Goal: Task Accomplishment & Management: Manage account settings

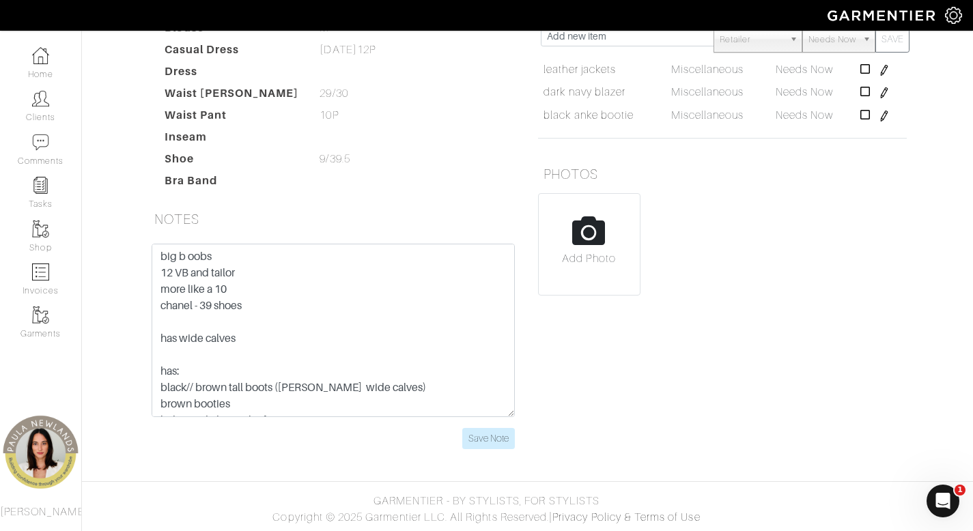
scroll to position [50, 0]
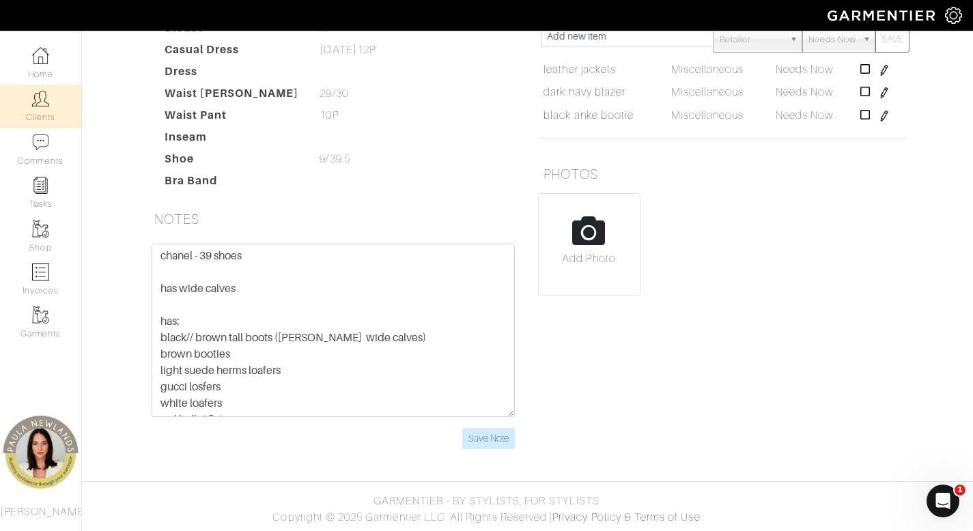
click at [53, 127] on link "Clients" at bounding box center [40, 106] width 81 height 43
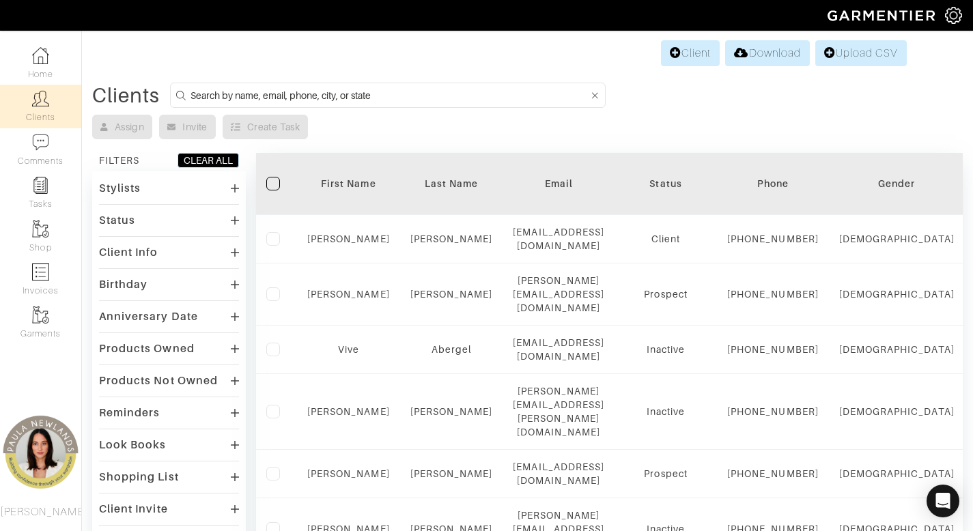
click at [450, 85] on form at bounding box center [387, 95] width 435 height 25
click at [450, 107] on form at bounding box center [387, 95] width 435 height 25
click at [455, 91] on input at bounding box center [389, 95] width 398 height 17
type input "anya"
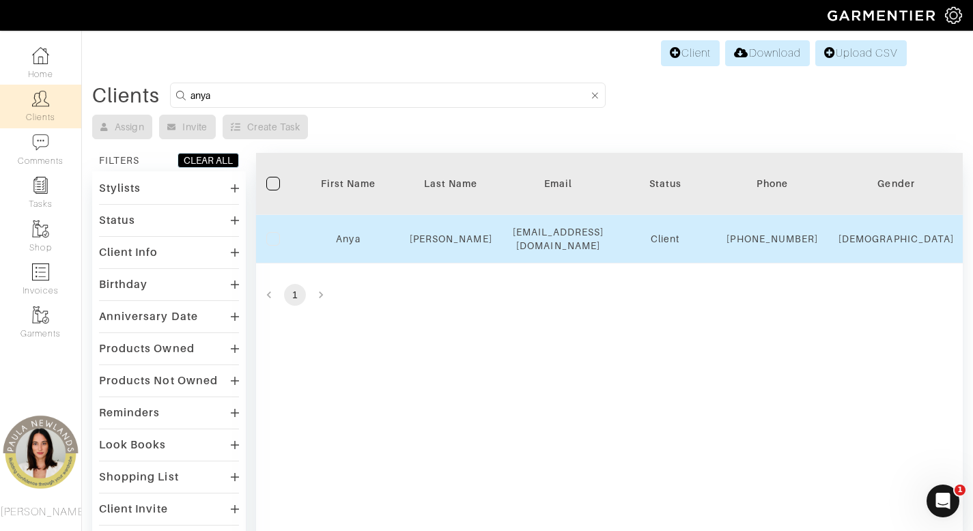
click at [341, 233] on td "Anya" at bounding box center [348, 239] width 102 height 48
click at [351, 244] on link "Anya" at bounding box center [348, 238] width 24 height 11
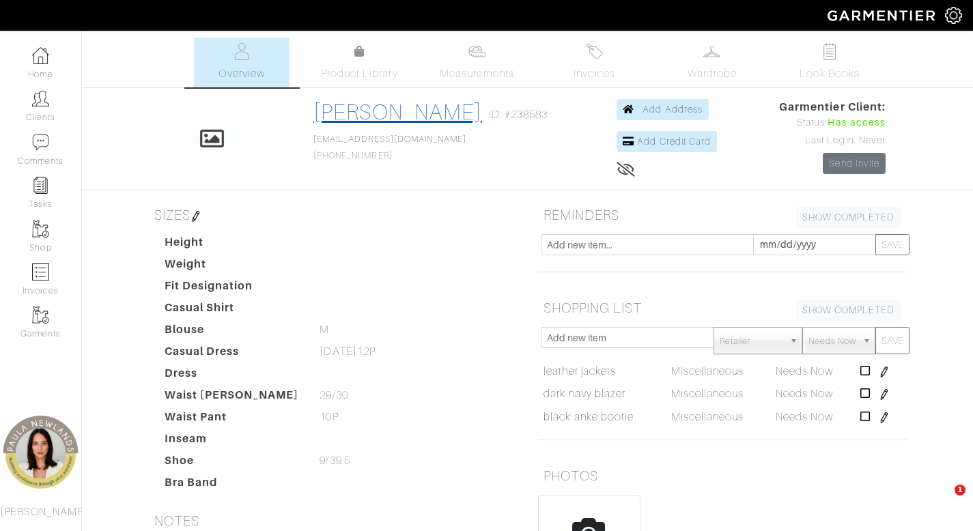
click at [373, 106] on link "Anya Marie" at bounding box center [397, 112] width 169 height 25
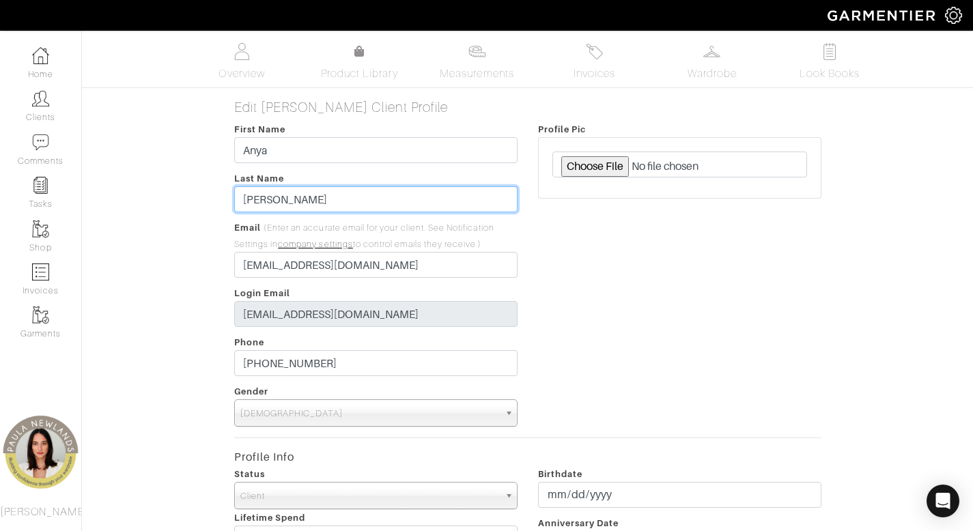
click at [330, 202] on input "Marie" at bounding box center [375, 199] width 283 height 26
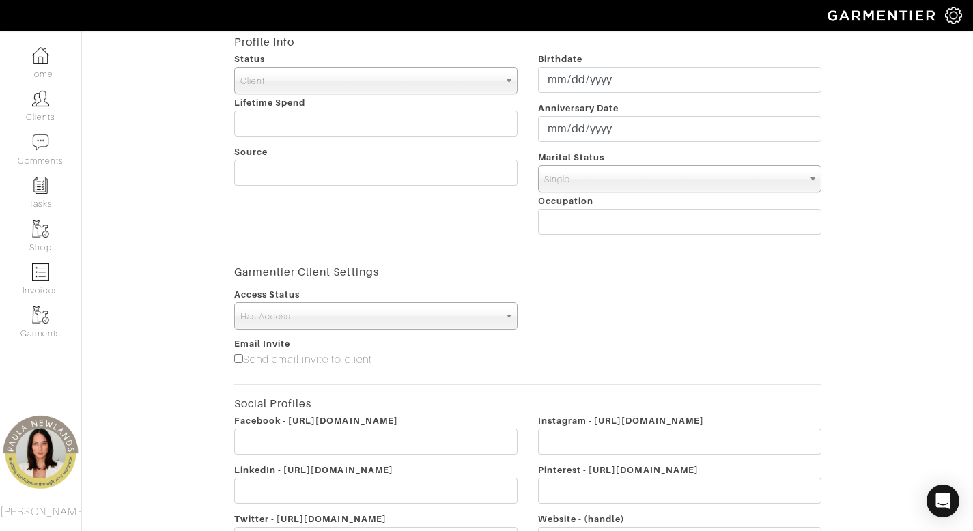
scroll to position [574, 0]
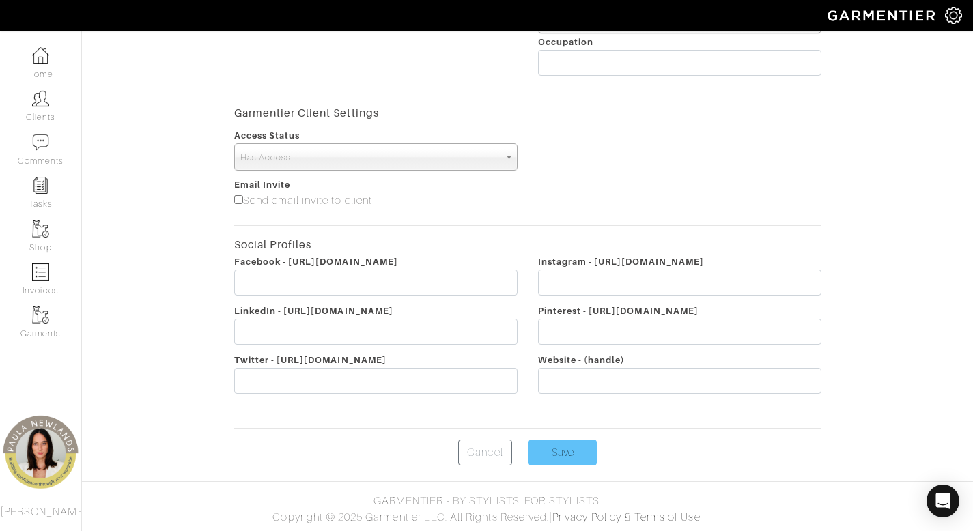
type input "Ostry"
click at [573, 465] on input "Save" at bounding box center [562, 453] width 68 height 26
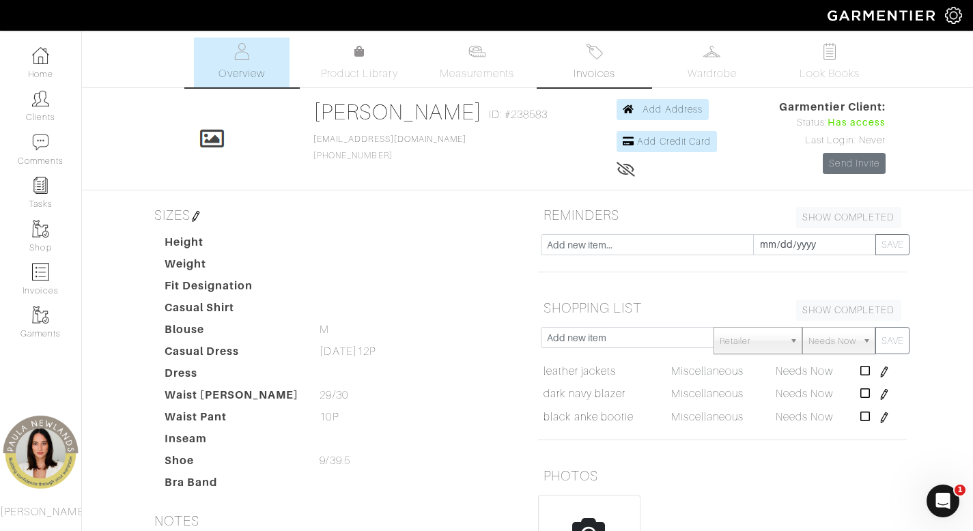
click at [601, 63] on link "Invoices" at bounding box center [595, 63] width 96 height 50
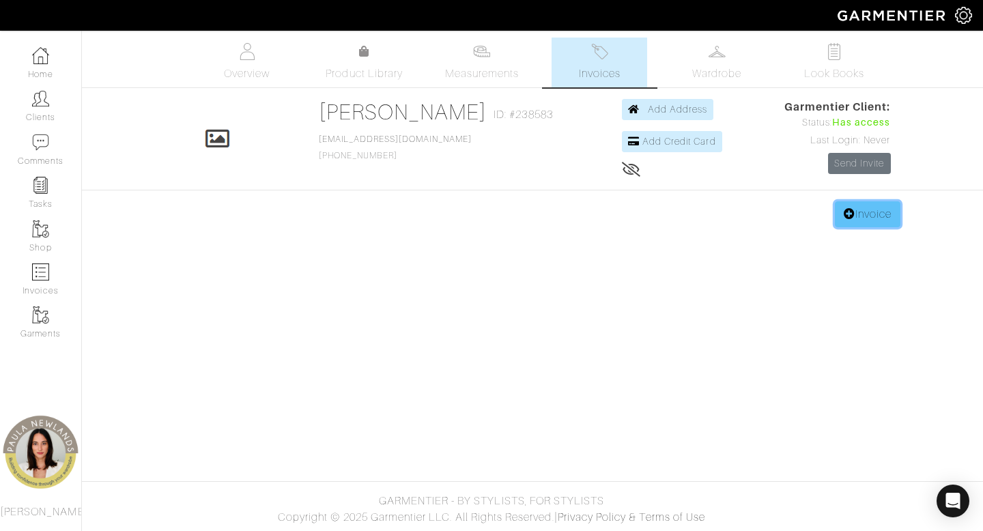
click at [856, 218] on link "Invoice" at bounding box center [868, 214] width 66 height 26
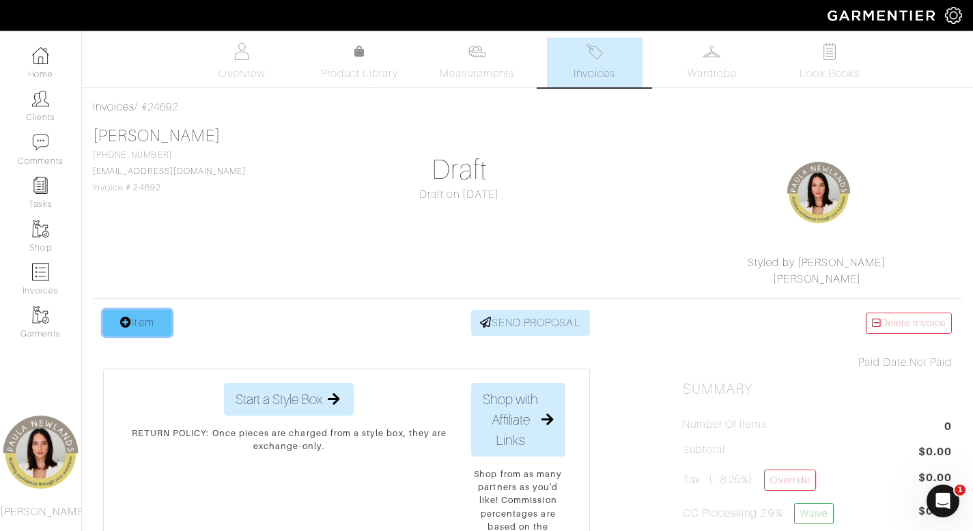
click at [122, 322] on icon at bounding box center [126, 322] width 12 height 11
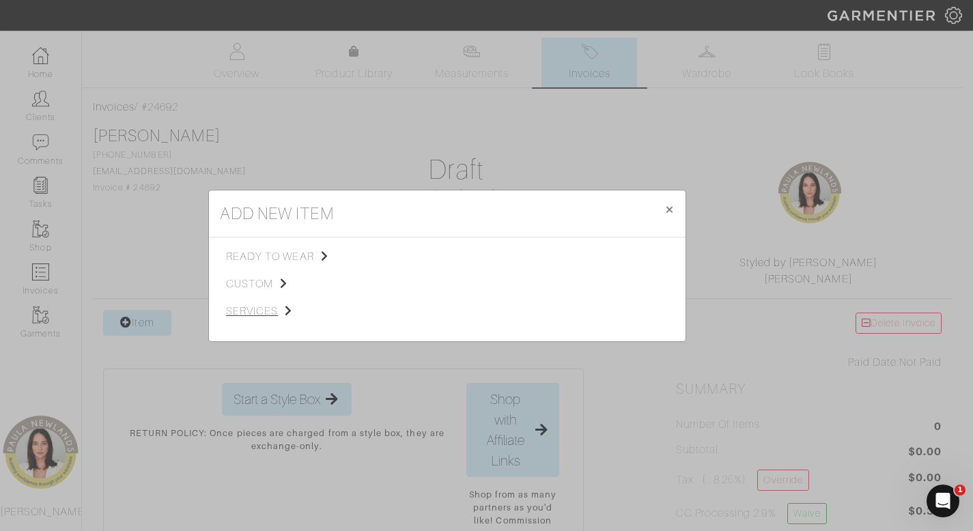
click at [262, 307] on span "services" at bounding box center [294, 311] width 137 height 16
click at [402, 254] on span "Styling Service" at bounding box center [418, 255] width 68 height 11
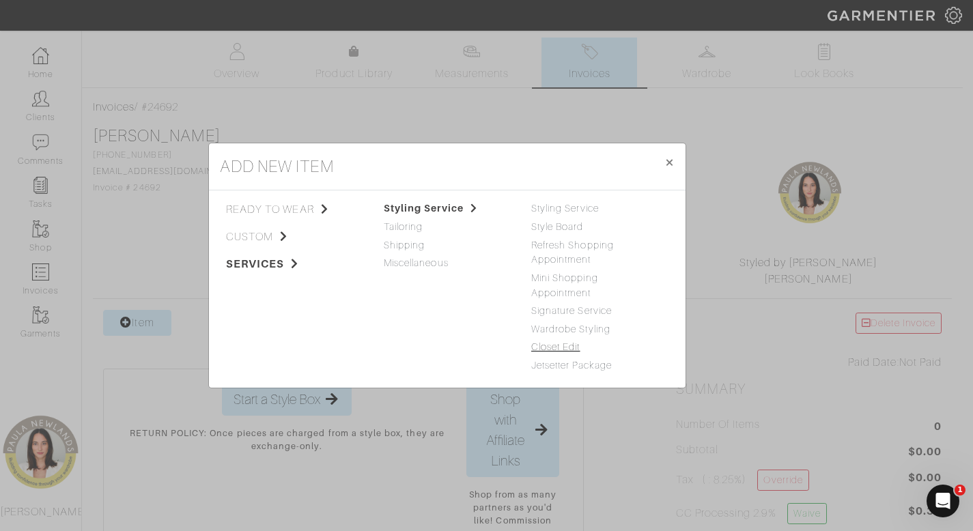
click at [564, 349] on link "Closet Edit" at bounding box center [555, 346] width 49 height 11
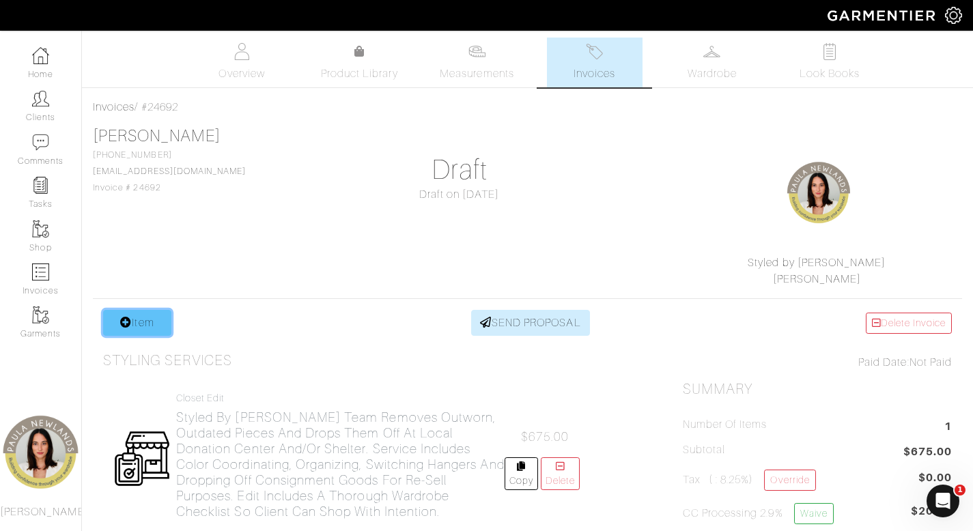
click at [156, 317] on link "Item" at bounding box center [137, 323] width 68 height 26
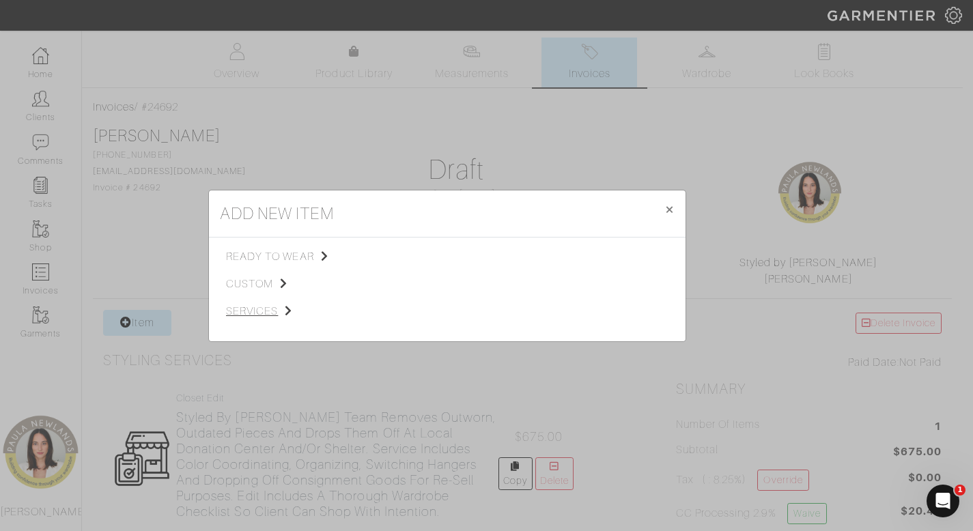
click at [257, 313] on span "services" at bounding box center [294, 311] width 137 height 16
click at [401, 255] on span "Styling Service" at bounding box center [418, 255] width 68 height 11
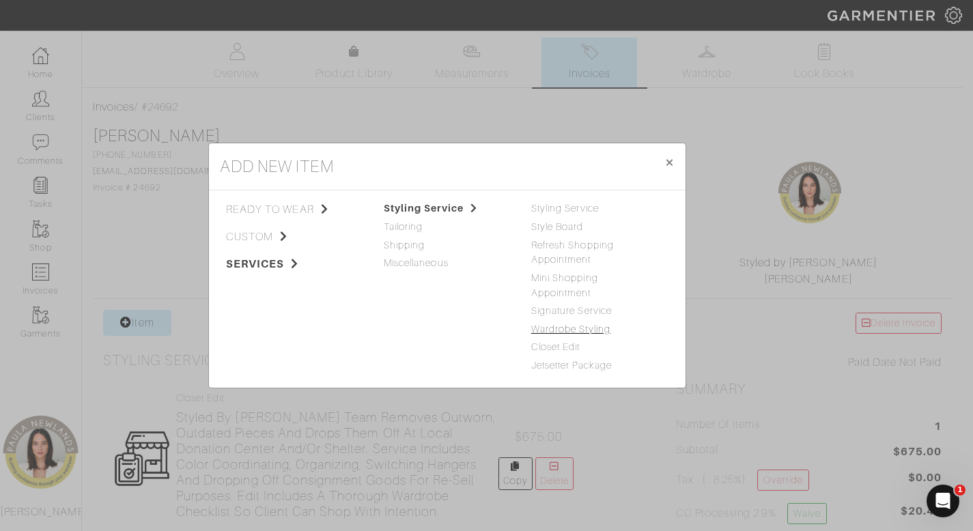
click at [584, 328] on link "Wardrobe Styling" at bounding box center [570, 329] width 79 height 11
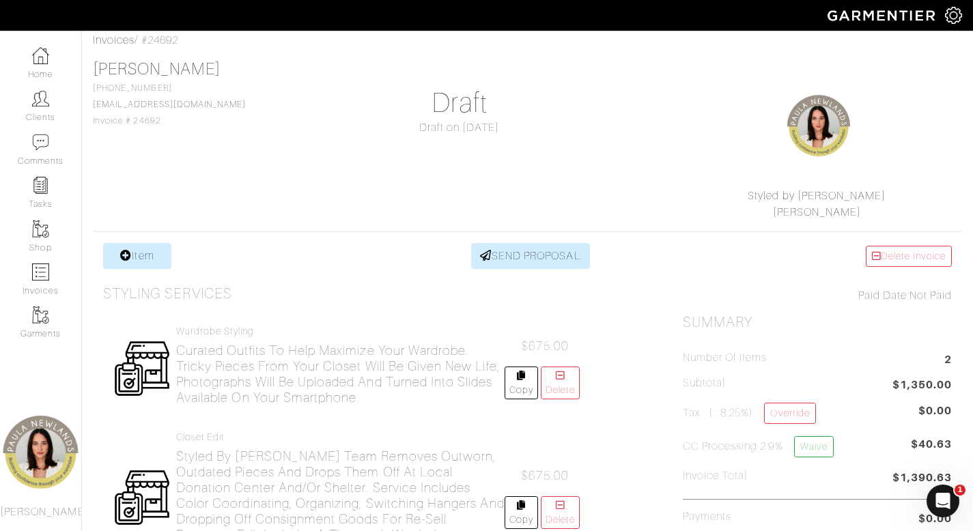
scroll to position [216, 0]
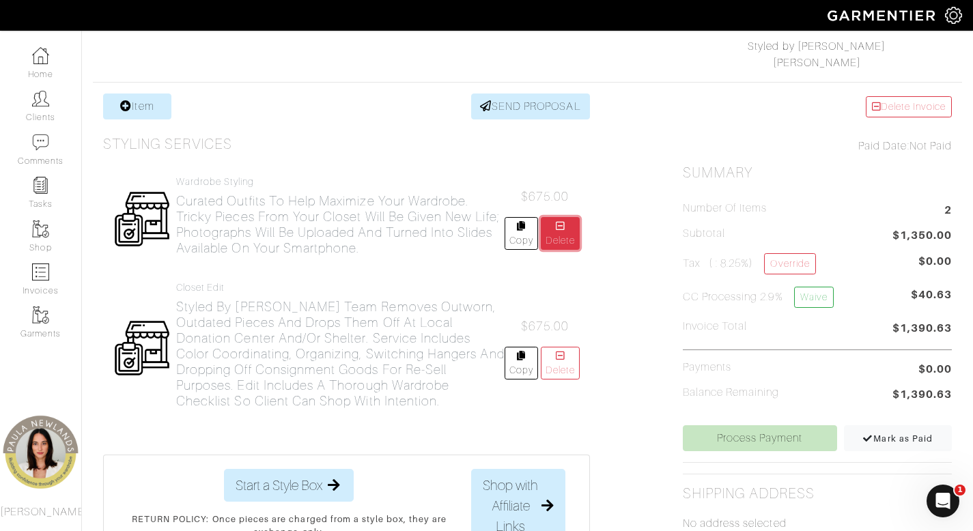
click at [567, 242] on link "Delete" at bounding box center [560, 233] width 38 height 33
click at [558, 231] on link "Delete" at bounding box center [560, 233] width 38 height 33
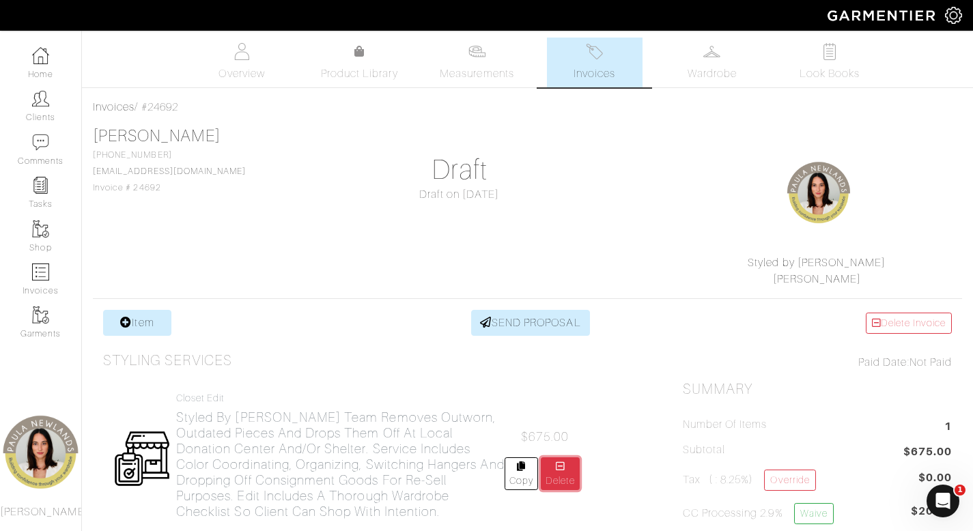
click at [562, 480] on link "Delete" at bounding box center [560, 473] width 38 height 33
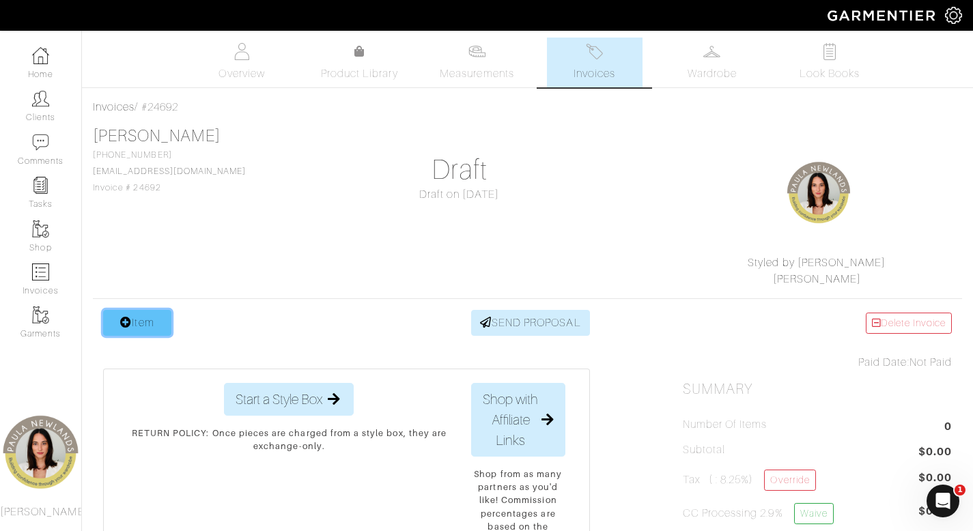
click at [145, 324] on link "Item" at bounding box center [137, 323] width 68 height 26
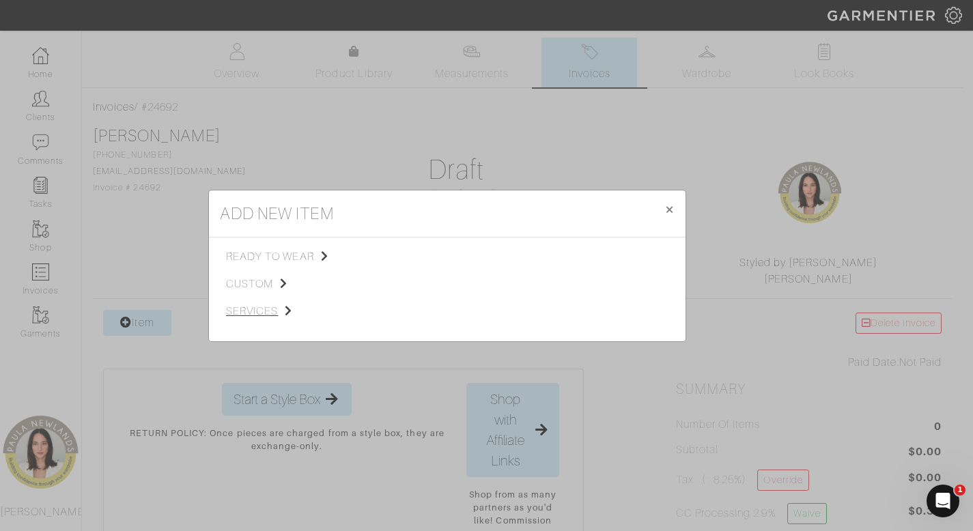
click at [241, 316] on span "services" at bounding box center [294, 311] width 137 height 16
drag, startPoint x: 423, startPoint y: 257, endPoint x: 447, endPoint y: 246, distance: 26.3
click at [422, 257] on span "Styling Service" at bounding box center [418, 255] width 68 height 11
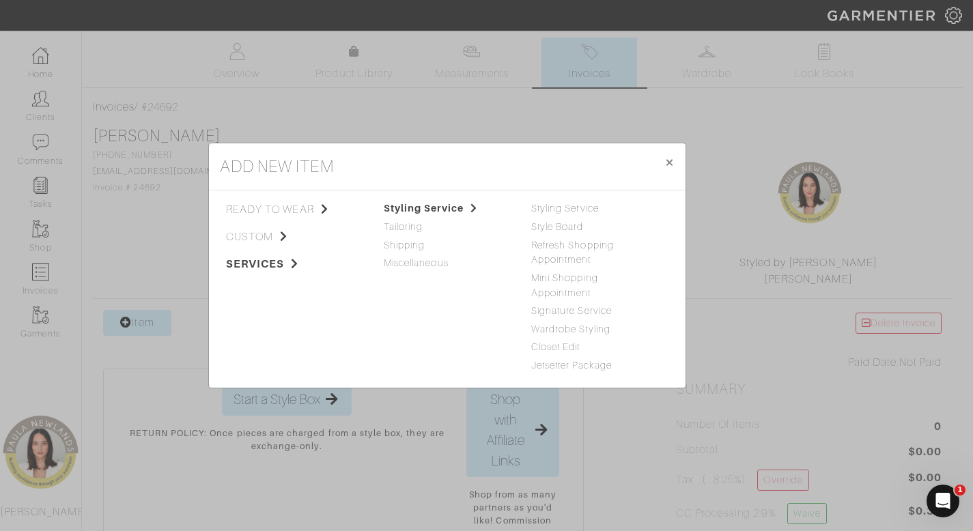
click at [541, 201] on div "ready to wear custom services Tops Bottoms Dresses Jumpsuits Suiting Outerwear …" at bounding box center [447, 288] width 476 height 197
click at [545, 214] on div "Styling Service" at bounding box center [594, 208] width 127 height 15
click at [549, 207] on link "Styling Service" at bounding box center [565, 208] width 68 height 11
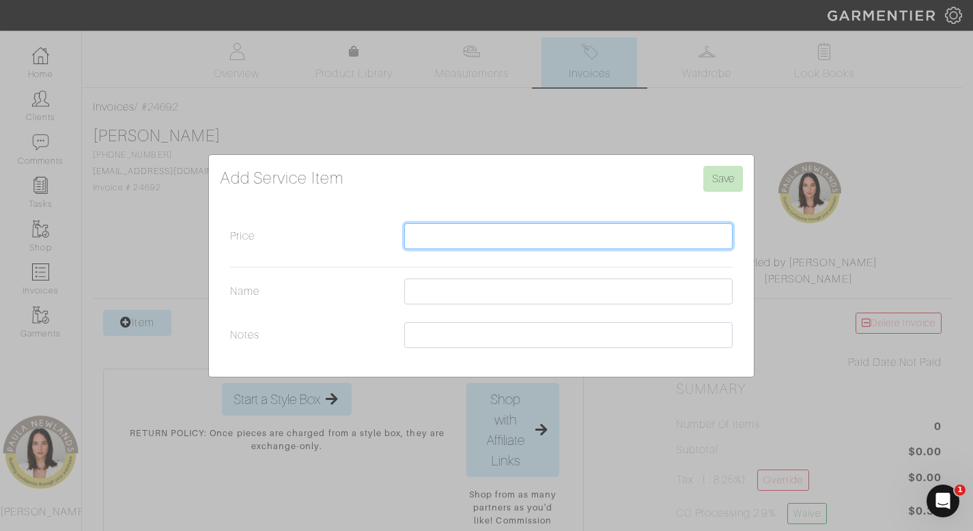
click at [427, 238] on input "Price" at bounding box center [568, 236] width 328 height 26
type input "2500"
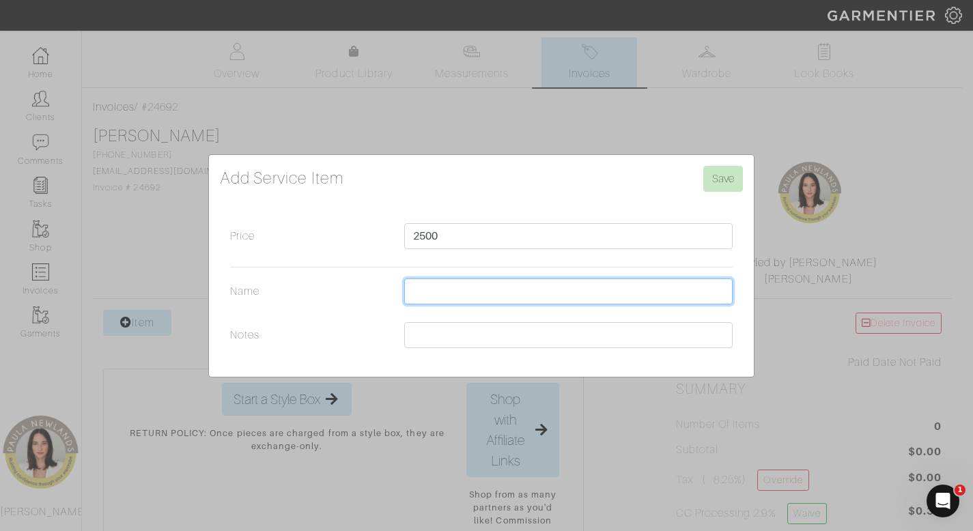
click at [549, 298] on input "Name" at bounding box center [568, 291] width 328 height 26
type input "closet edit x styling service"
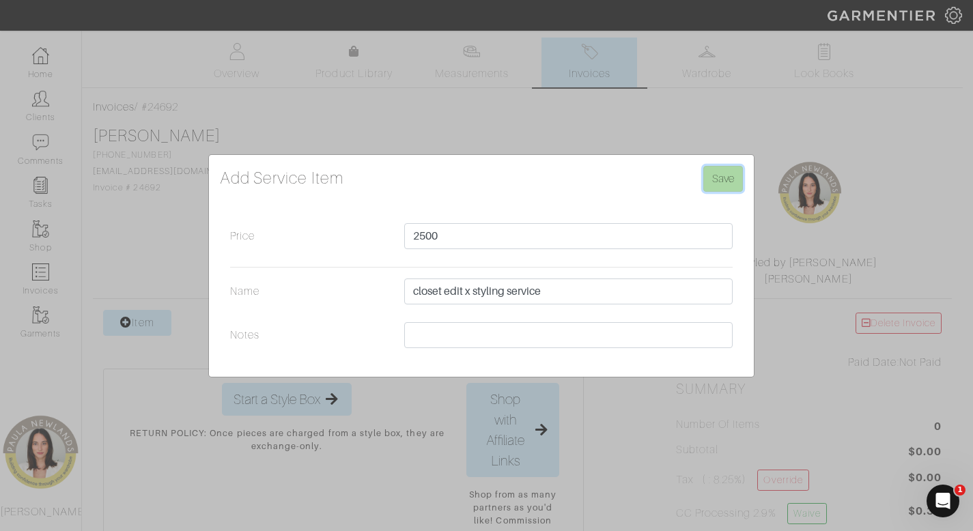
click at [721, 180] on input "Save" at bounding box center [723, 179] width 40 height 26
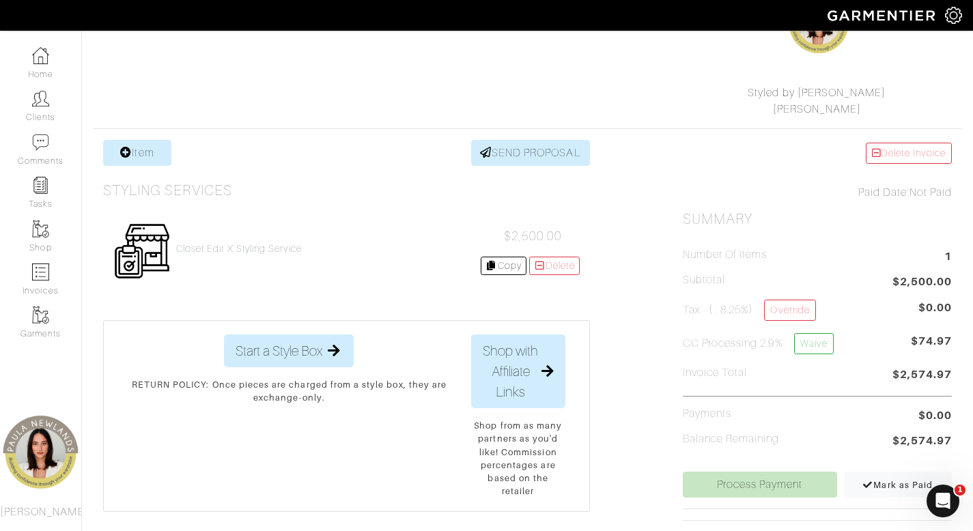
scroll to position [250, 0]
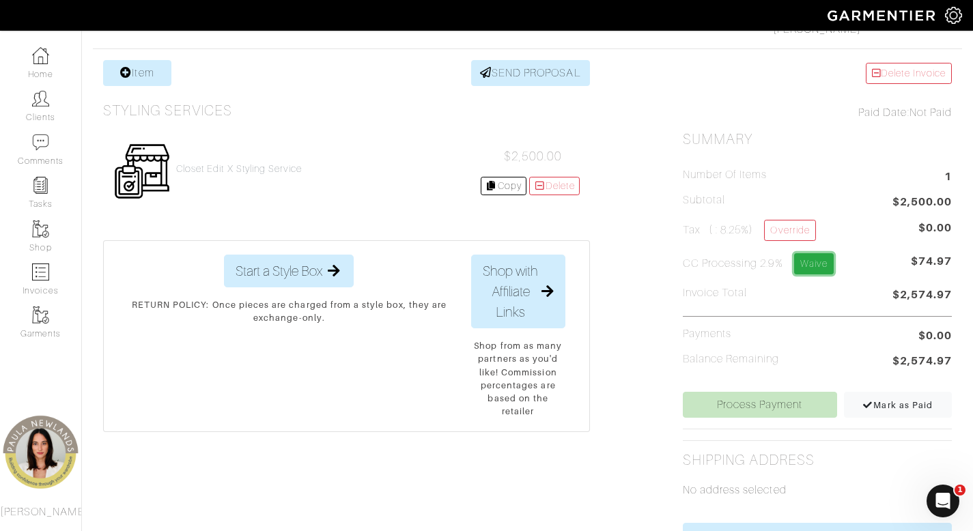
click at [820, 263] on link "Waive" at bounding box center [814, 263] width 40 height 21
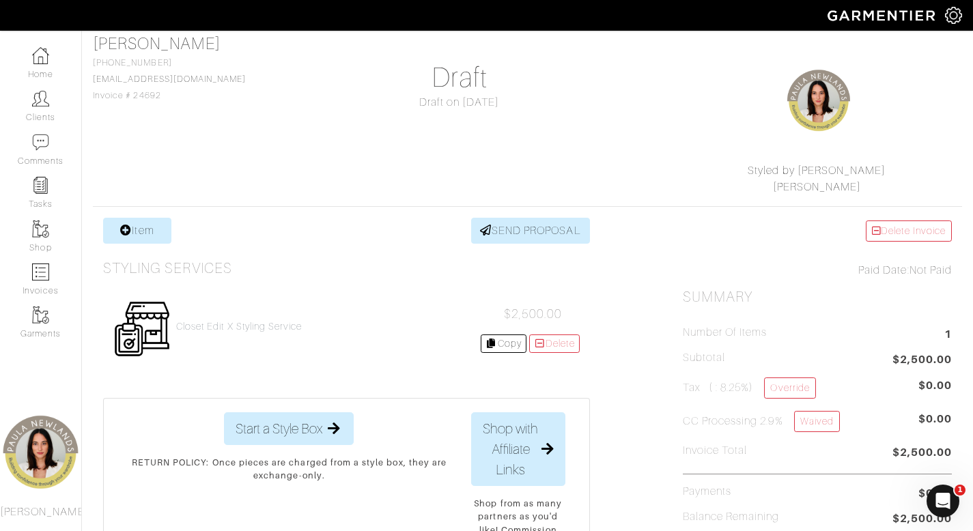
scroll to position [328, 0]
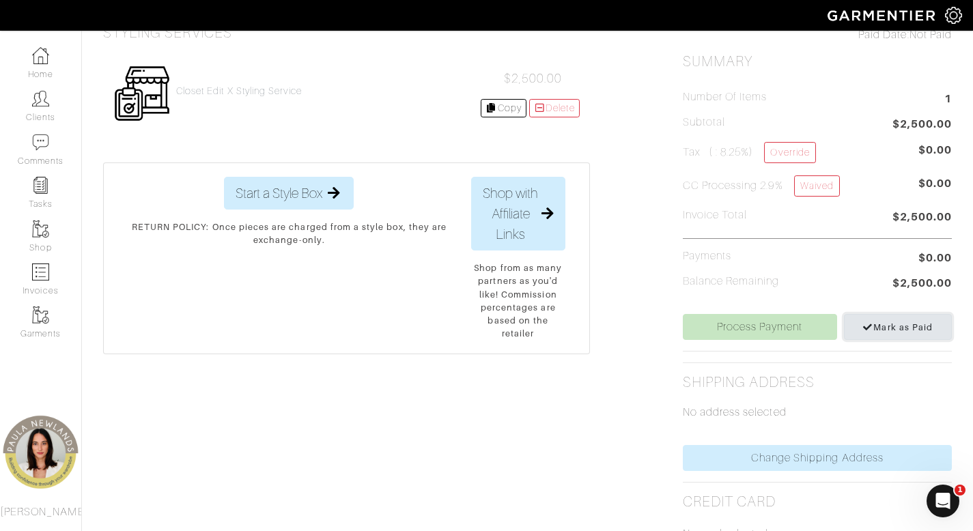
click at [906, 331] on span "Mark as Paid" at bounding box center [897, 327] width 70 height 10
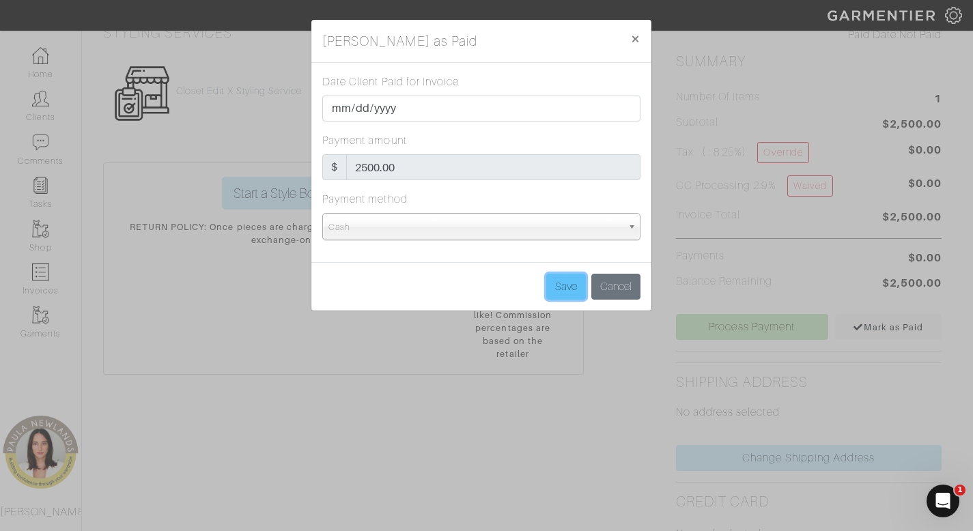
click at [567, 291] on input "Save" at bounding box center [566, 287] width 40 height 26
type input "Save"
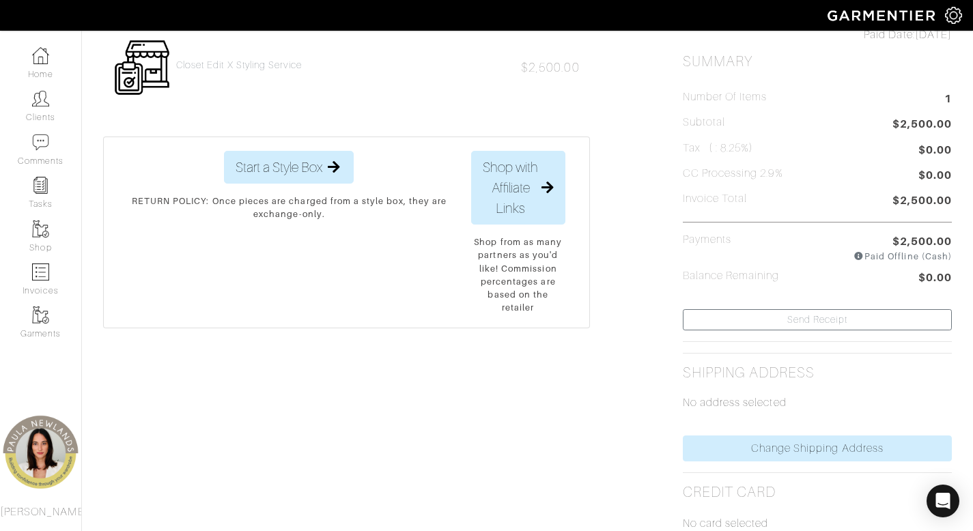
scroll to position [0, 0]
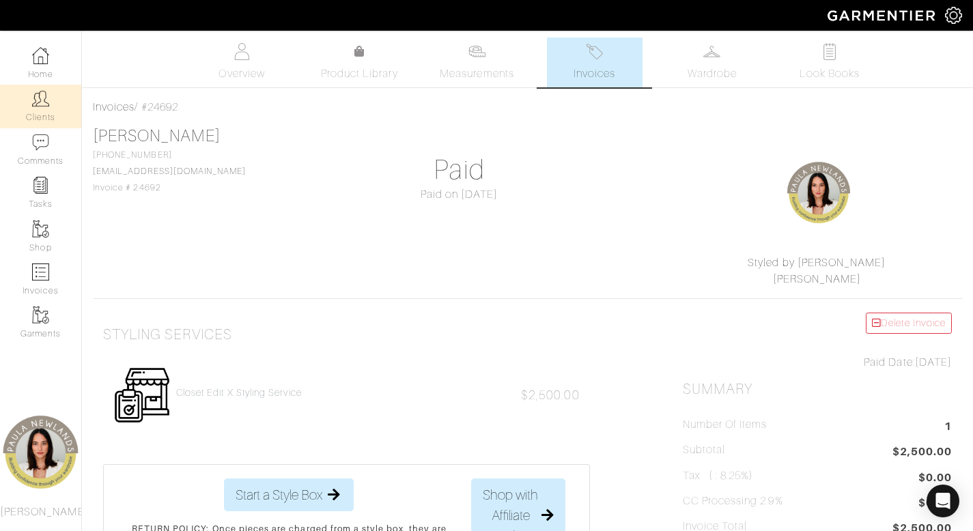
click at [42, 115] on link "Clients" at bounding box center [40, 106] width 81 height 43
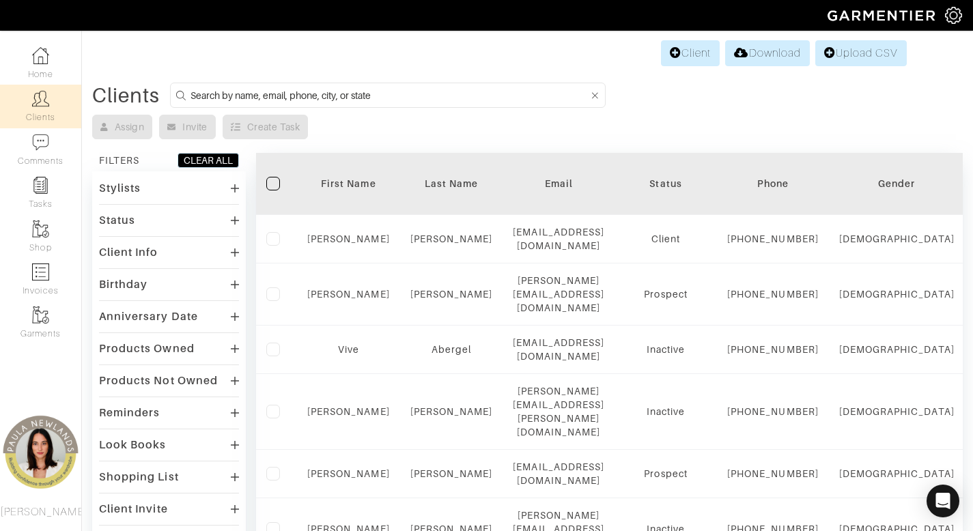
click at [299, 100] on input at bounding box center [389, 95] width 398 height 17
type input "stephen"
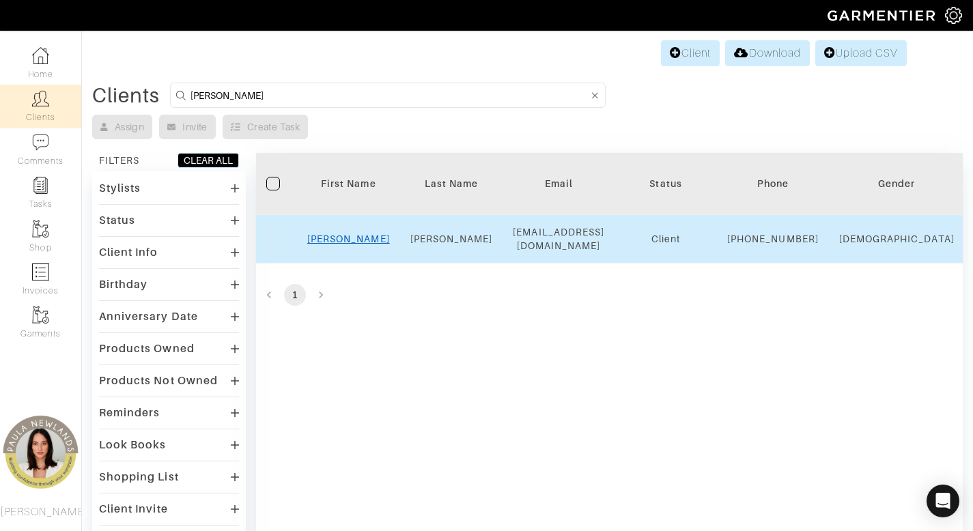
click at [345, 244] on link "Stephen" at bounding box center [348, 238] width 83 height 11
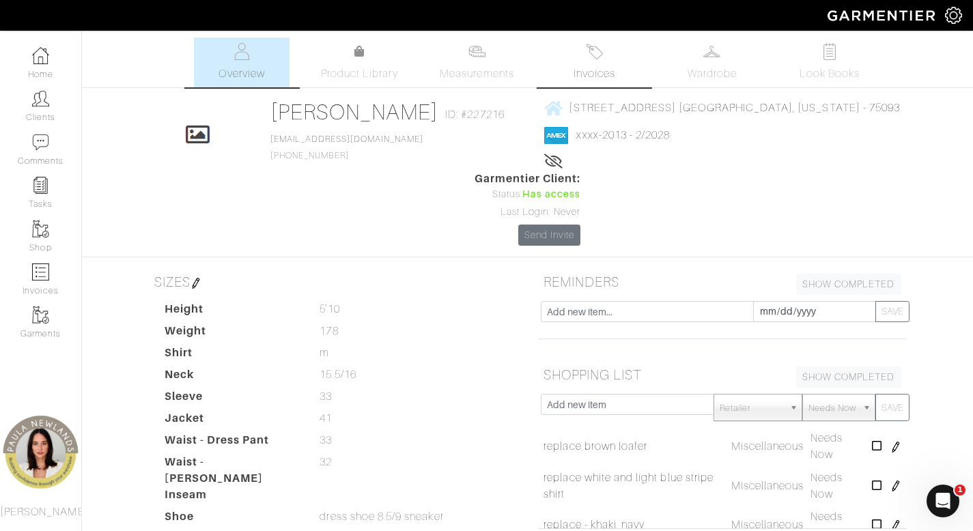
click at [595, 71] on span "Invoices" at bounding box center [594, 74] width 42 height 16
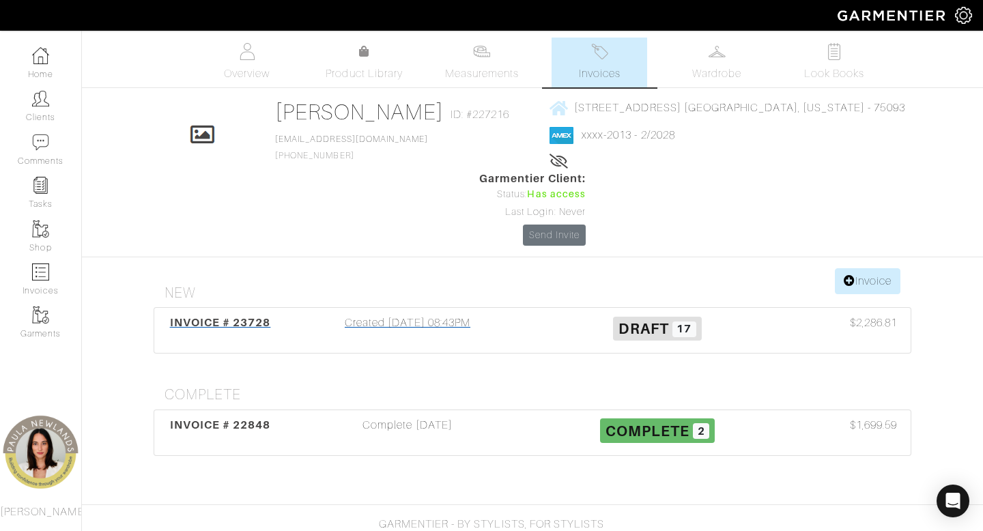
click at [408, 315] on div "Created [DATE] 08:43PM" at bounding box center [408, 330] width 250 height 31
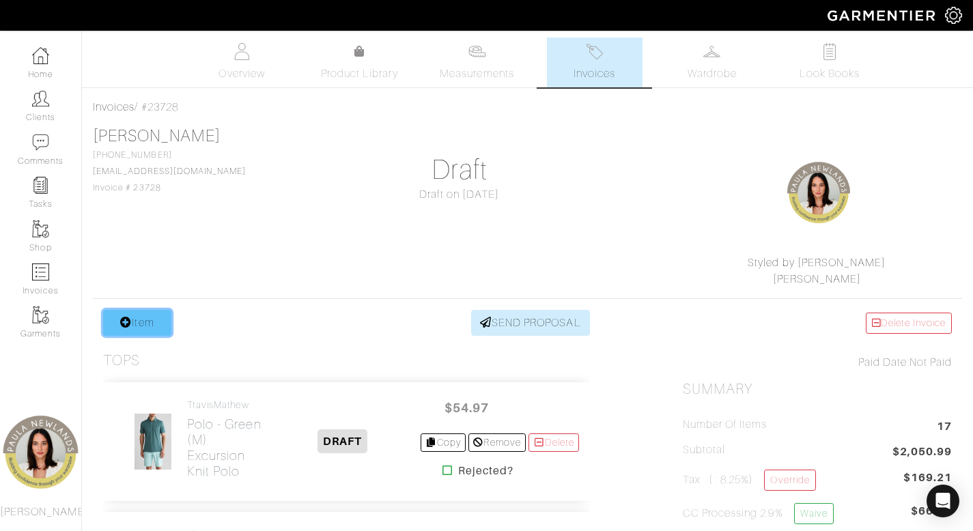
click at [127, 320] on icon at bounding box center [126, 322] width 12 height 11
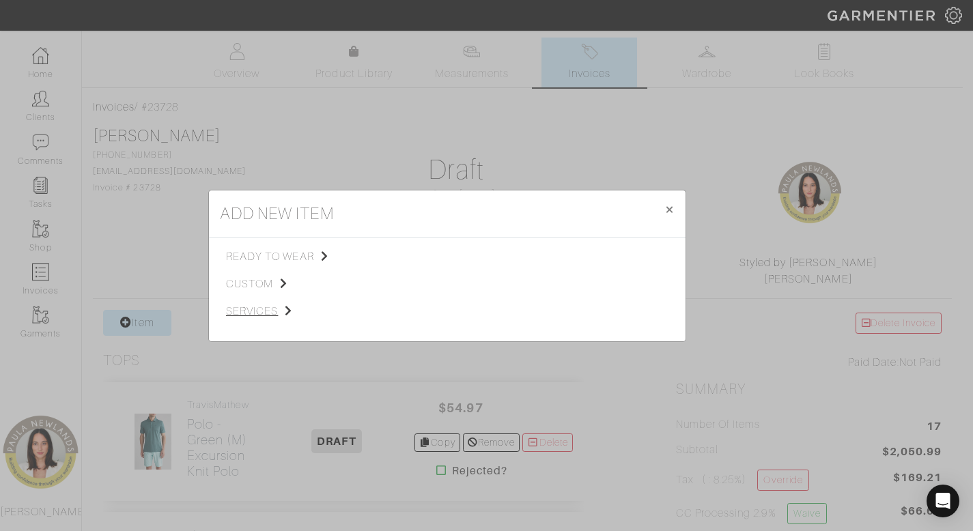
click at [246, 315] on span "services" at bounding box center [294, 311] width 137 height 16
click at [411, 276] on link "Tailoring" at bounding box center [403, 273] width 39 height 11
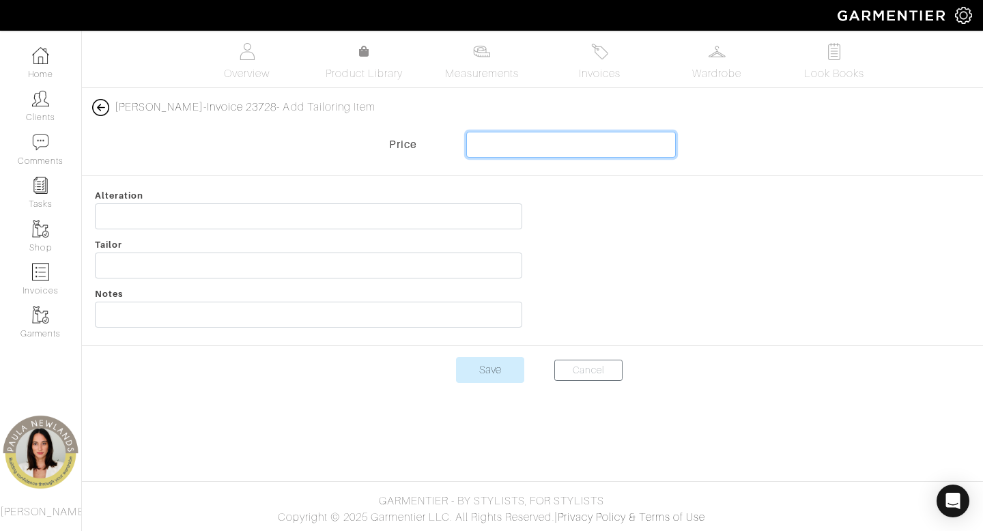
click at [591, 147] on input "text" at bounding box center [571, 145] width 210 height 26
type input "25.00"
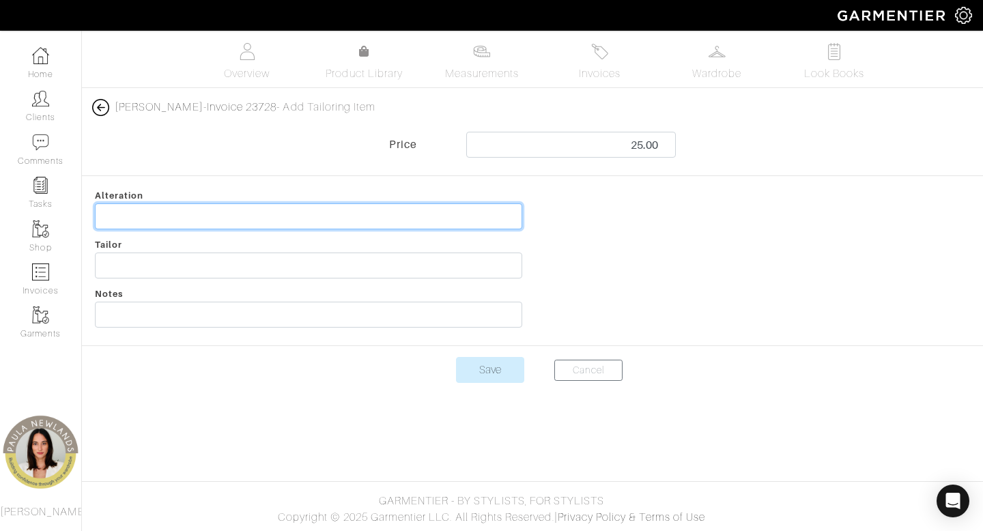
click at [483, 223] on input "text" at bounding box center [308, 216] width 427 height 26
type input "shorten joes corduroy jeans"
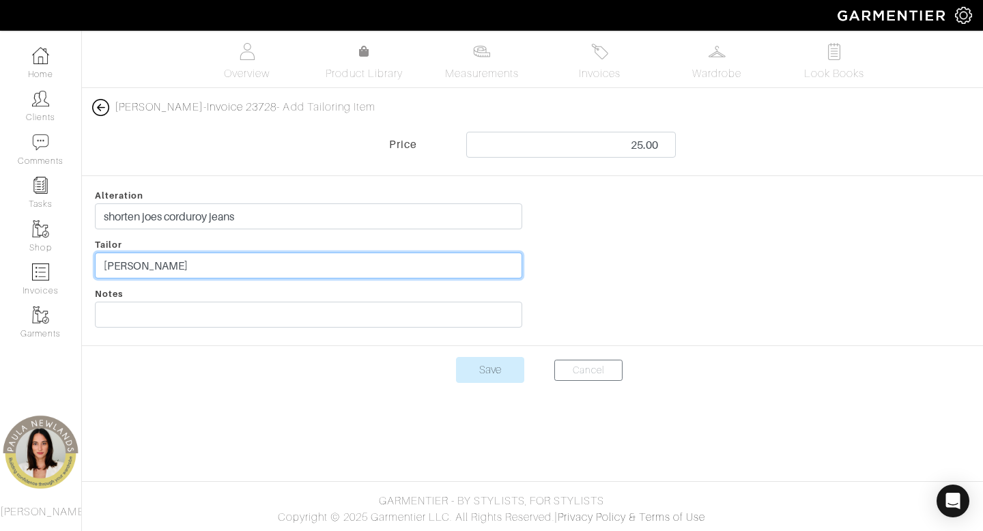
click at [122, 264] on input "tatyna p" at bounding box center [308, 266] width 427 height 26
type input "tatyana p"
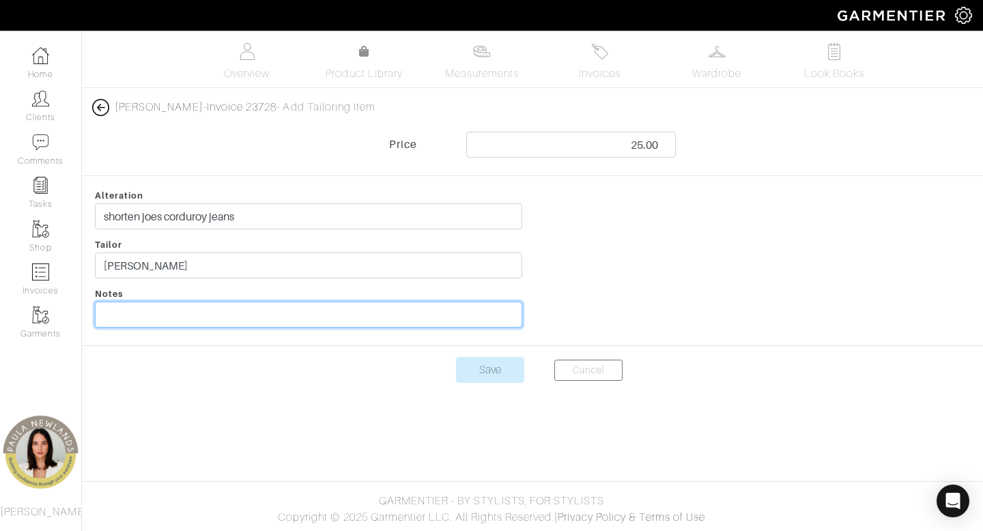
click at [147, 317] on input "text" at bounding box center [308, 315] width 427 height 26
click at [146, 313] on input "client piack up" at bounding box center [308, 315] width 427 height 26
type input "client pick up"
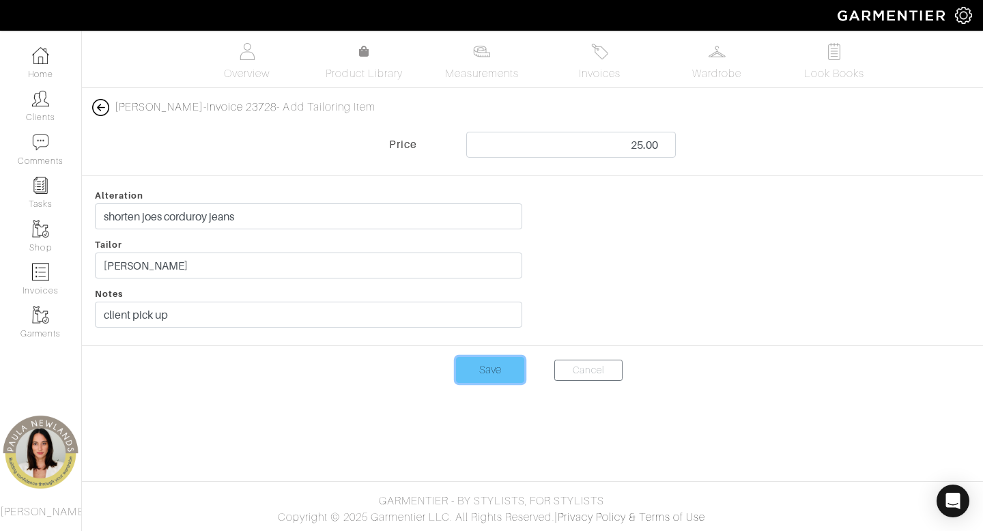
click at [486, 378] on input "Save" at bounding box center [490, 370] width 68 height 26
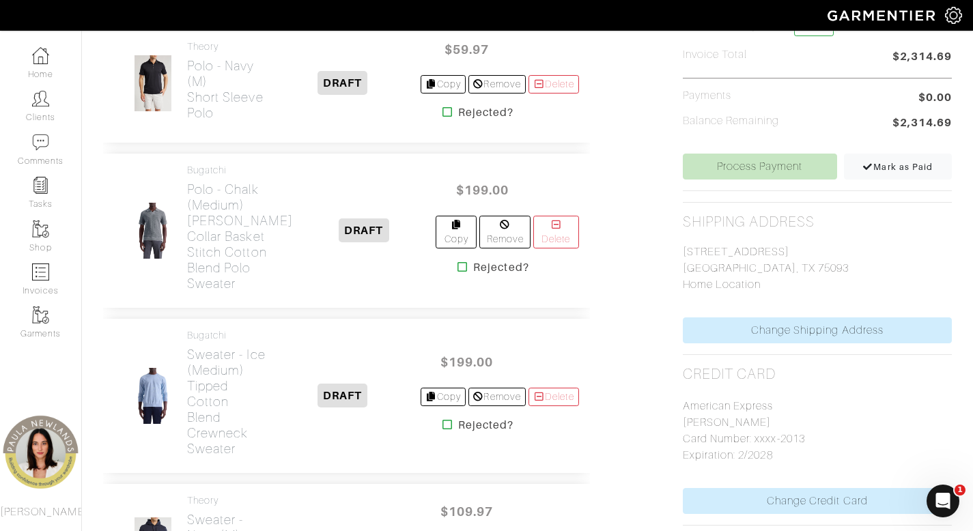
scroll to position [439, 0]
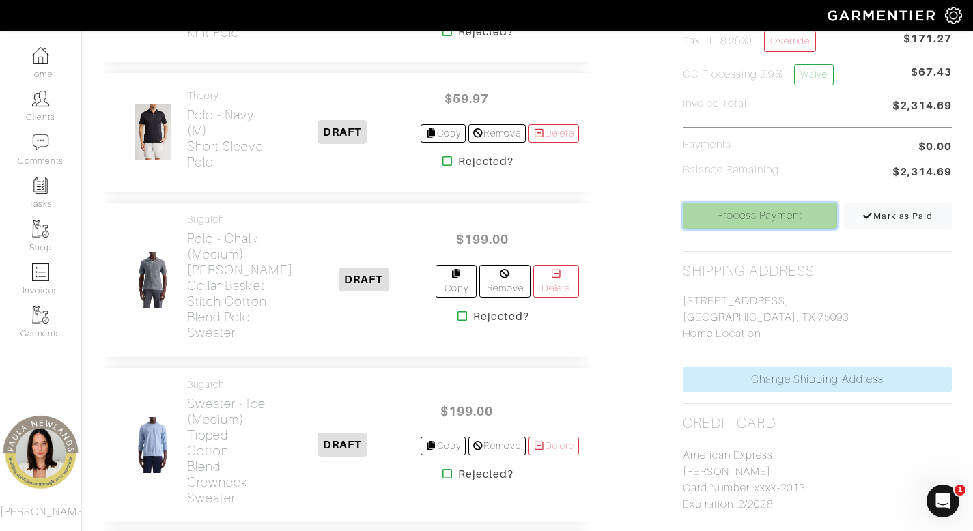
click at [780, 216] on link "Process Payment" at bounding box center [760, 216] width 154 height 26
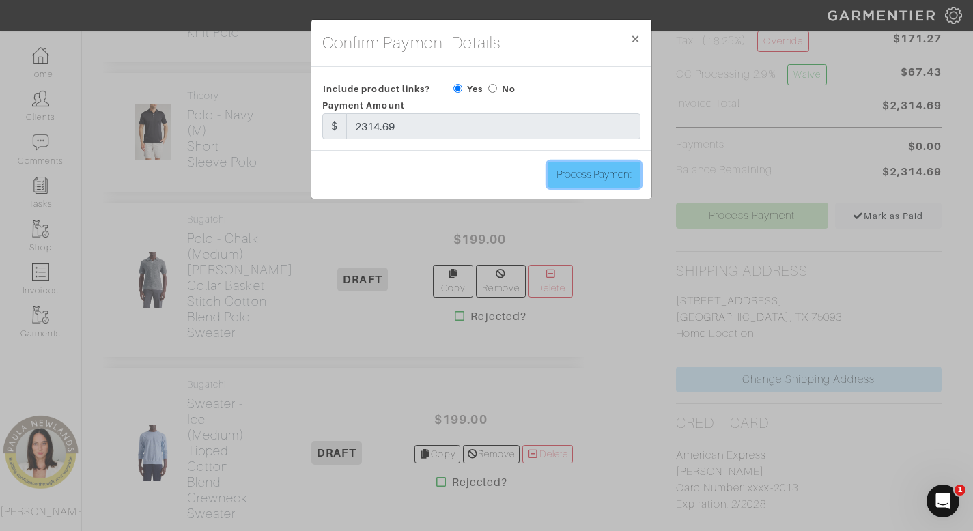
click at [581, 177] on input "Process Payment" at bounding box center [593, 175] width 93 height 26
type input "Process Payment"
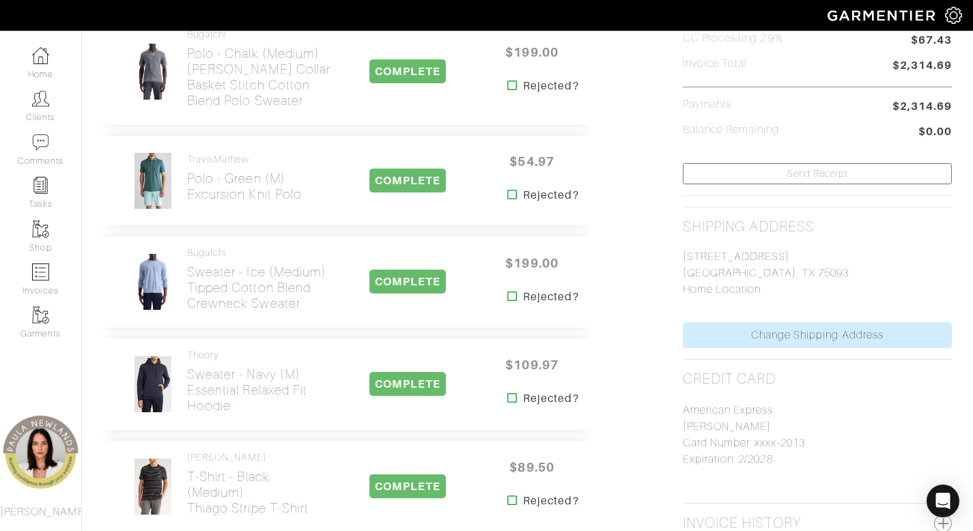
scroll to position [0, 0]
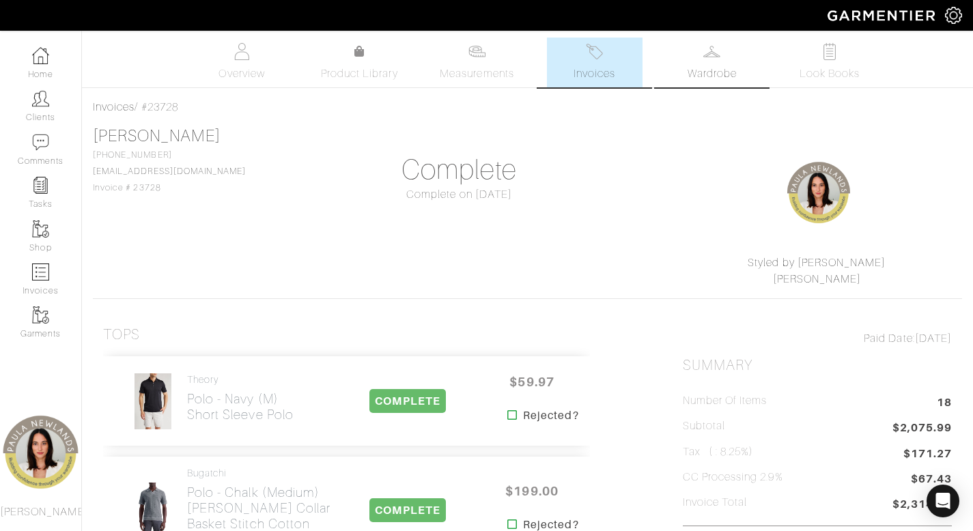
click at [726, 66] on span "Wardrobe" at bounding box center [711, 74] width 49 height 16
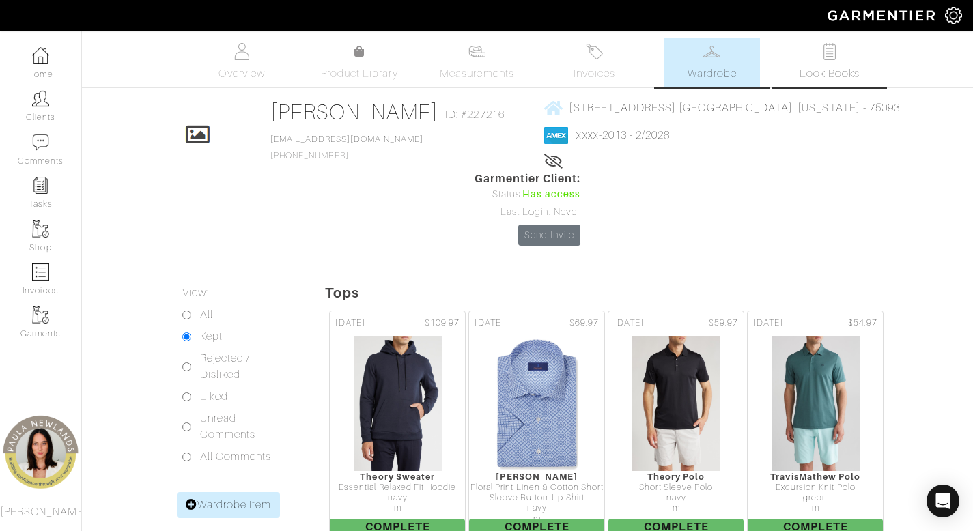
click at [835, 67] on span "Look Books" at bounding box center [829, 74] width 61 height 16
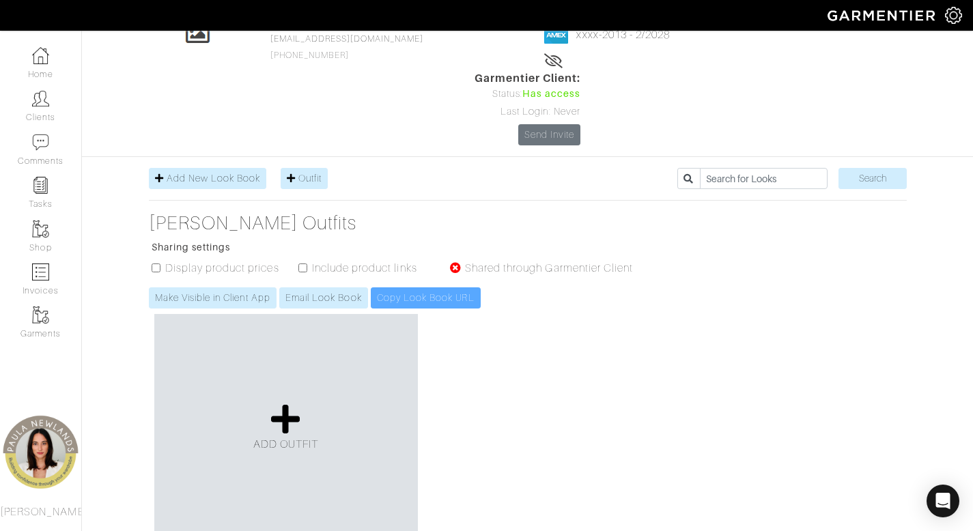
scroll to position [111, 0]
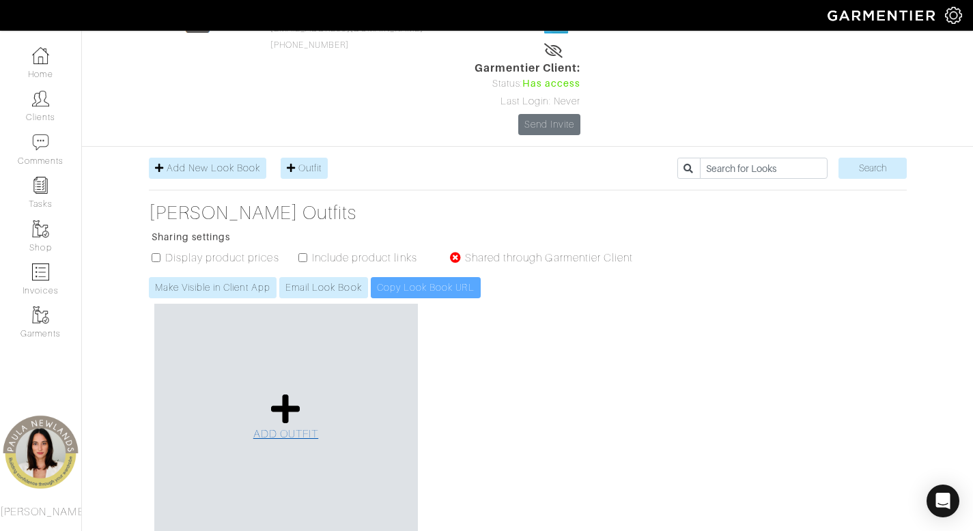
click at [279, 392] on icon at bounding box center [285, 408] width 29 height 33
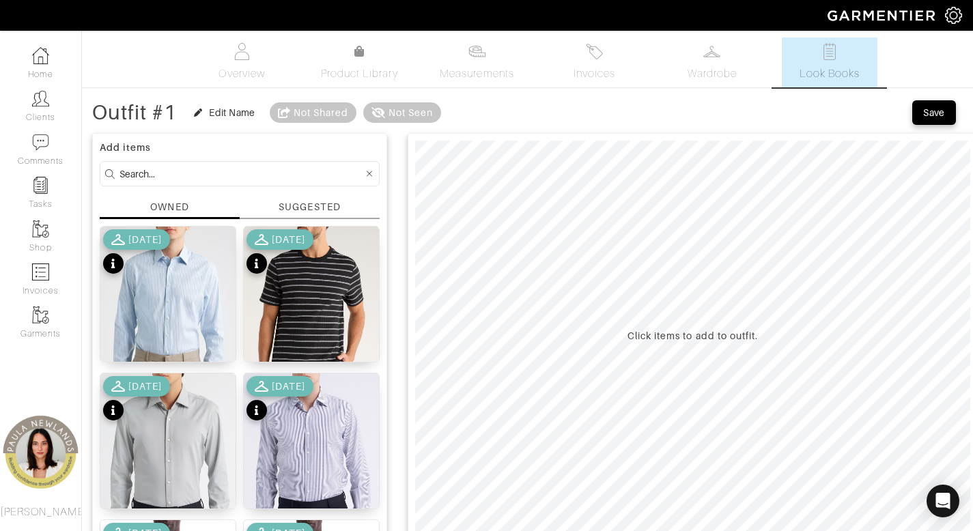
click at [319, 177] on input at bounding box center [241, 173] width 244 height 17
type input "jacket"
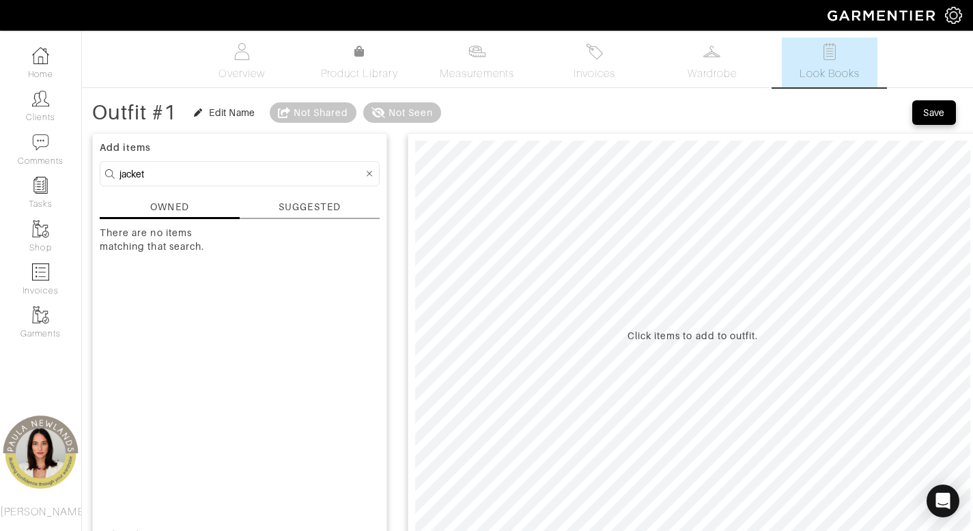
click at [240, 175] on input "jacket" at bounding box center [241, 173] width 244 height 17
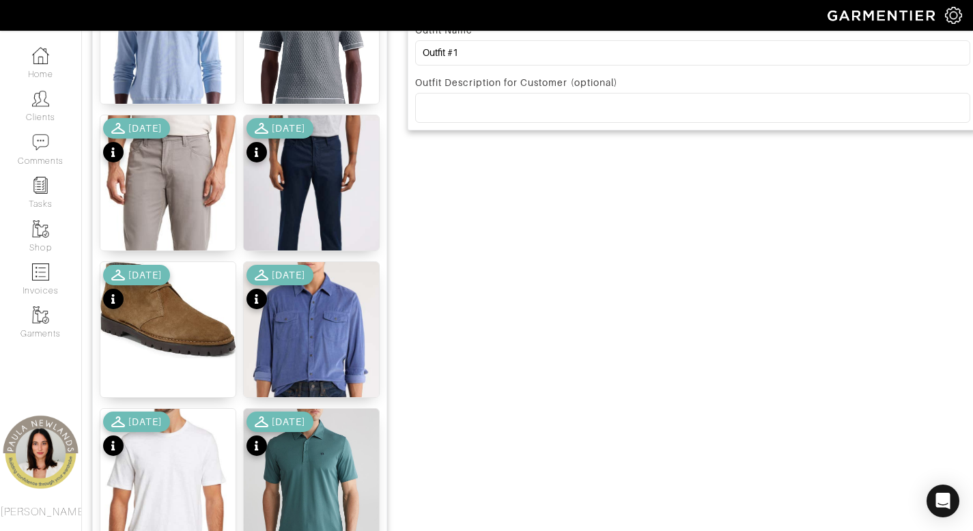
scroll to position [553, 0]
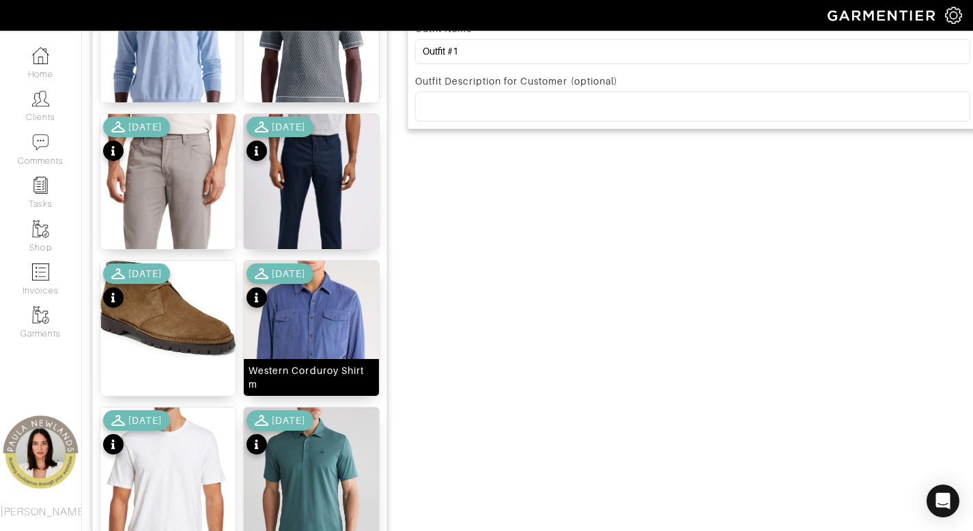
click at [294, 379] on div "Western Corduroy Shirt m" at bounding box center [311, 377] width 126 height 27
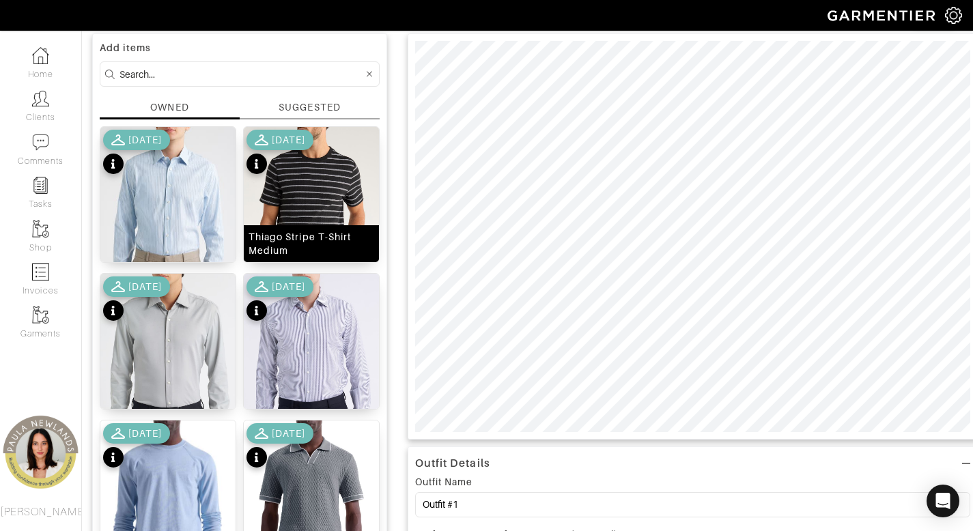
click at [326, 243] on div "Thiago Stripe T-Shirt Medium" at bounding box center [311, 243] width 126 height 27
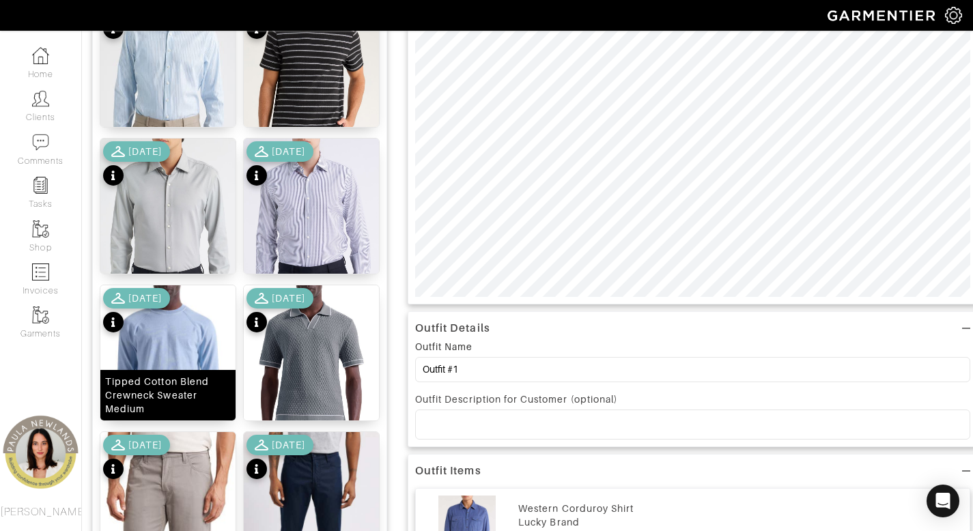
click at [144, 388] on div "Tipped Cotton Blend Crewneck Sweater Medium" at bounding box center [168, 395] width 126 height 41
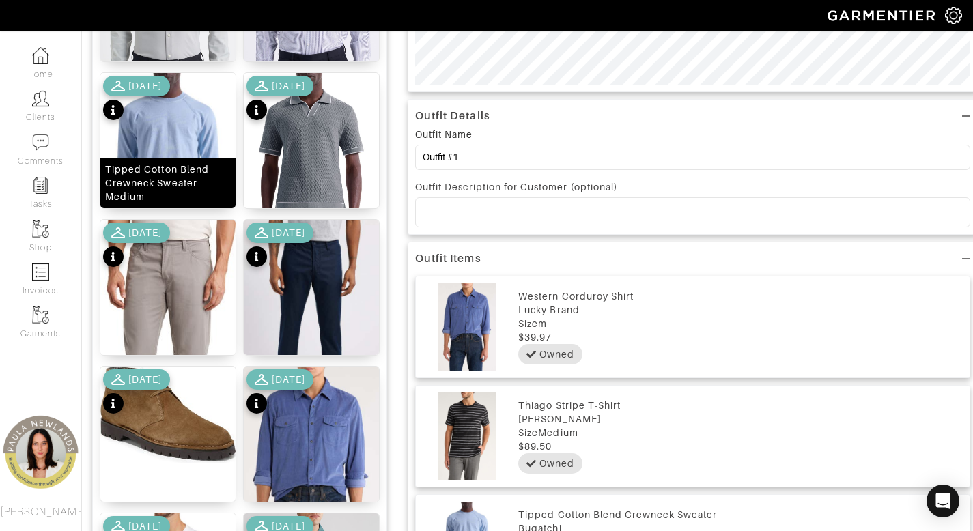
scroll to position [667, 0]
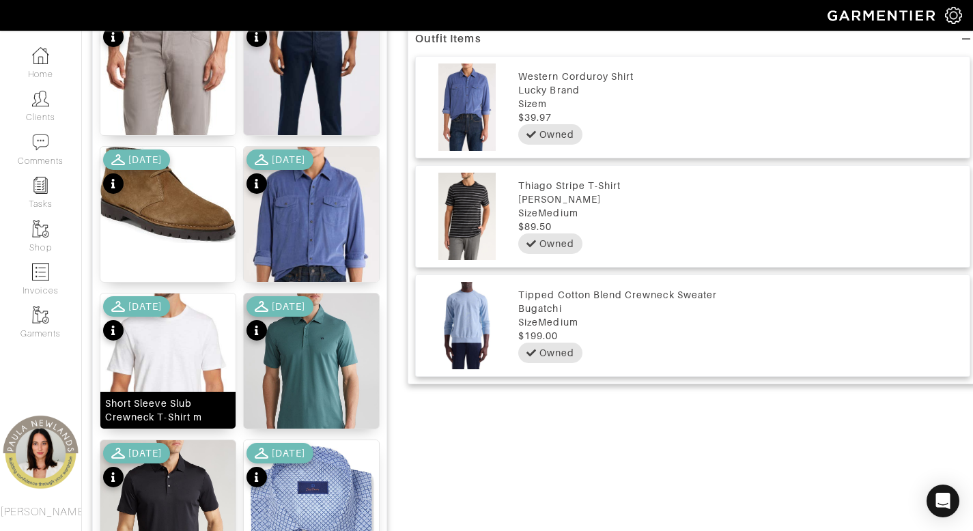
click at [186, 408] on div "Short Sleeve Slub Crewneck T-Shirt m" at bounding box center [168, 410] width 126 height 27
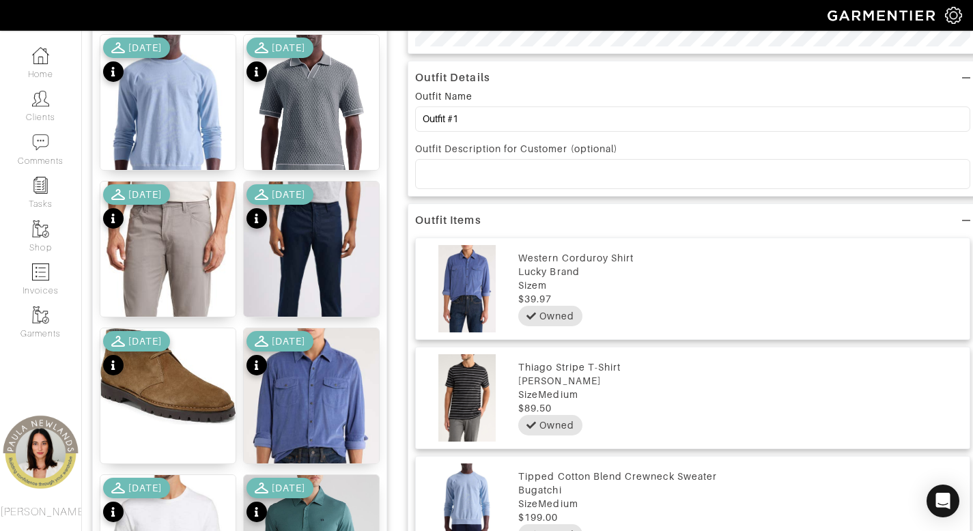
scroll to position [481, 0]
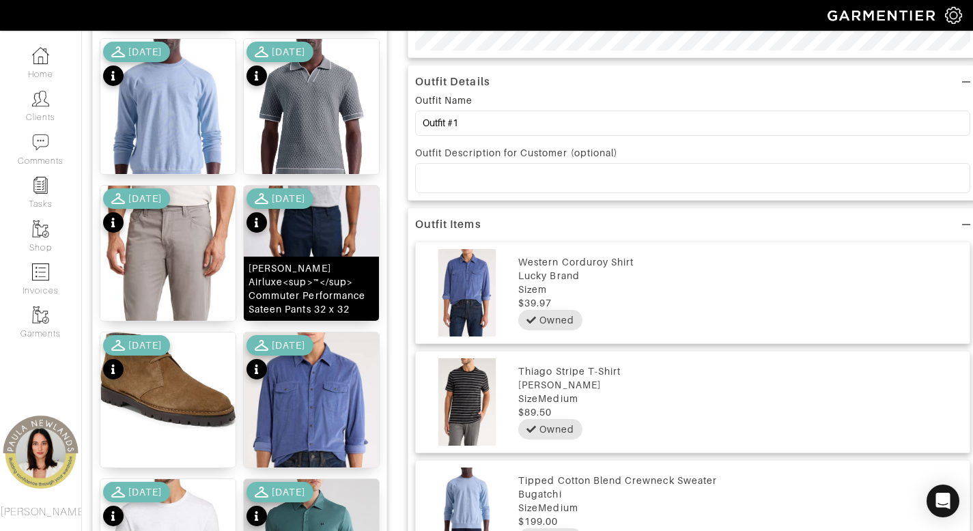
click at [319, 288] on div "Tellis Airluxe<sup>™</sup> Commuter Performance Sateen Pants 32 x 32" at bounding box center [311, 288] width 126 height 55
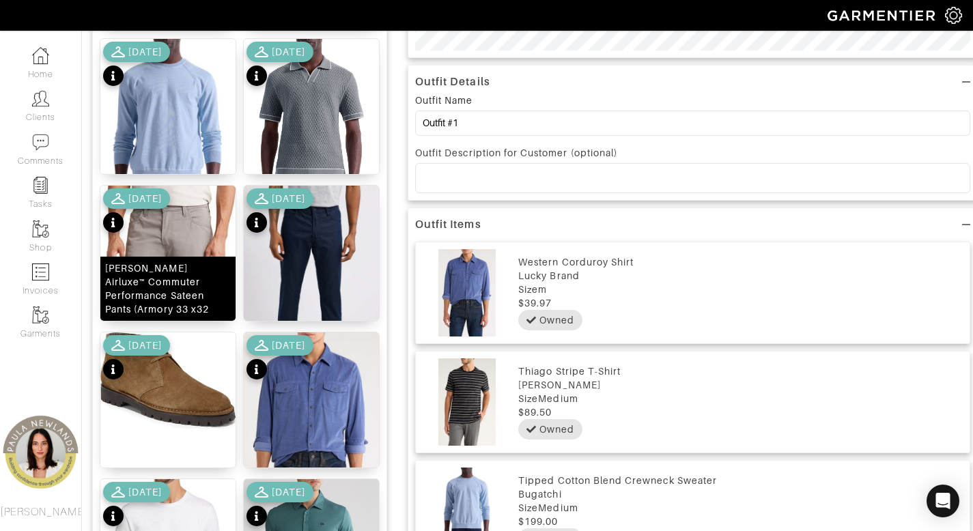
click at [154, 293] on div "AG Tellis Airluxe™ Commuter Performance Sateen Pants (Armory 33 x32" at bounding box center [168, 288] width 126 height 55
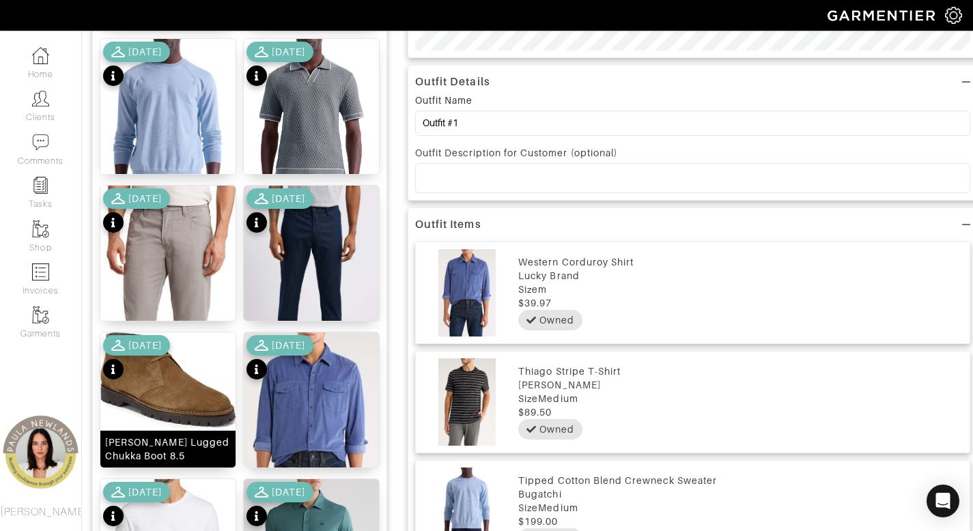
click at [158, 450] on div "Jerome Suede Lugged Chukka Boot 8.5" at bounding box center [168, 448] width 126 height 27
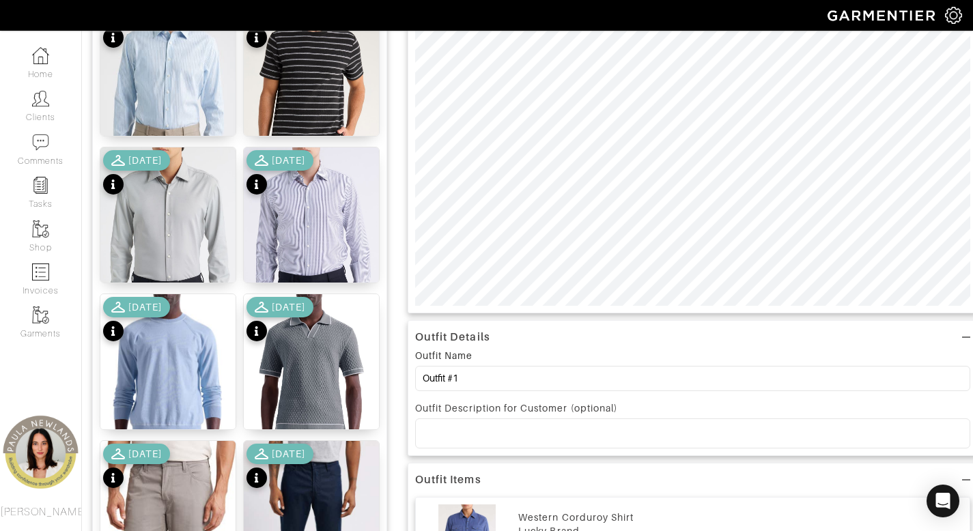
scroll to position [98, 0]
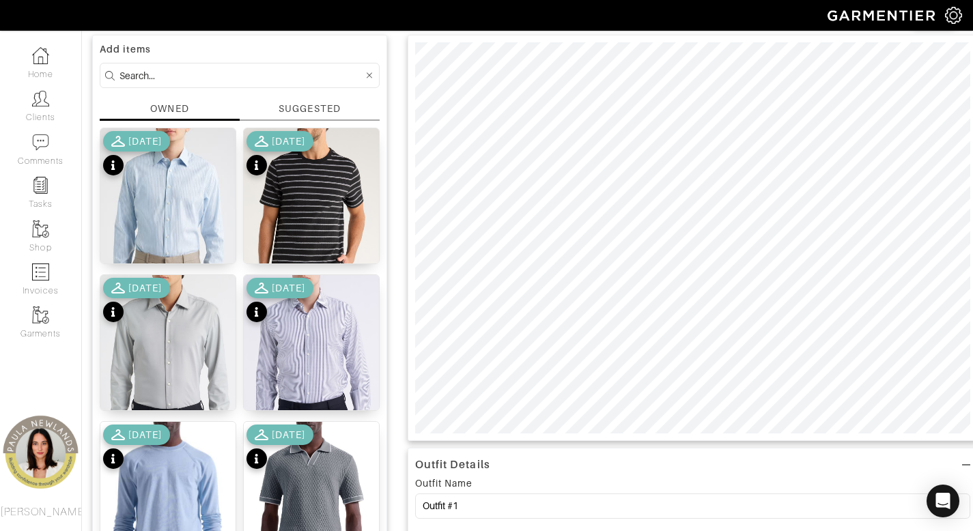
click at [795, 434] on div at bounding box center [692, 238] width 570 height 406
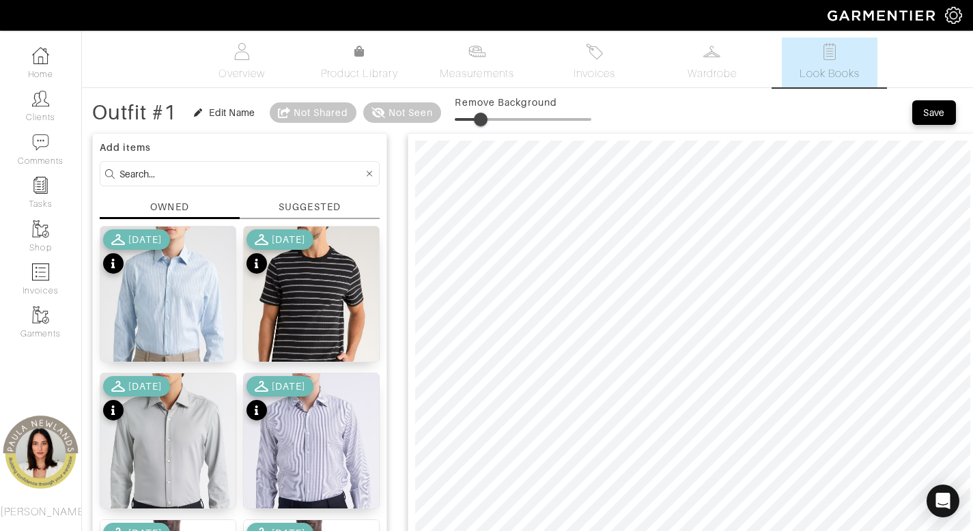
type input "0"
drag, startPoint x: 457, startPoint y: 126, endPoint x: 405, endPoint y: 160, distance: 61.7
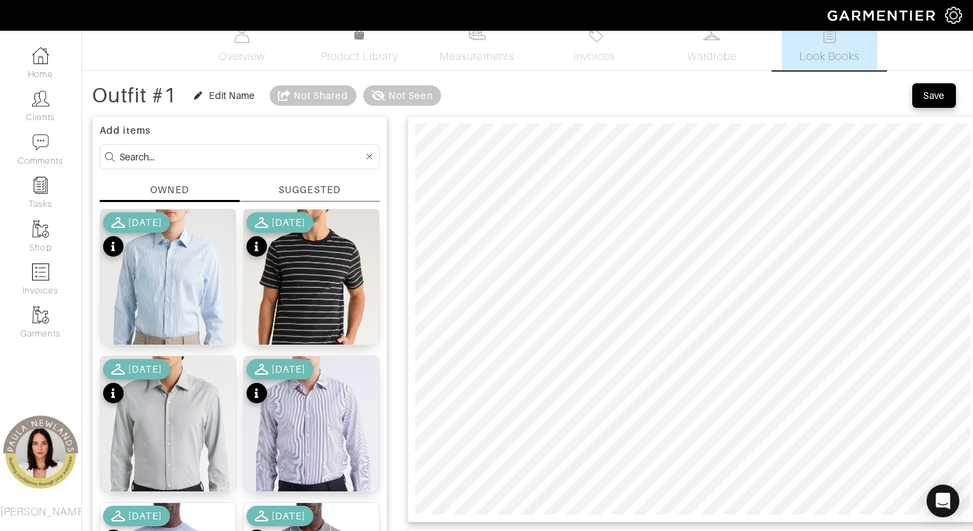
scroll to position [17, 0]
click at [942, 100] on div "Save" at bounding box center [934, 96] width 22 height 14
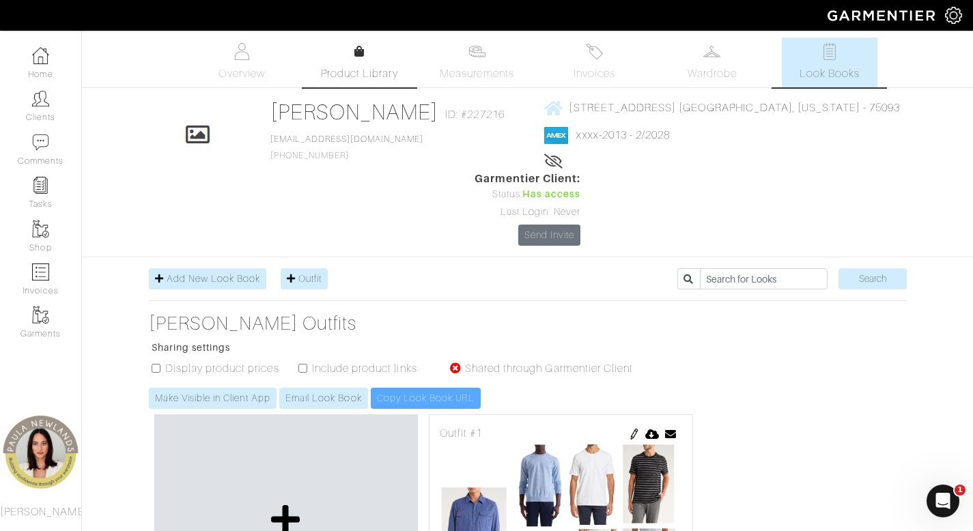
click at [368, 75] on span "Product Library" at bounding box center [359, 74] width 77 height 16
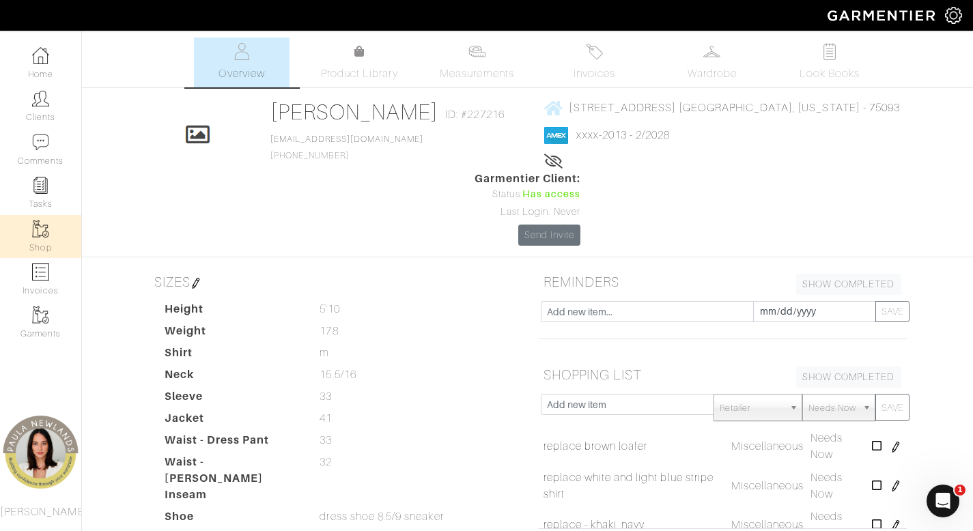
click at [31, 239] on link "Shop" at bounding box center [40, 236] width 81 height 43
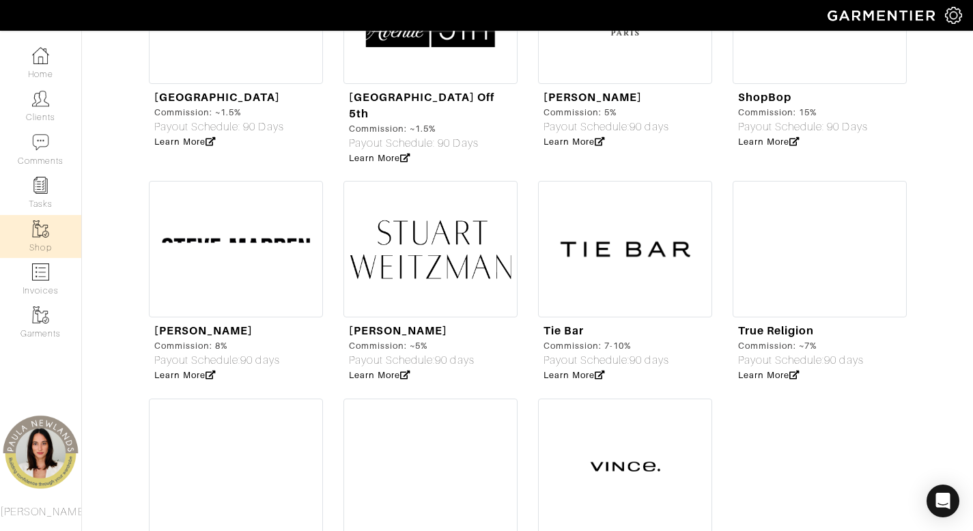
scroll to position [4379, 0]
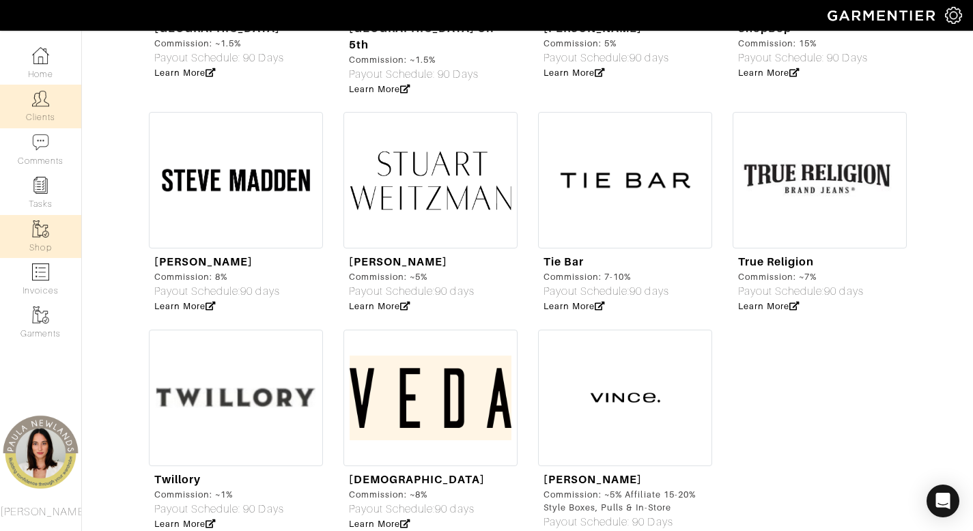
click at [45, 111] on link "Clients" at bounding box center [40, 106] width 81 height 43
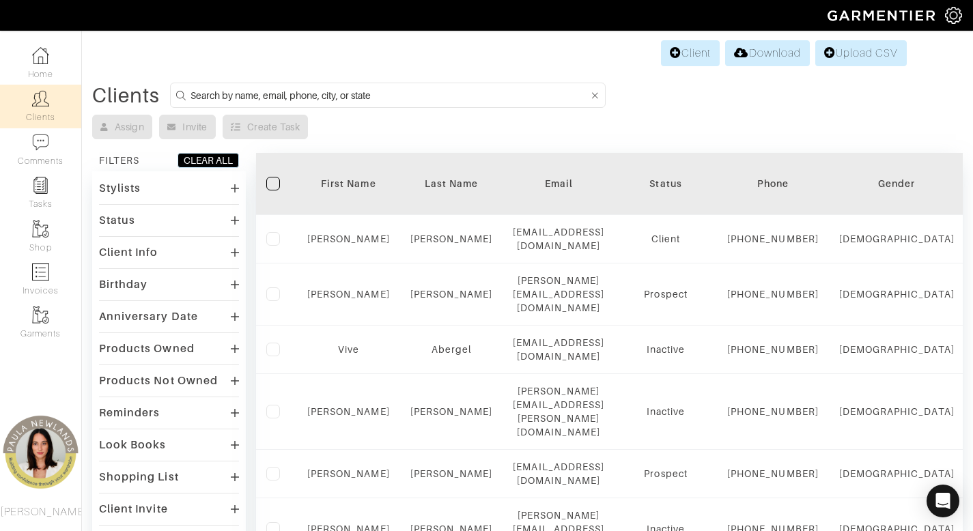
click at [468, 98] on input at bounding box center [389, 95] width 398 height 17
type input "stephen"
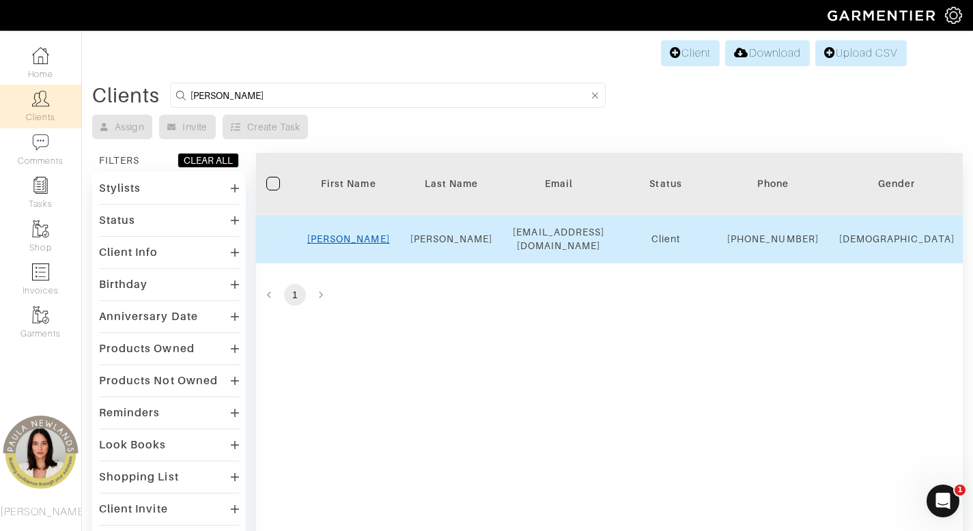
click at [343, 244] on link "Stephen" at bounding box center [348, 238] width 83 height 11
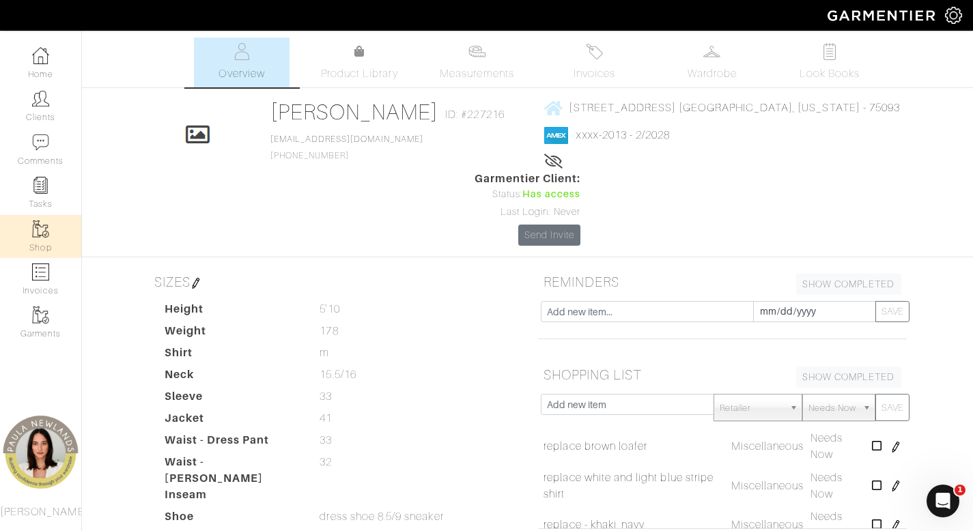
click at [47, 236] on img at bounding box center [40, 228] width 17 height 17
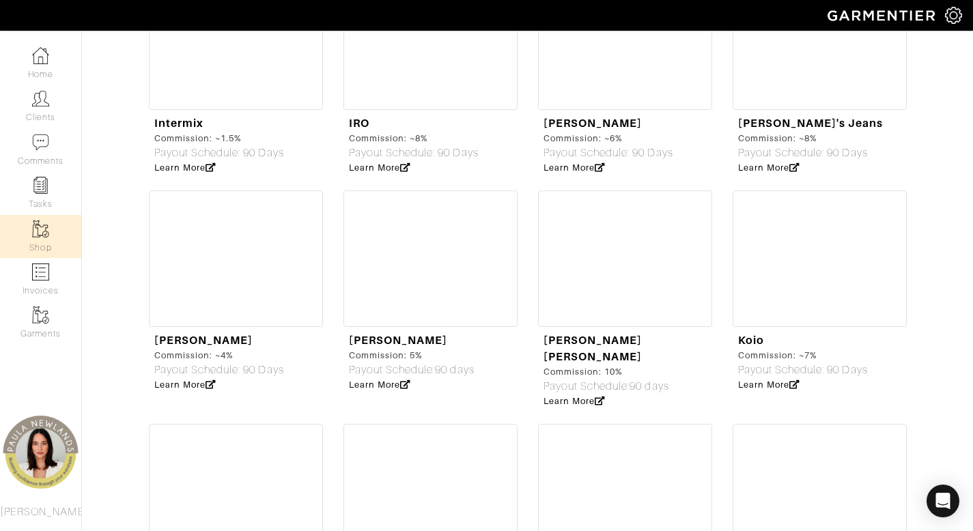
scroll to position [2611, 0]
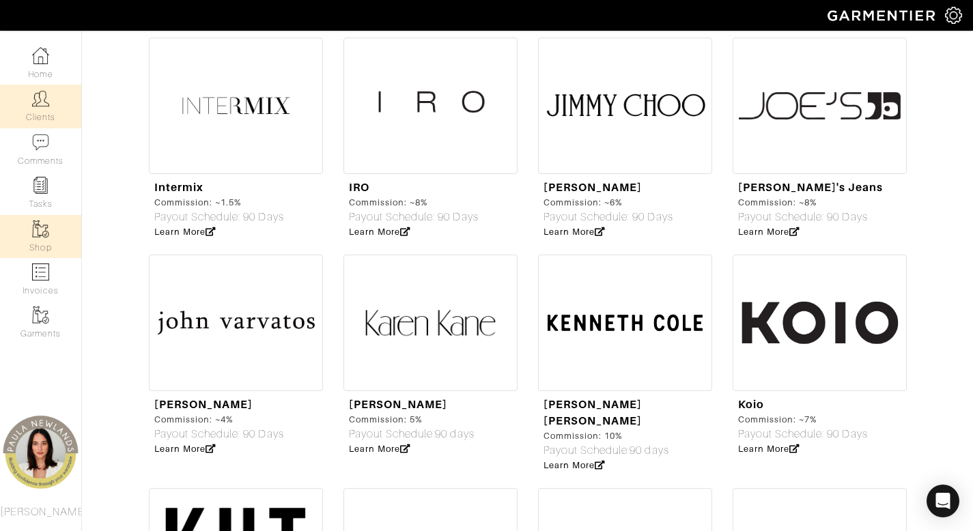
click at [32, 119] on link "Clients" at bounding box center [40, 106] width 81 height 43
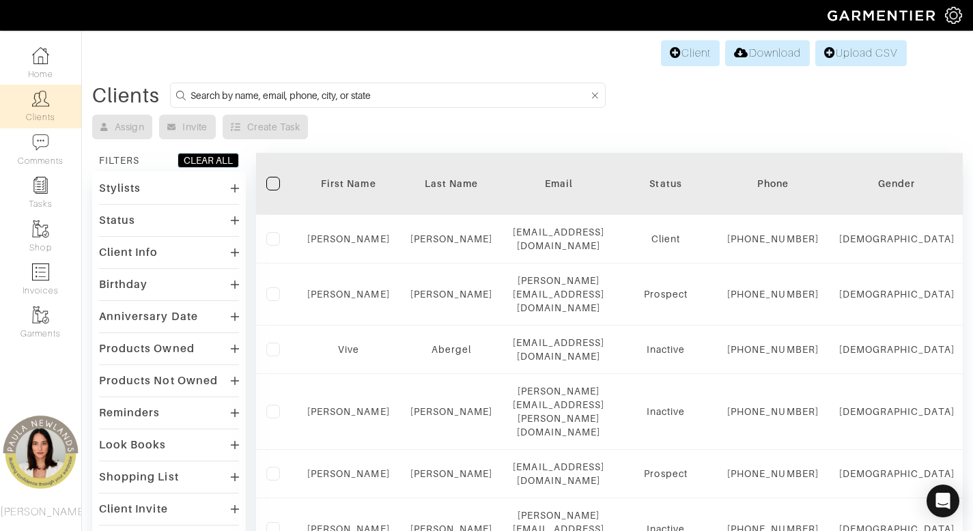
click at [494, 87] on input at bounding box center [389, 95] width 398 height 17
type input "stephen"
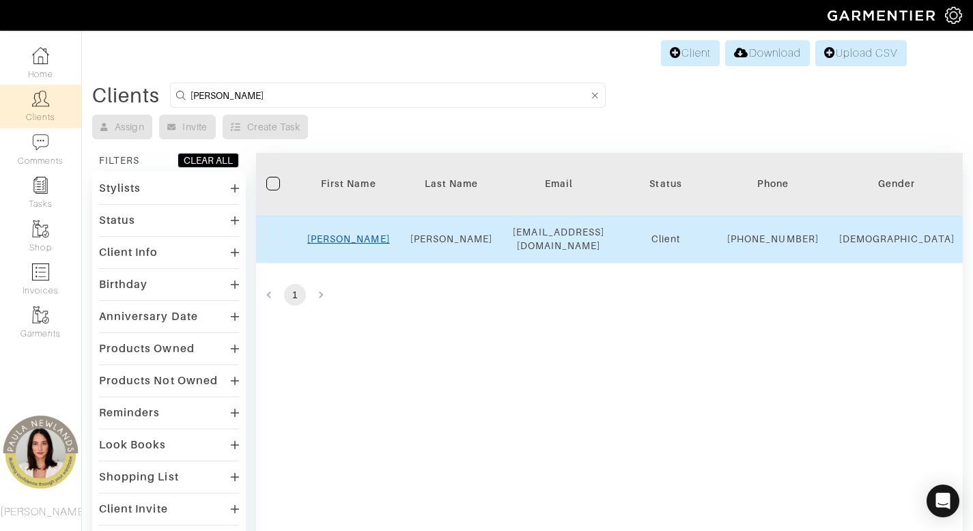
click at [343, 244] on link "Stephen" at bounding box center [348, 238] width 83 height 11
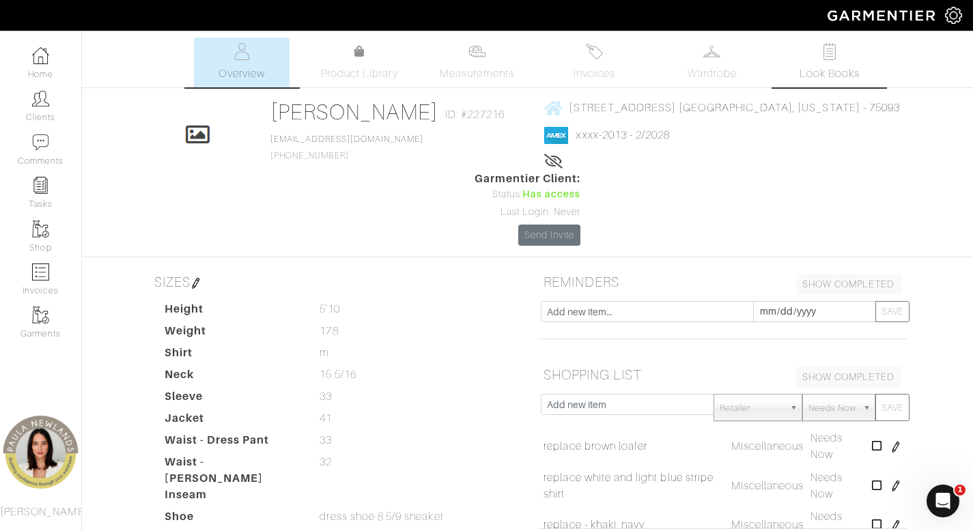
click at [837, 58] on img at bounding box center [828, 51] width 17 height 17
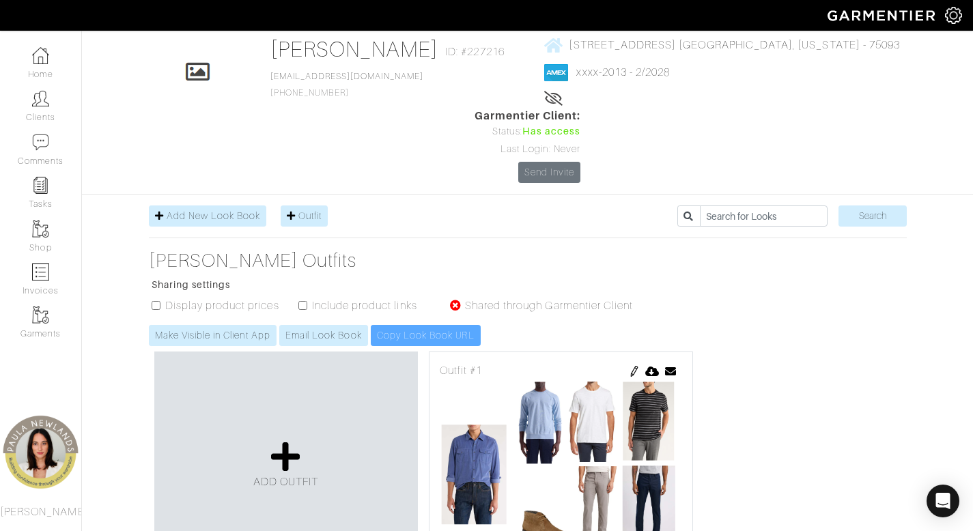
scroll to position [121, 0]
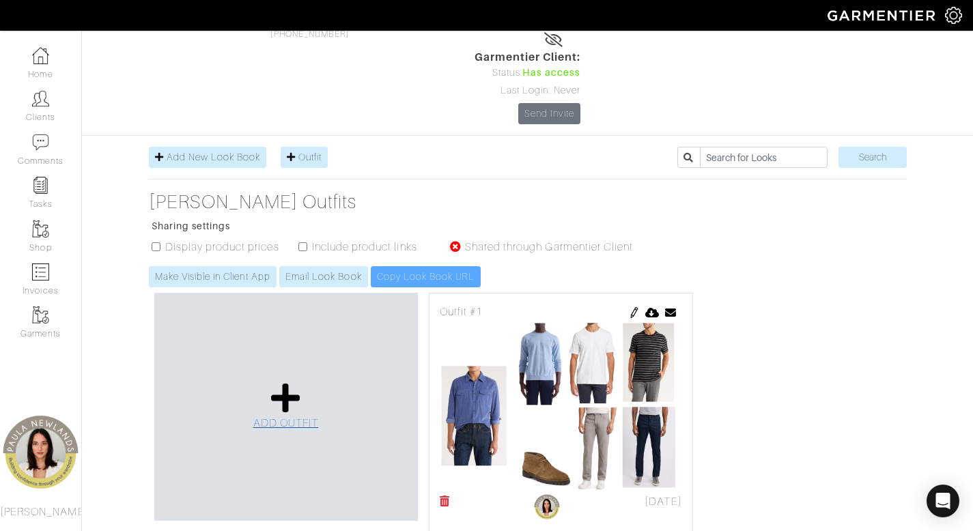
click at [283, 382] on icon at bounding box center [285, 398] width 29 height 33
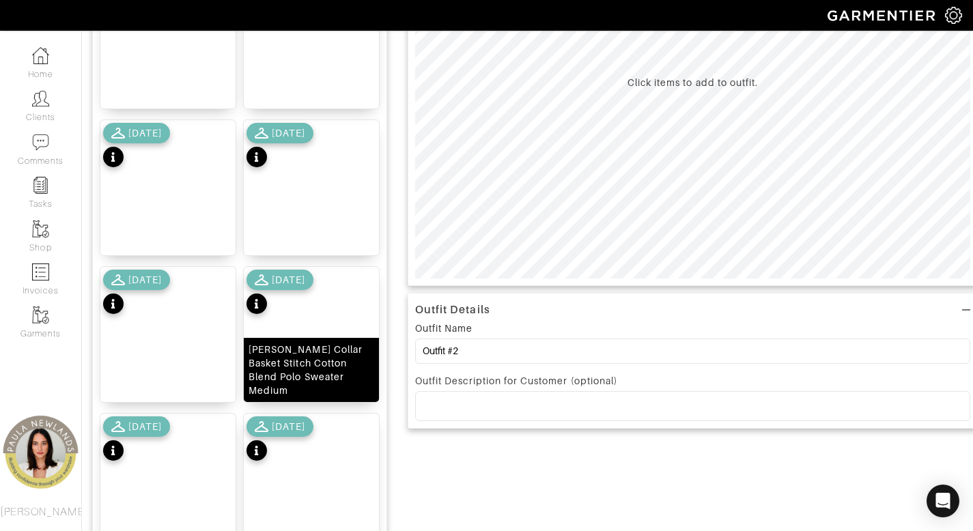
scroll to position [446, 0]
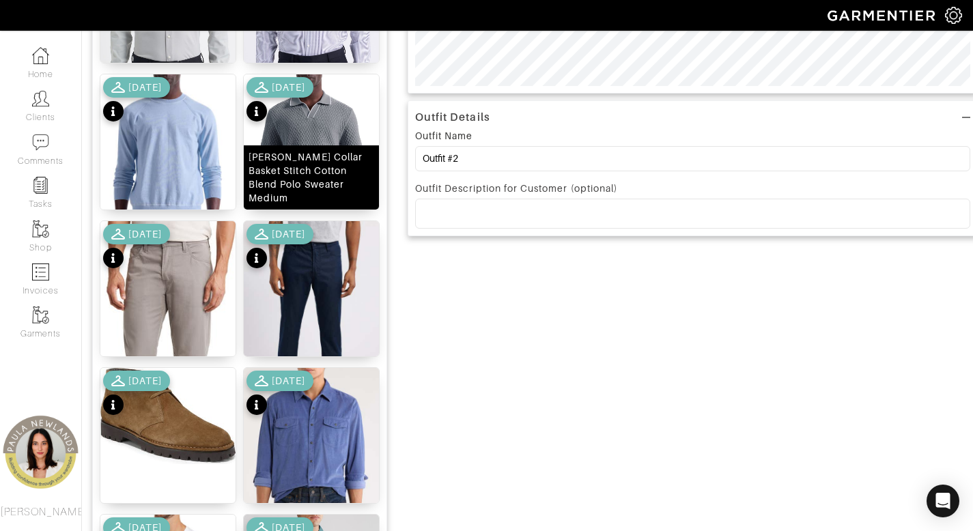
click at [307, 197] on div "Johnny Collar Basket Stitch Cotton Blend Polo Sweater Medium" at bounding box center [311, 177] width 126 height 55
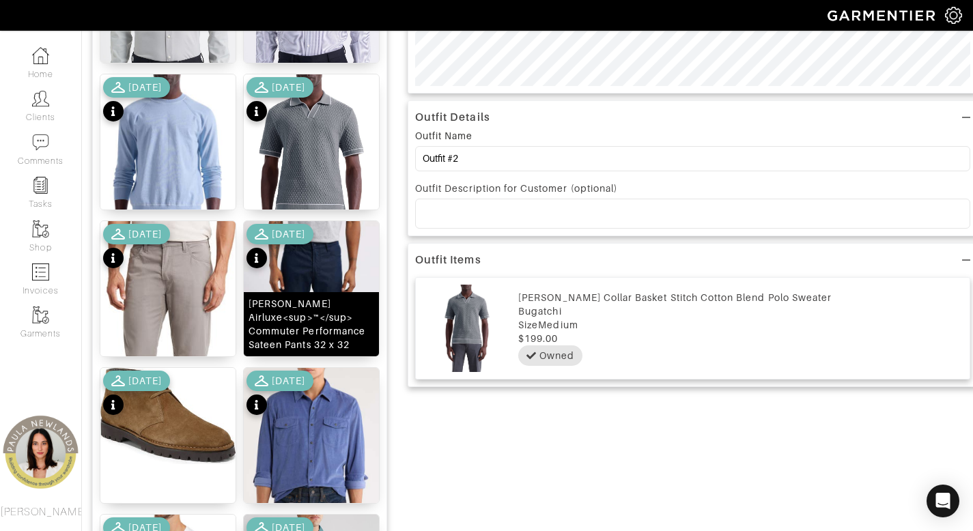
click at [330, 336] on div "Tellis Airluxe<sup>™</sup> Commuter Performance Sateen Pants 32 x 32" at bounding box center [311, 324] width 126 height 55
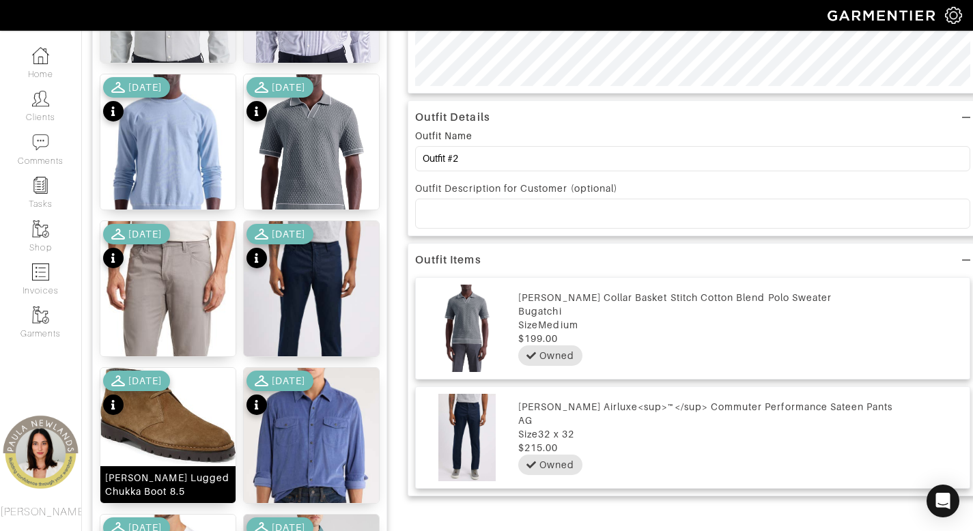
click at [175, 486] on div "Jerome Suede Lugged Chukka Boot 8.5" at bounding box center [168, 484] width 126 height 27
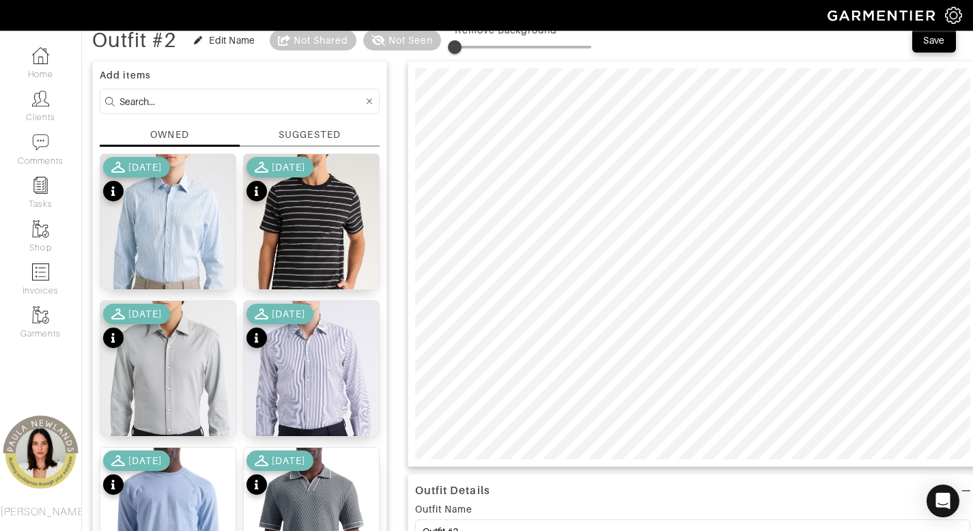
scroll to position [44, 0]
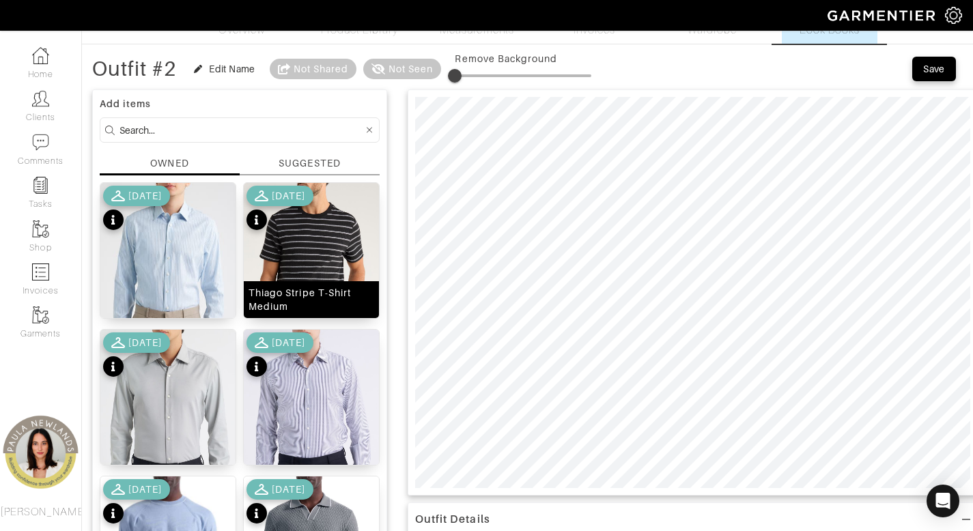
click at [305, 304] on div "Thiago Stripe T-Shirt Medium" at bounding box center [311, 299] width 126 height 27
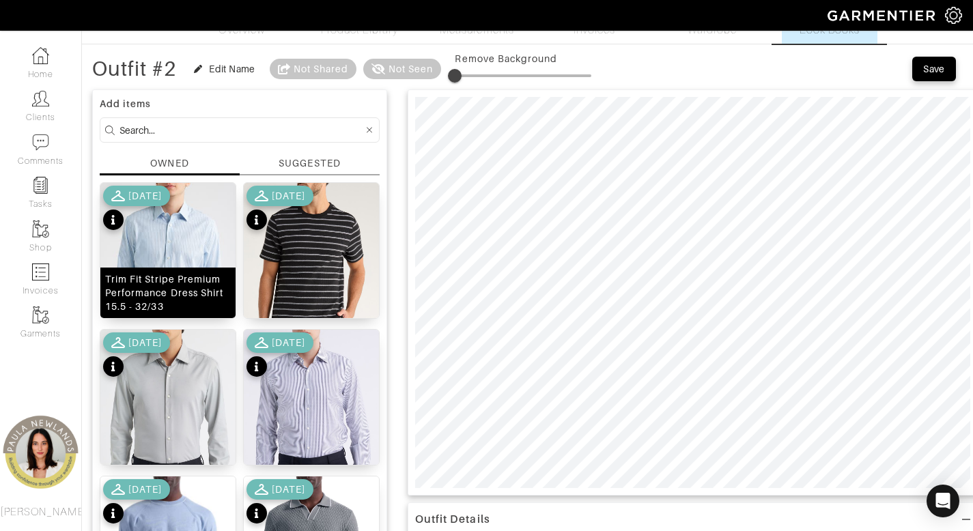
click at [164, 289] on div "Trim Fit Stripe Premium Performance Dress Shirt 15.5 - 32/33" at bounding box center [168, 292] width 126 height 41
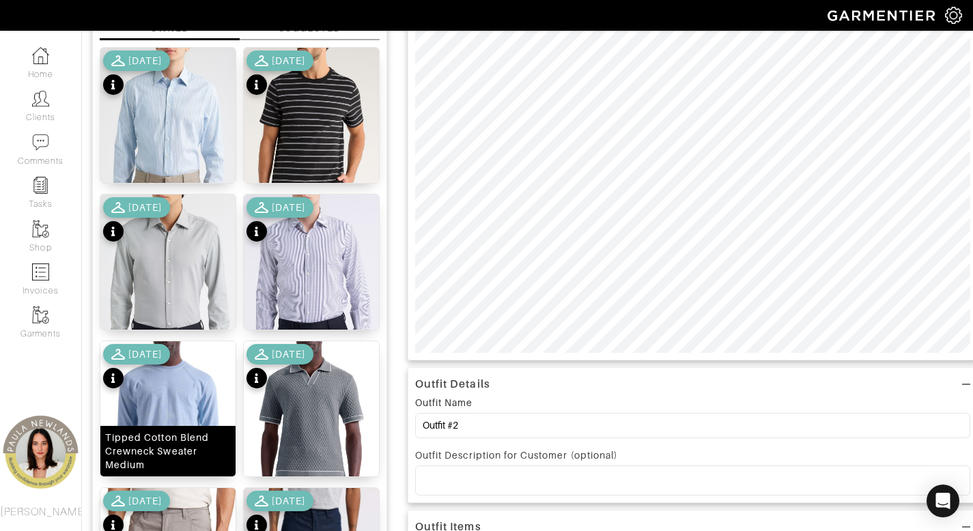
scroll to position [354, 0]
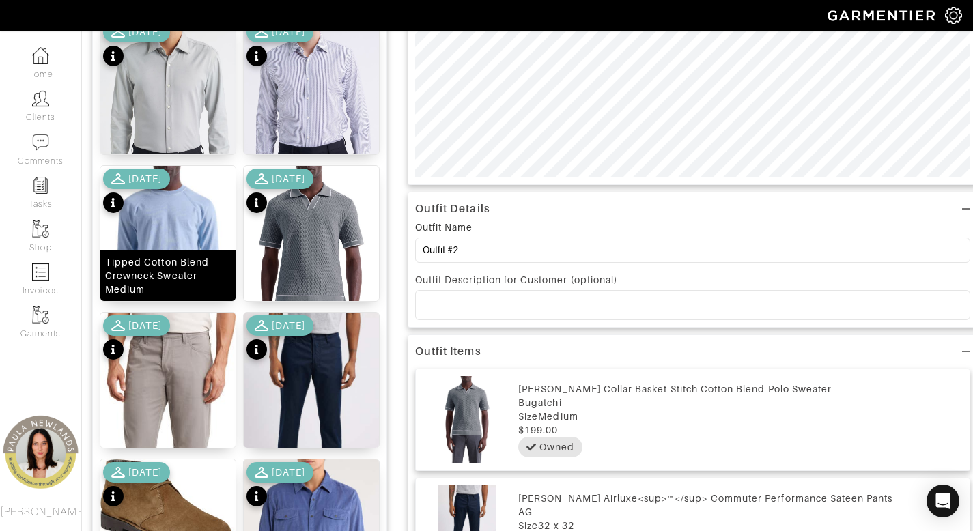
click at [195, 280] on div "Tipped Cotton Blend Crewneck Sweater Medium" at bounding box center [168, 275] width 126 height 41
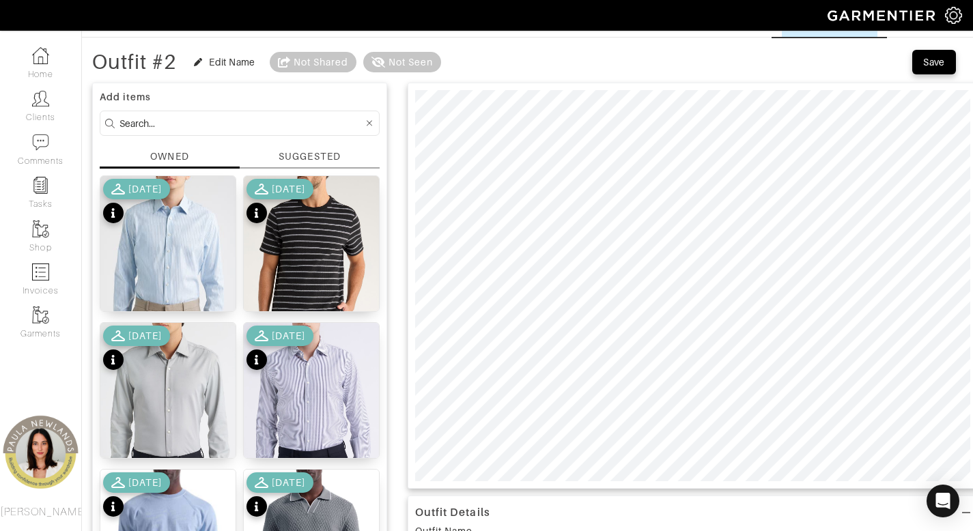
scroll to position [0, 0]
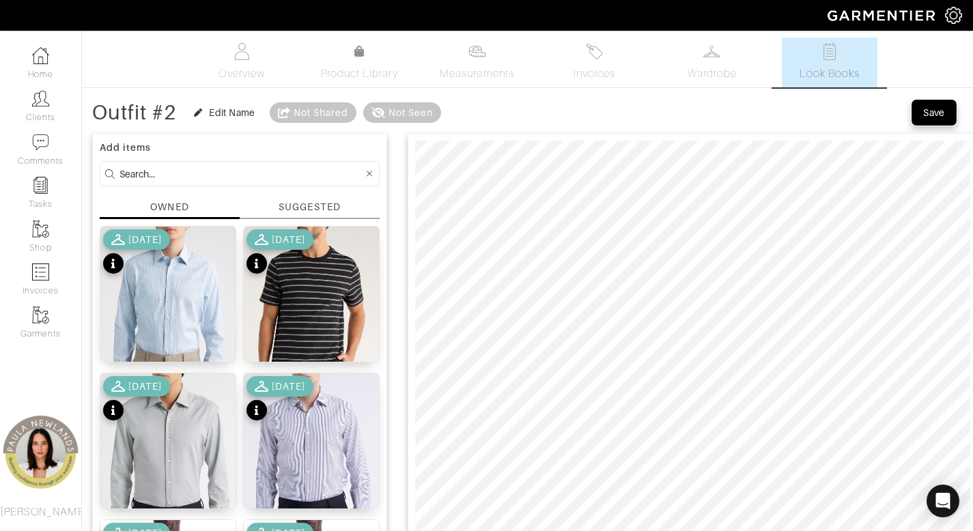
click at [935, 111] on div "Save" at bounding box center [934, 113] width 22 height 14
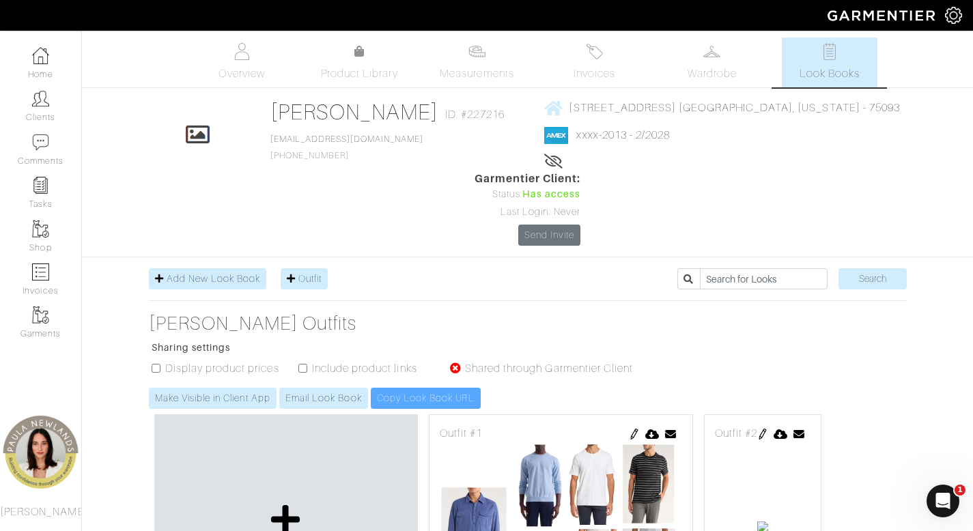
click at [281, 503] on icon at bounding box center [285, 519] width 29 height 33
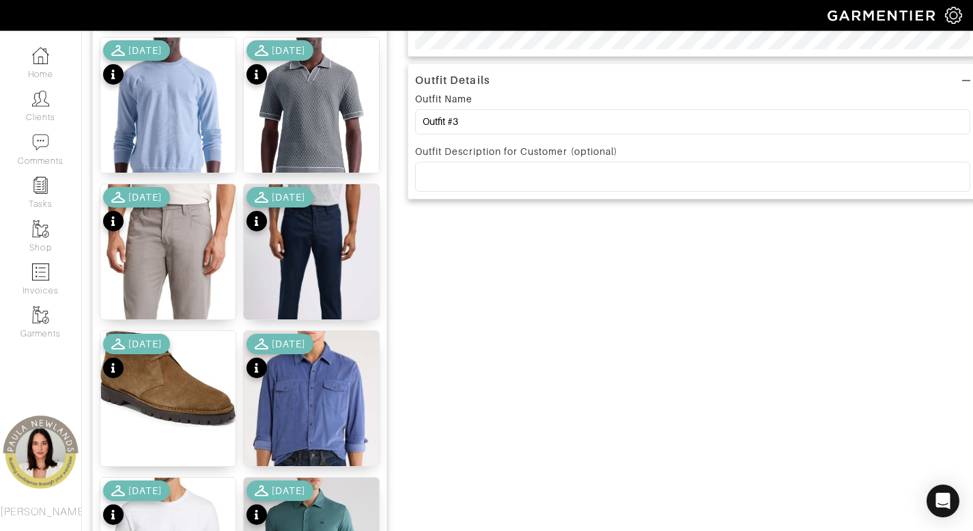
scroll to position [485, 0]
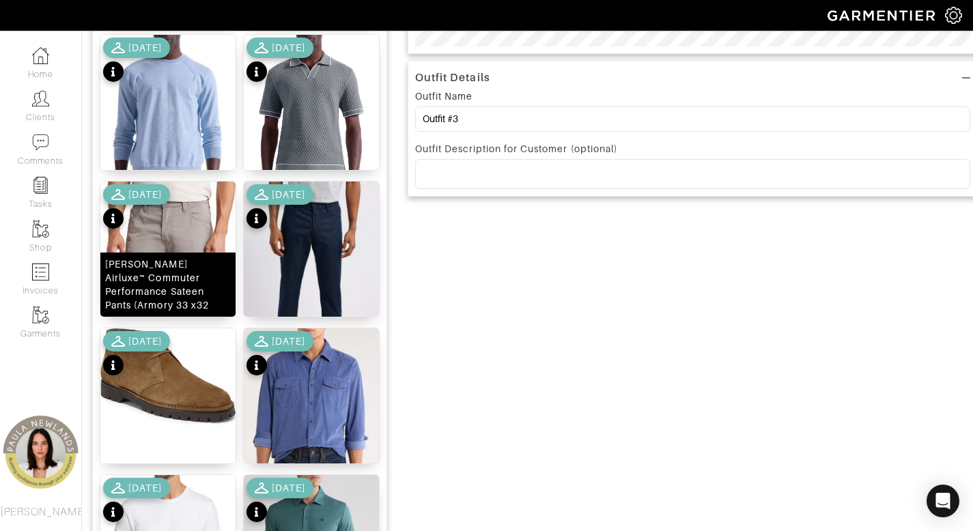
click at [154, 302] on div "[PERSON_NAME] Airluxe™ Commuter Performance Sateen Pants (Armory 33 x32" at bounding box center [168, 284] width 126 height 55
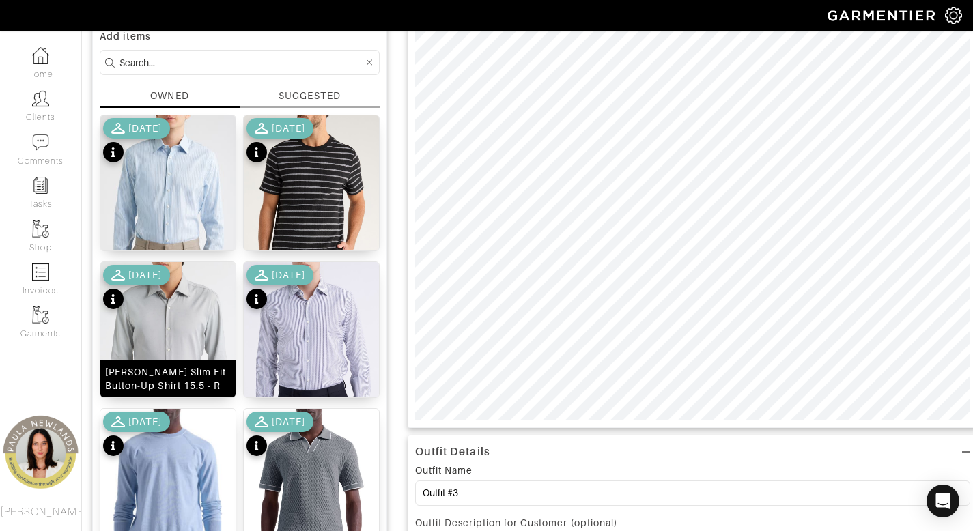
scroll to position [113, 0]
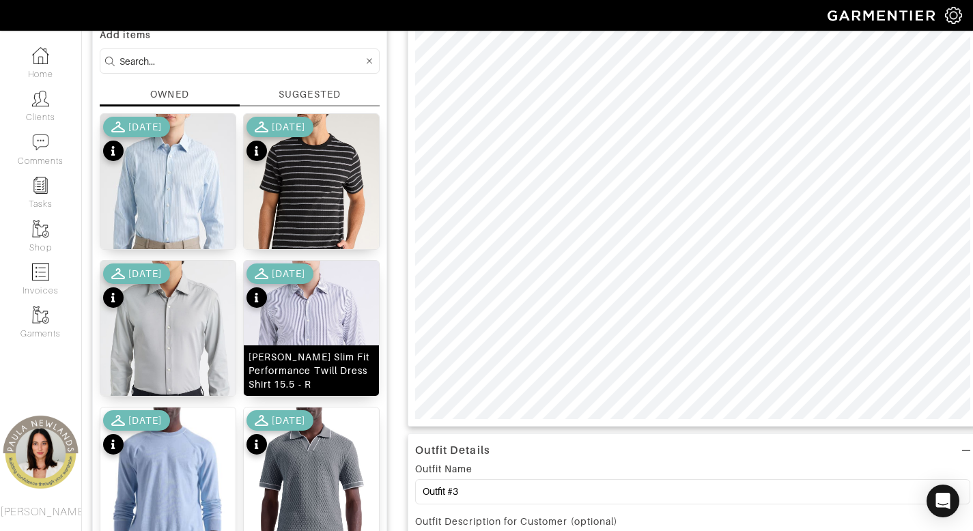
click at [326, 371] on div "[PERSON_NAME] Slim Fit Performance Twill Dress Shirt 15.5 - R" at bounding box center [311, 370] width 126 height 41
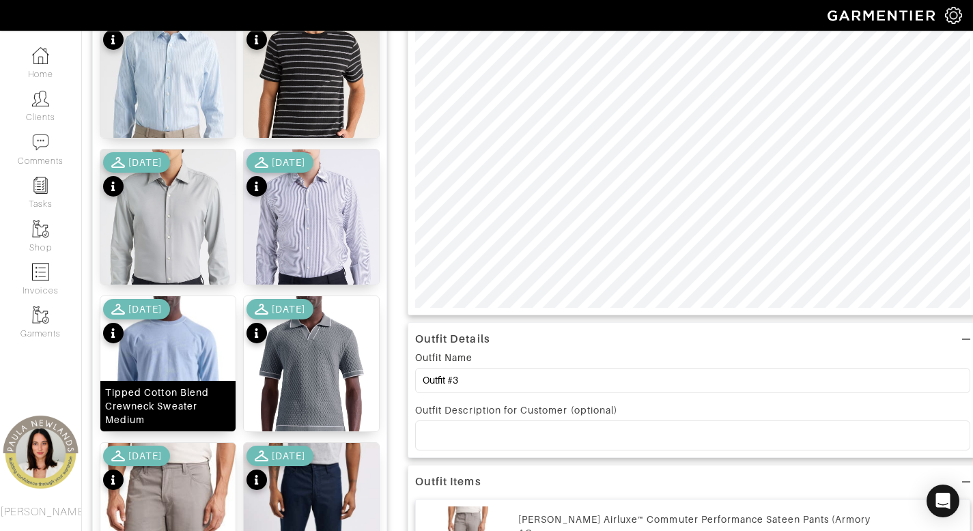
scroll to position [463, 0]
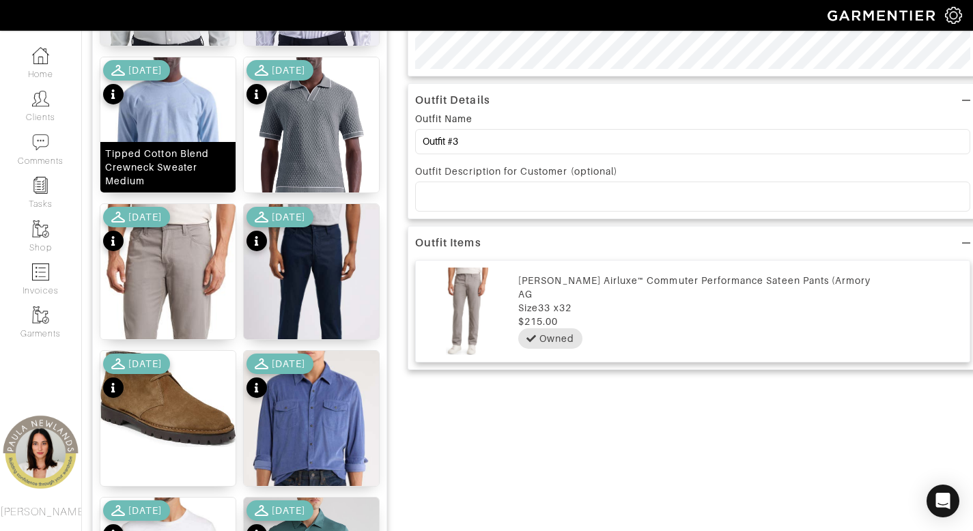
click at [177, 182] on div "Tipped Cotton Blend Crewneck Sweater Medium" at bounding box center [168, 167] width 126 height 41
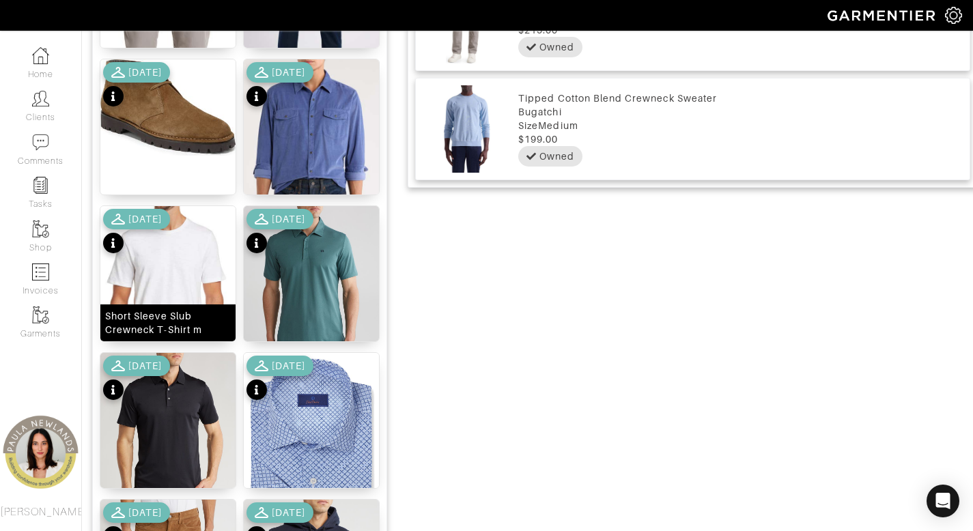
scroll to position [764, 0]
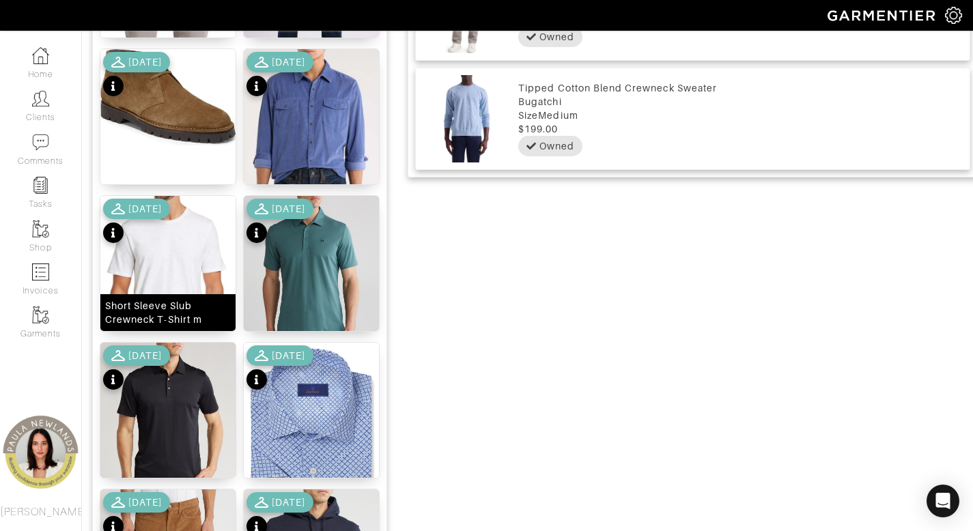
click at [158, 313] on div "Short Sleeve Slub Crewneck T-Shirt m" at bounding box center [168, 312] width 126 height 27
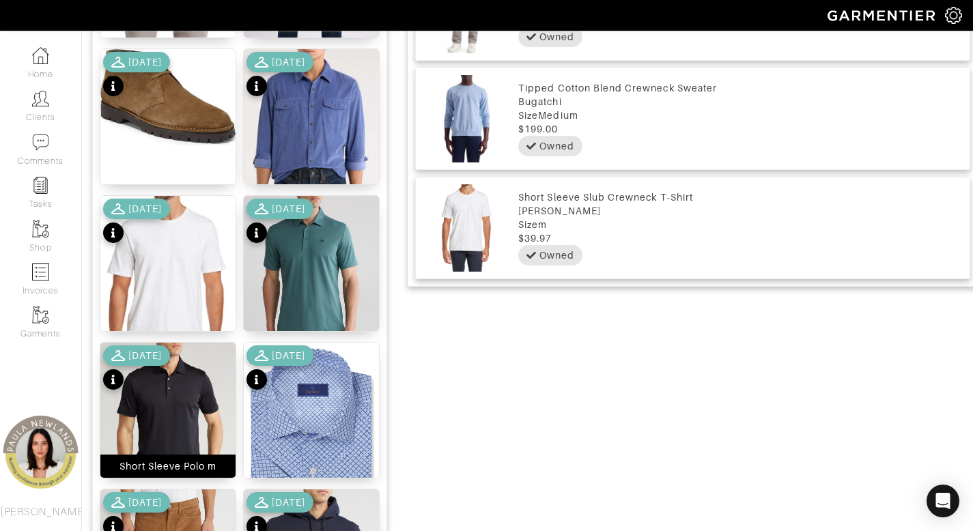
click at [141, 465] on div "Short Sleeve Polo m" at bounding box center [168, 466] width 98 height 14
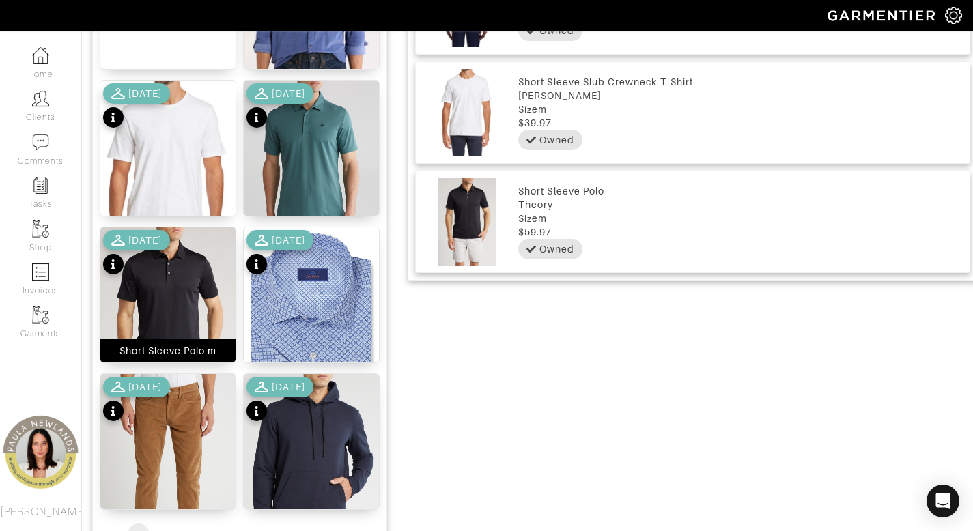
scroll to position [967, 0]
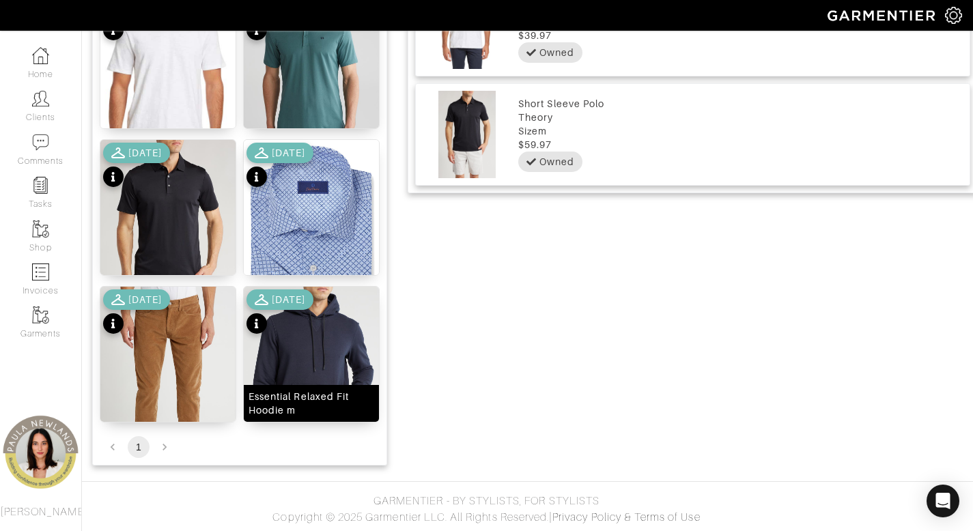
click at [296, 399] on div "Essential Relaxed Fit Hoodie m" at bounding box center [311, 403] width 126 height 27
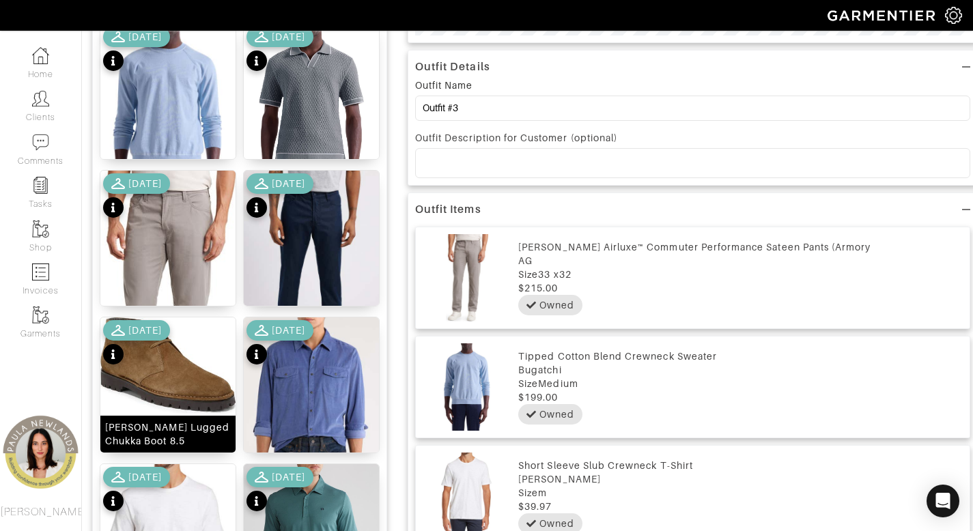
scroll to position [580, 0]
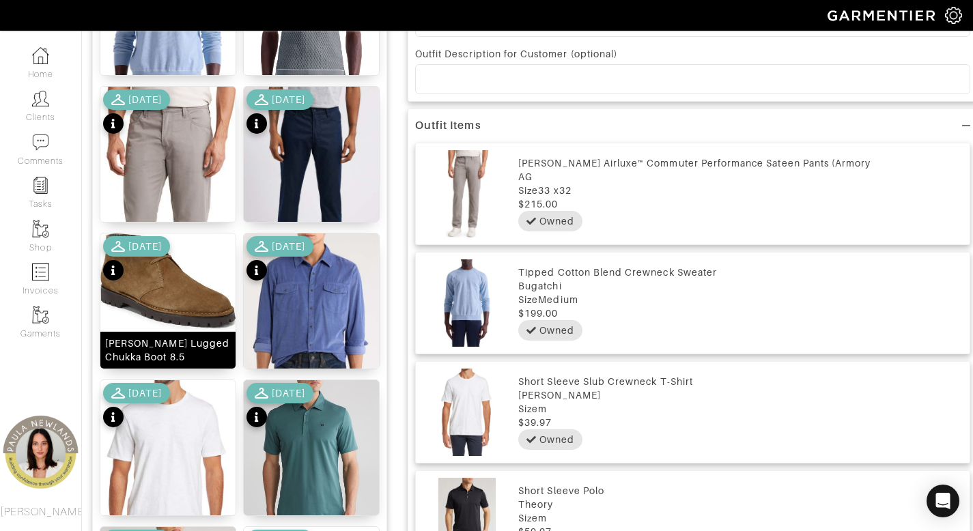
click at [165, 360] on div "[PERSON_NAME] Lugged Chukka Boot 8.5" at bounding box center [168, 349] width 126 height 27
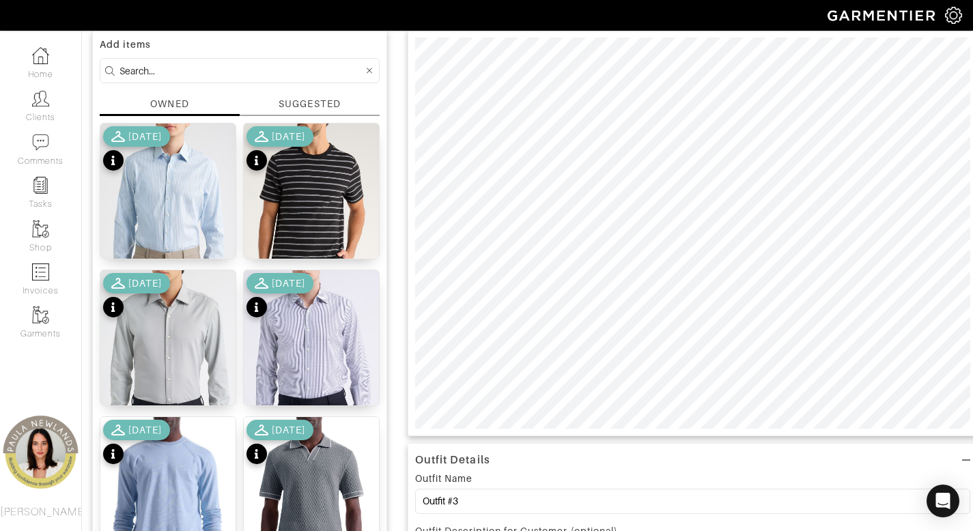
scroll to position [0, 0]
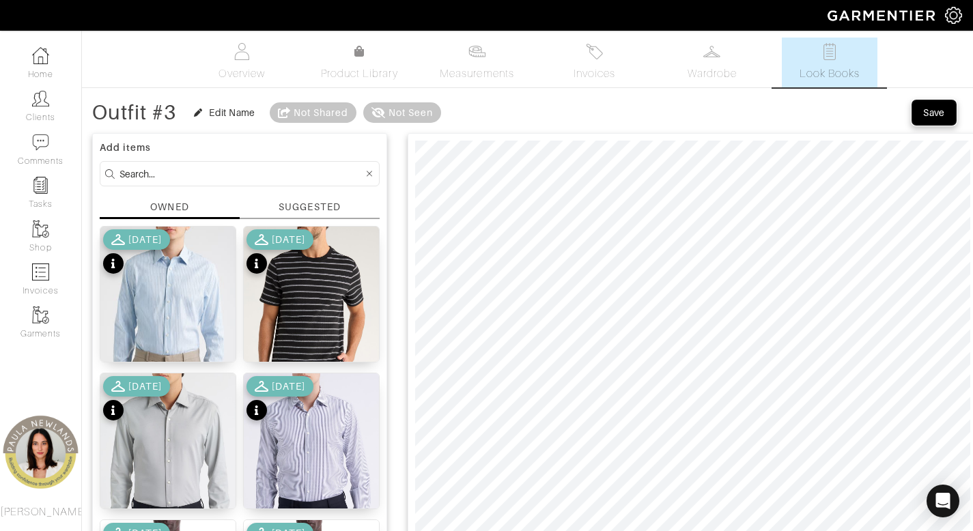
click at [941, 114] on div "Save" at bounding box center [934, 113] width 22 height 14
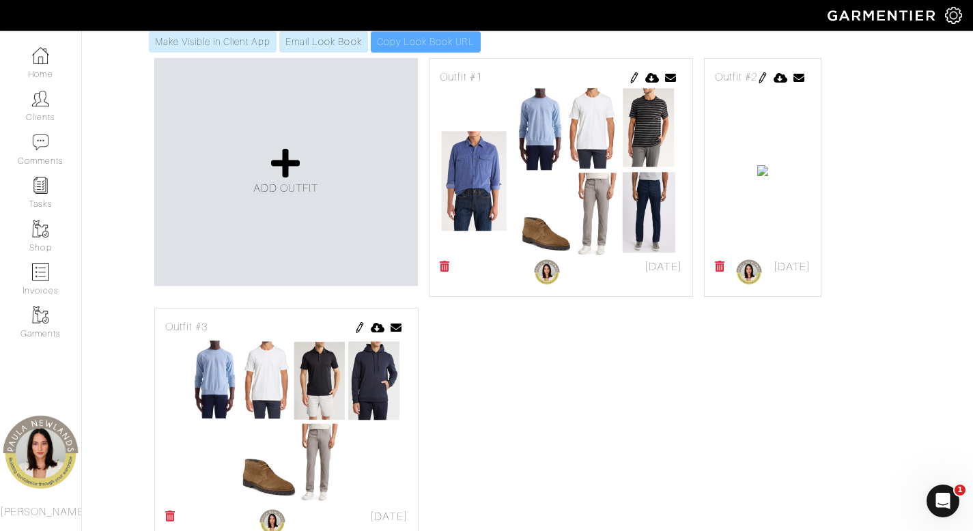
scroll to position [371, 0]
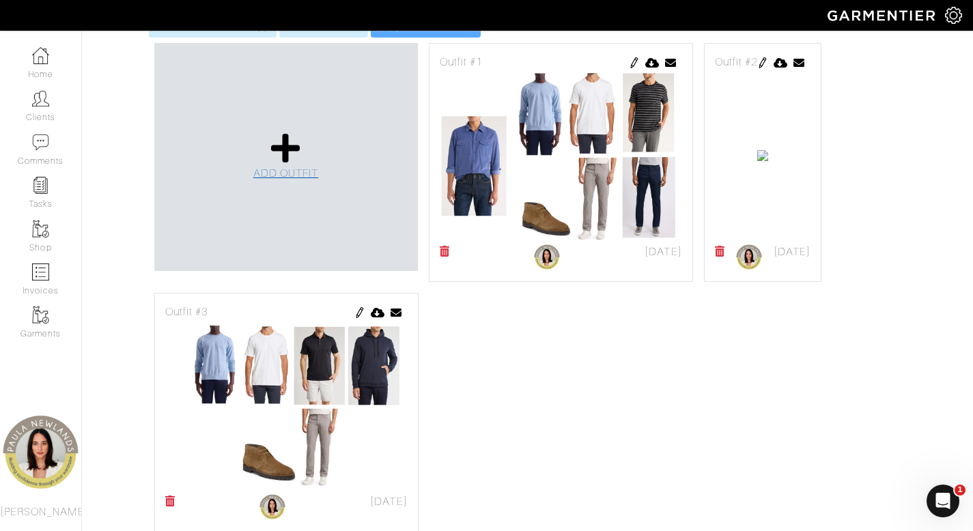
click at [297, 132] on icon at bounding box center [285, 148] width 29 height 33
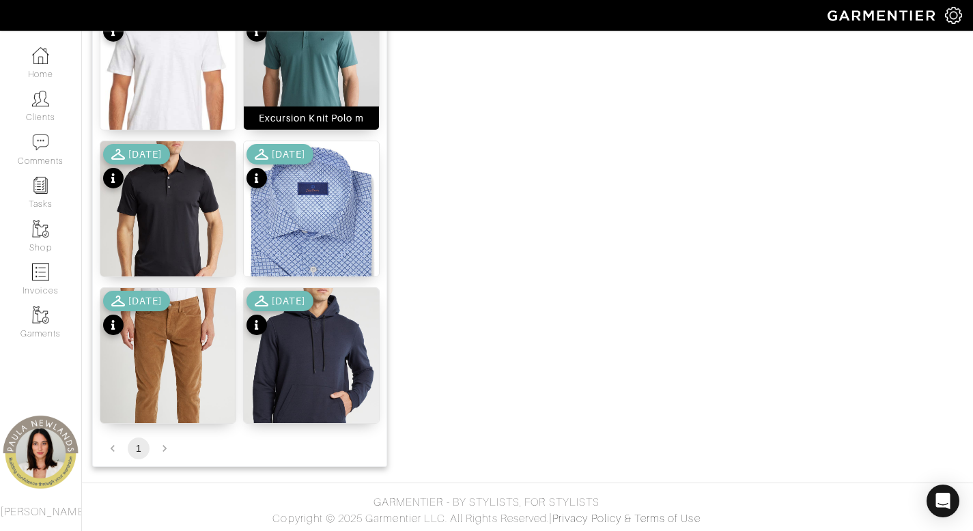
scroll to position [967, 0]
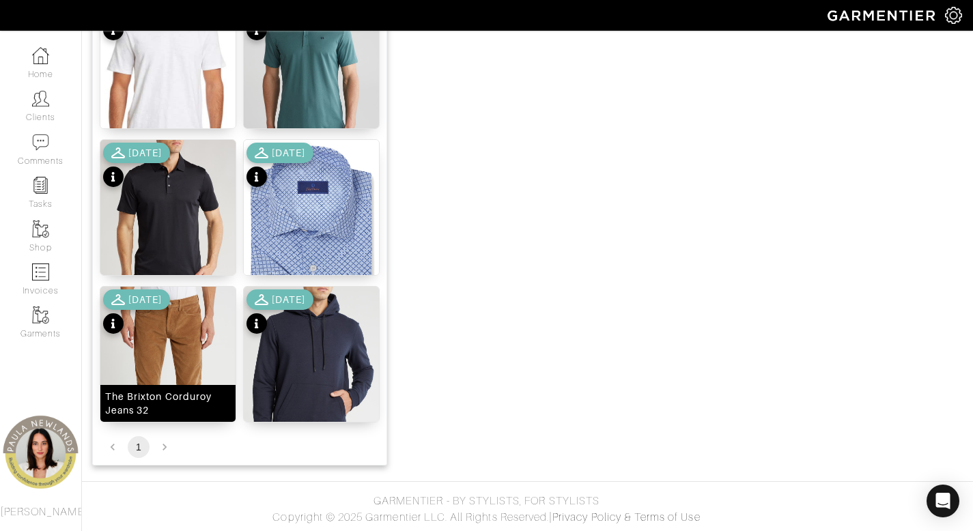
click at [170, 406] on div "The Brixton Corduroy Jeans 32" at bounding box center [168, 403] width 126 height 27
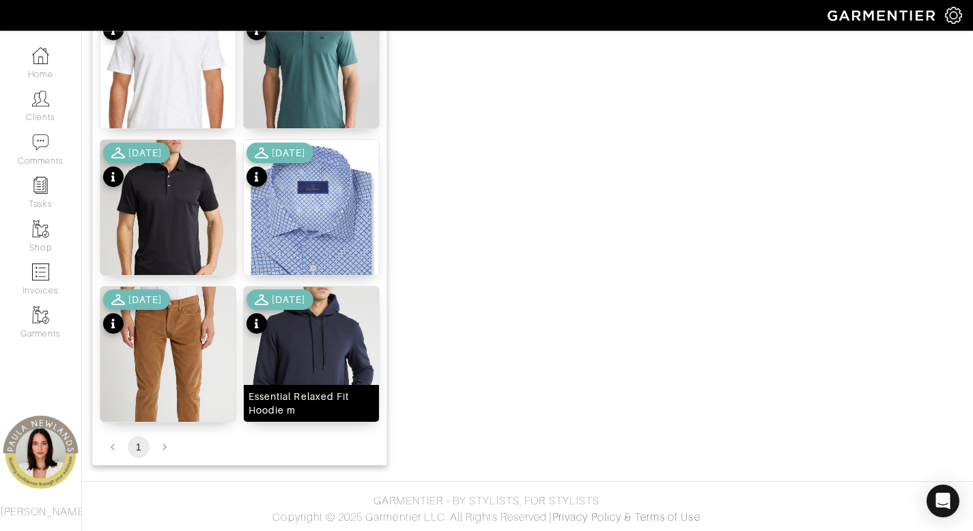
click at [311, 409] on div "Essential Relaxed Fit Hoodie m" at bounding box center [311, 403] width 126 height 27
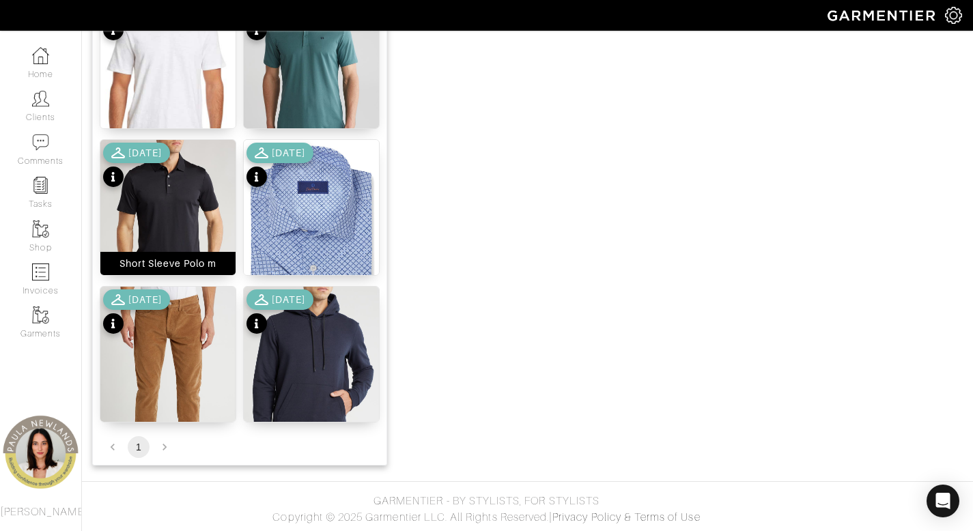
click at [199, 259] on div "Short Sleeve Polo m" at bounding box center [168, 264] width 98 height 14
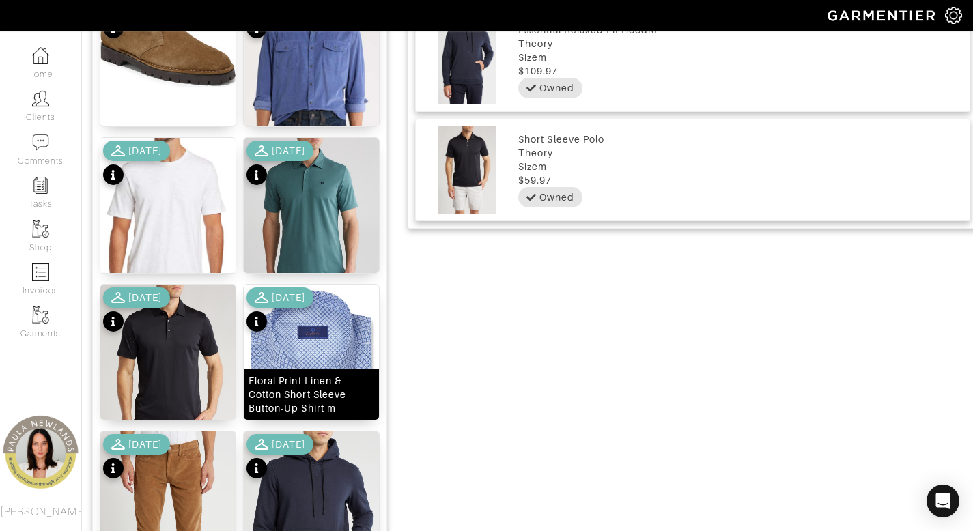
scroll to position [742, 0]
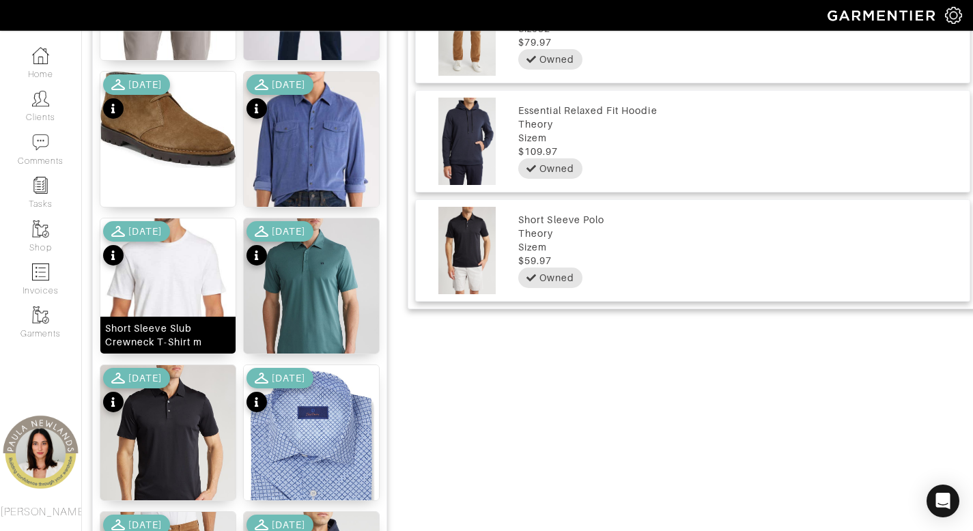
click at [154, 336] on div "Short Sleeve Slub Crewneck T-Shirt m" at bounding box center [168, 334] width 126 height 27
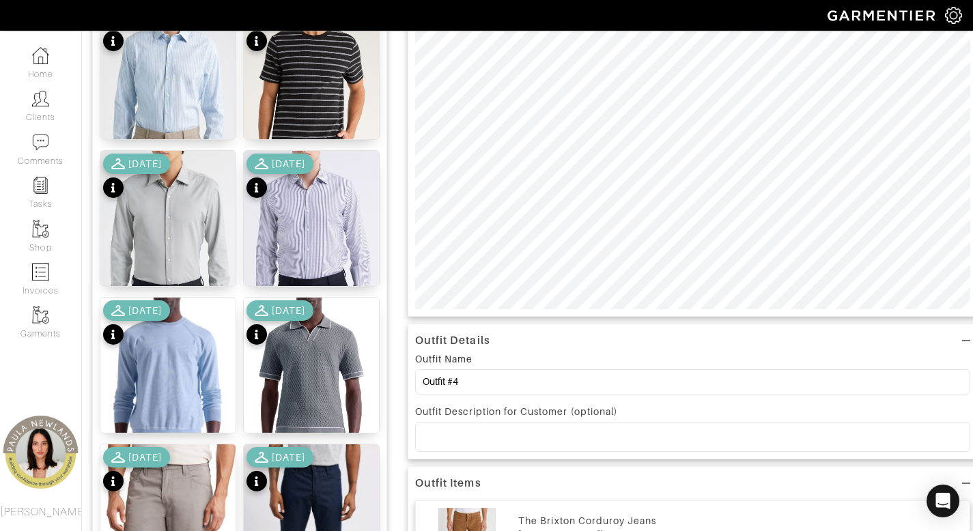
scroll to position [222, 0]
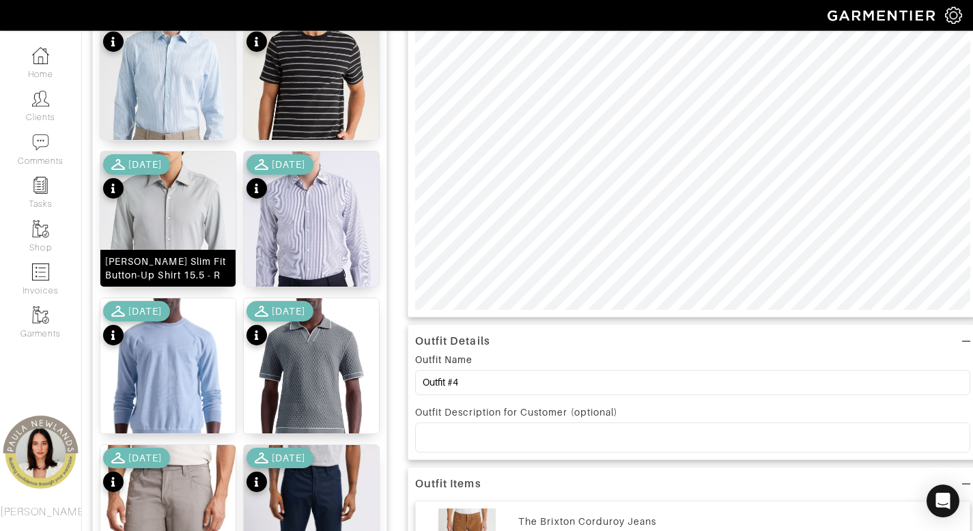
click at [166, 270] on div "[PERSON_NAME] Slim Fit Button-Up Shirt 15.5 - R" at bounding box center [168, 268] width 126 height 27
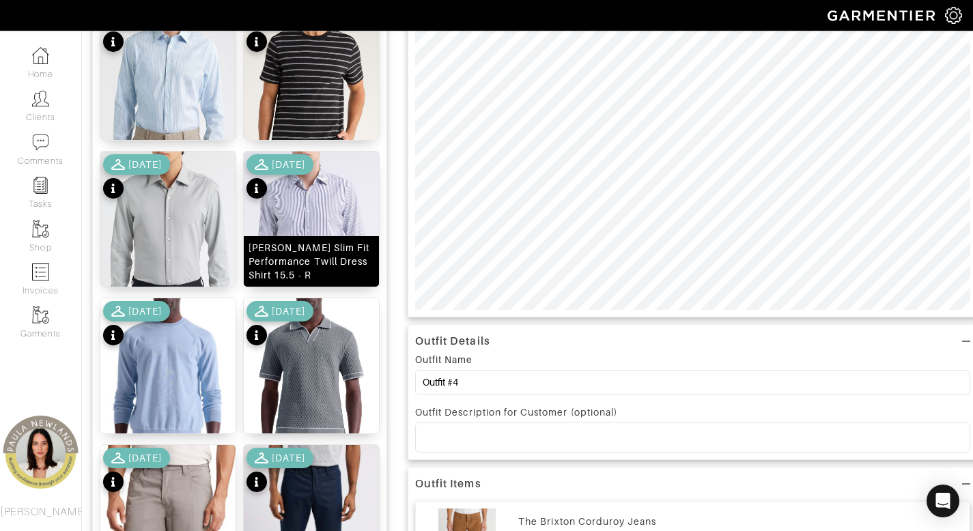
scroll to position [0, 0]
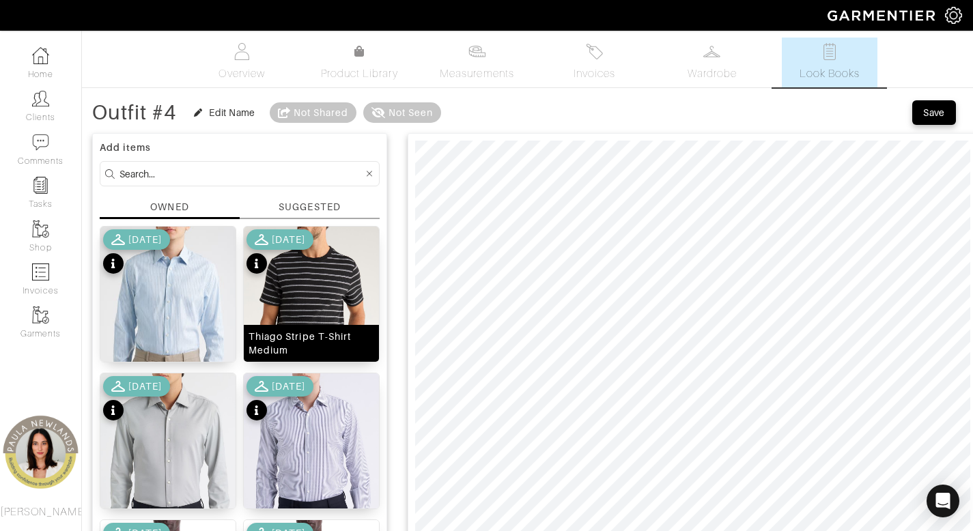
click at [289, 358] on div "Thiago Stripe T-Shirt Medium" at bounding box center [311, 343] width 135 height 37
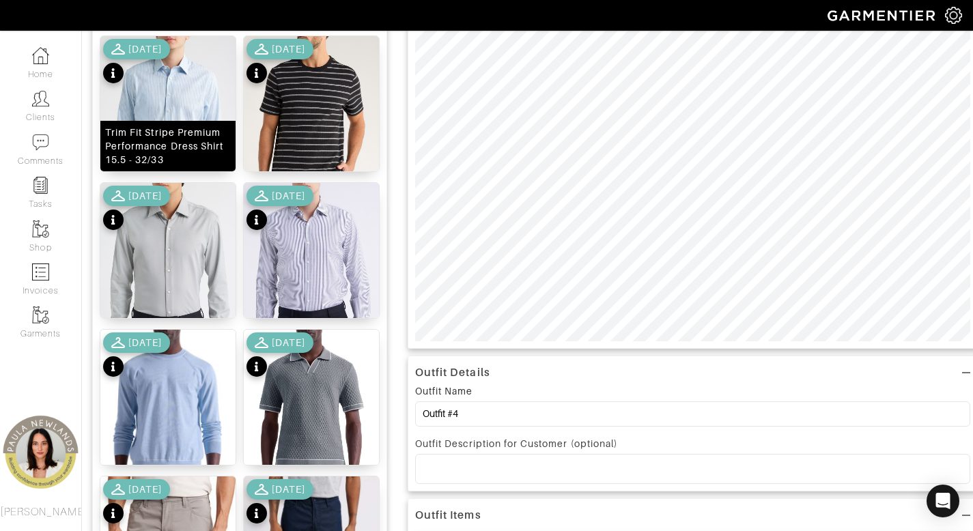
scroll to position [441, 0]
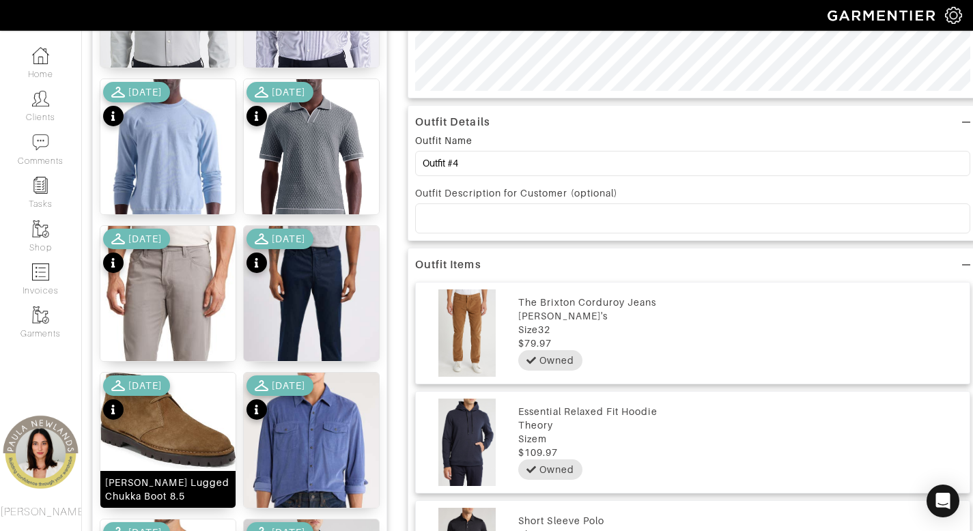
click at [156, 501] on div "[PERSON_NAME] Lugged Chukka Boot 8.5" at bounding box center [168, 489] width 126 height 27
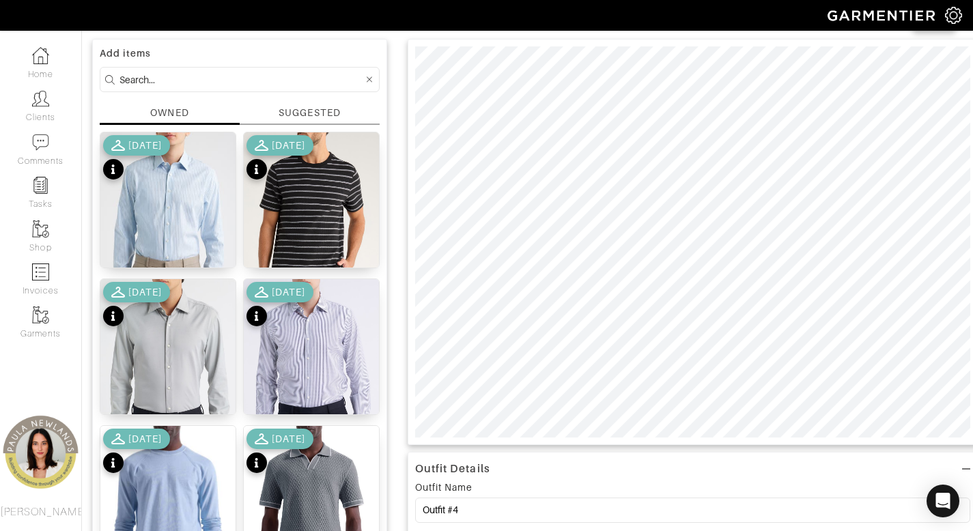
scroll to position [0, 0]
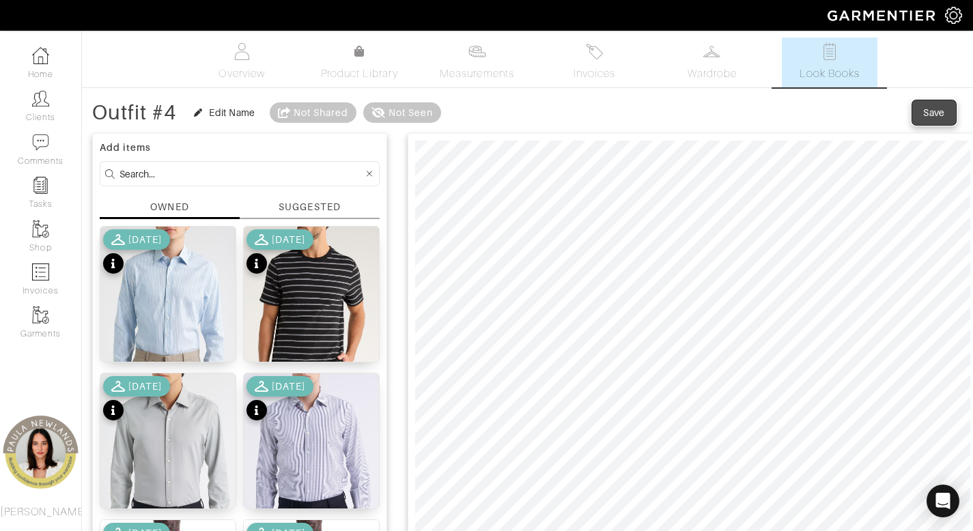
click at [941, 111] on div "Save" at bounding box center [934, 113] width 22 height 14
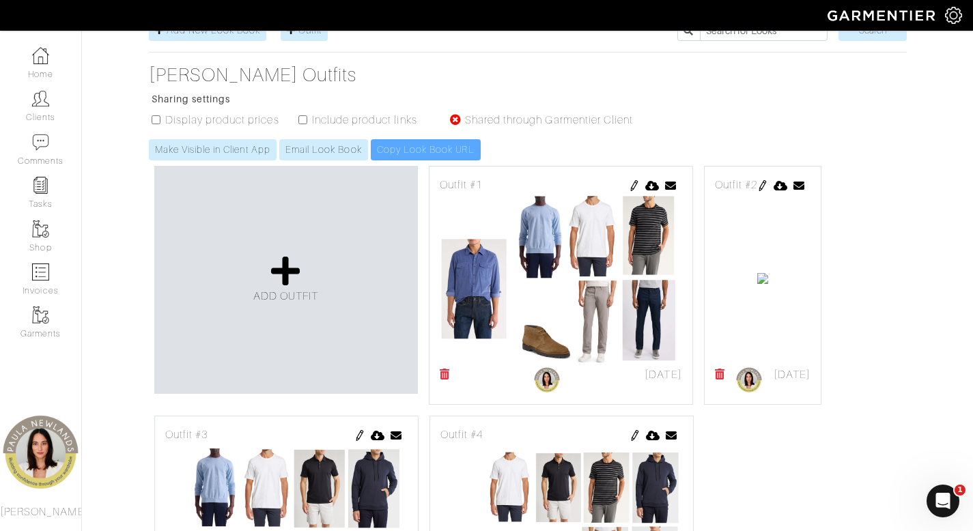
scroll to position [328, 0]
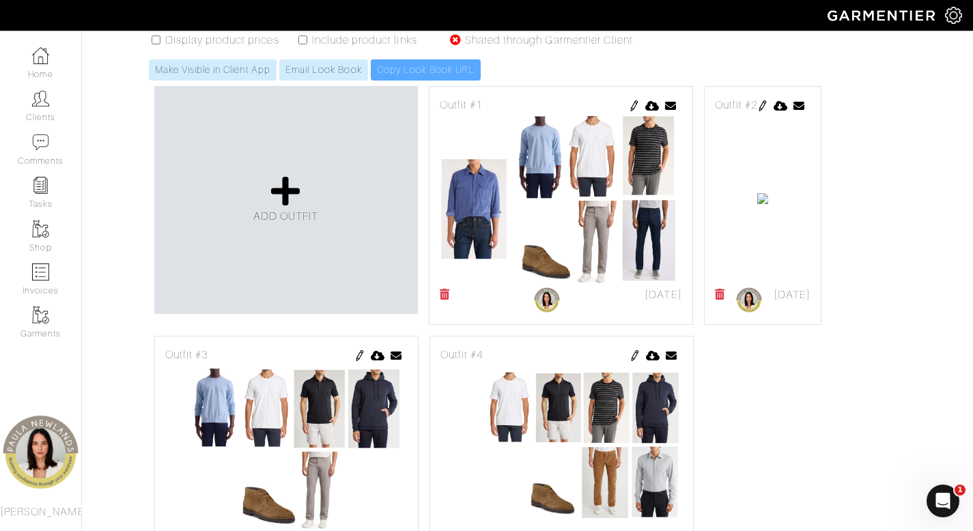
click at [757, 111] on img at bounding box center [762, 105] width 11 height 11
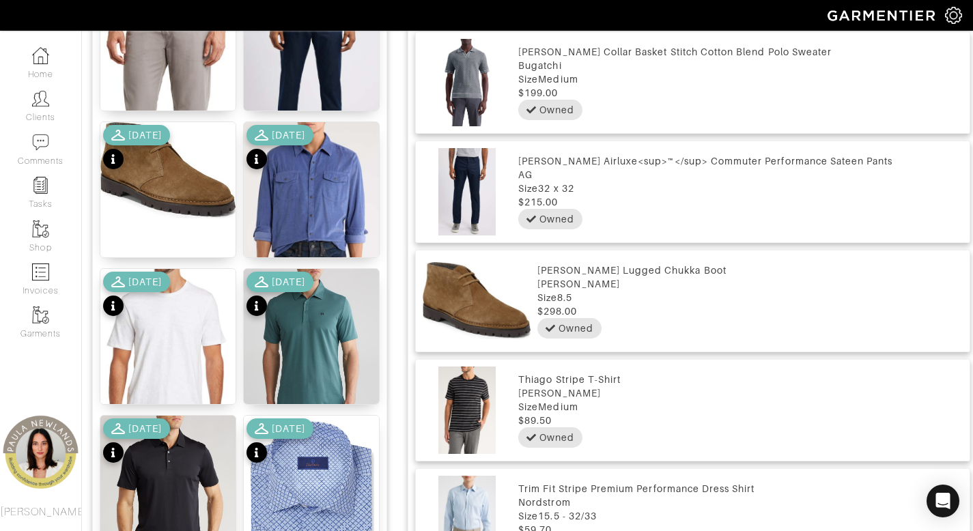
scroll to position [945, 0]
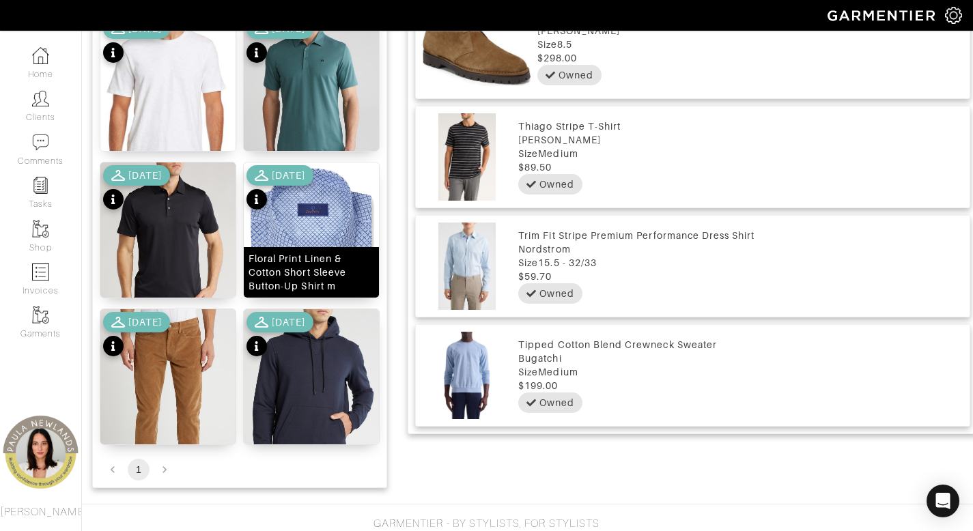
click at [306, 286] on div "Floral Print Linen & Cotton Short Sleeve Button-Up Shirt m" at bounding box center [311, 272] width 126 height 41
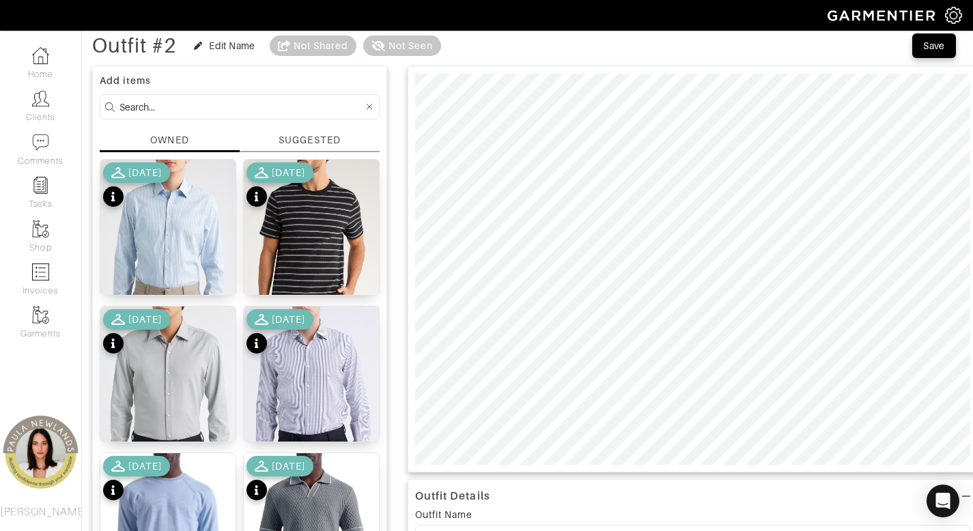
scroll to position [1, 0]
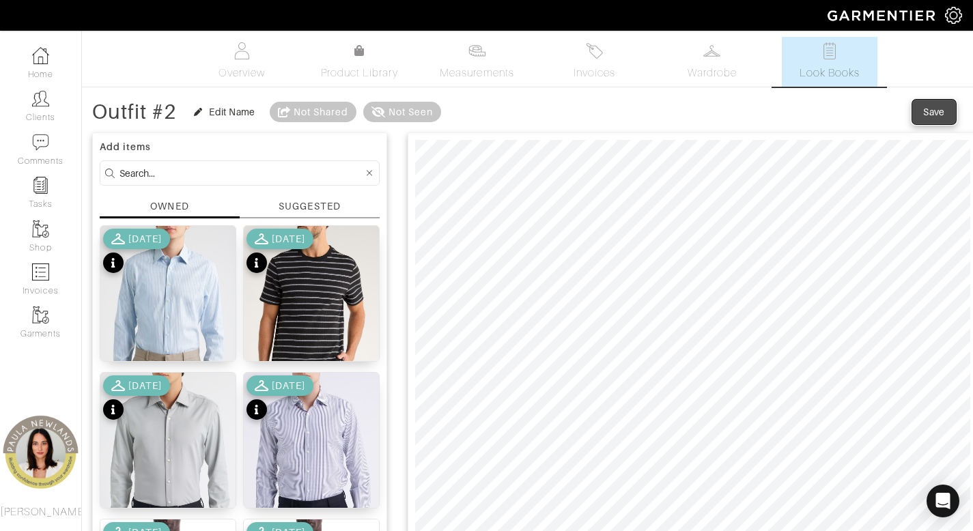
click at [929, 109] on div "Save" at bounding box center [934, 112] width 22 height 14
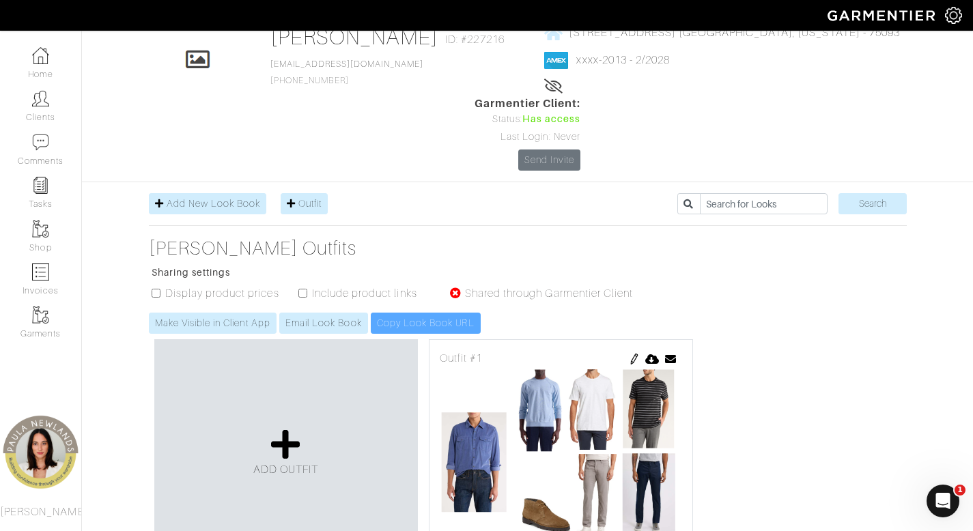
scroll to position [82, 0]
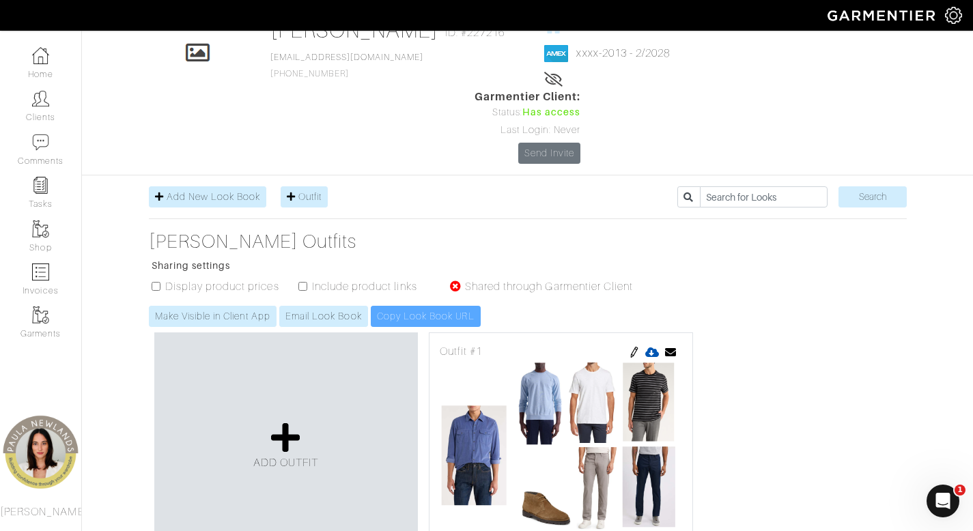
click at [650, 347] on icon at bounding box center [652, 352] width 14 height 11
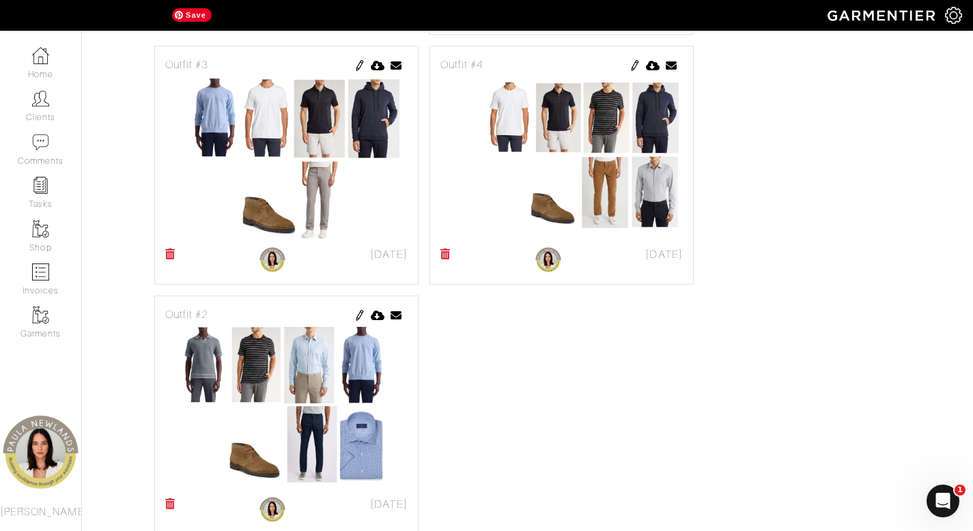
scroll to position [621, 0]
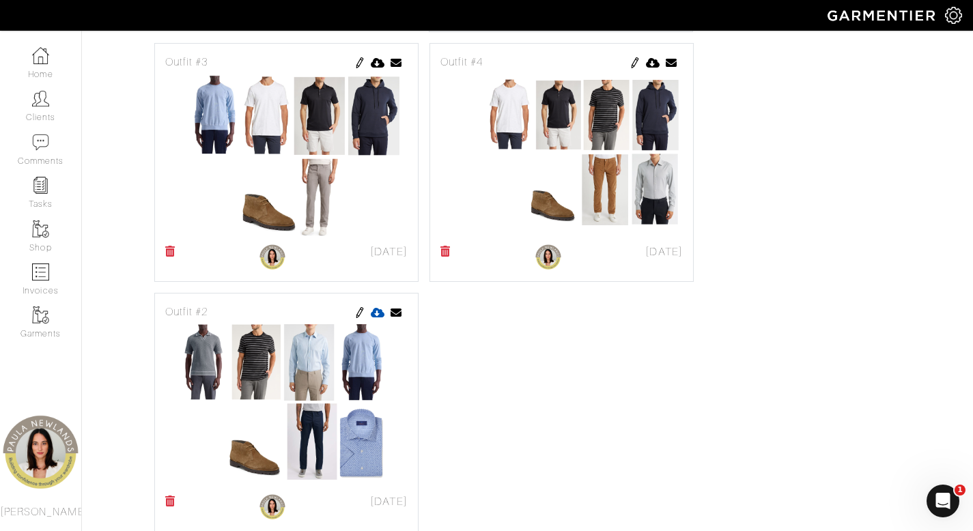
click at [375, 307] on icon at bounding box center [378, 312] width 14 height 11
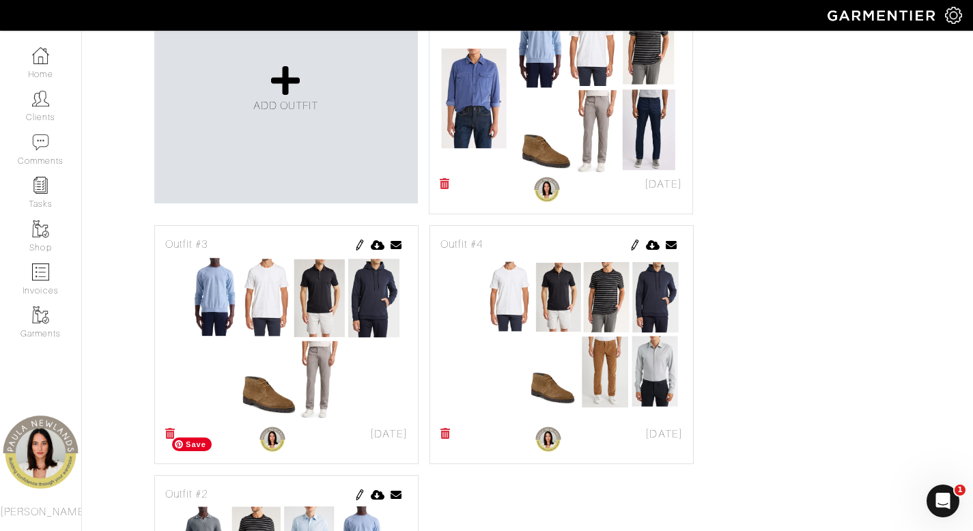
scroll to position [414, 0]
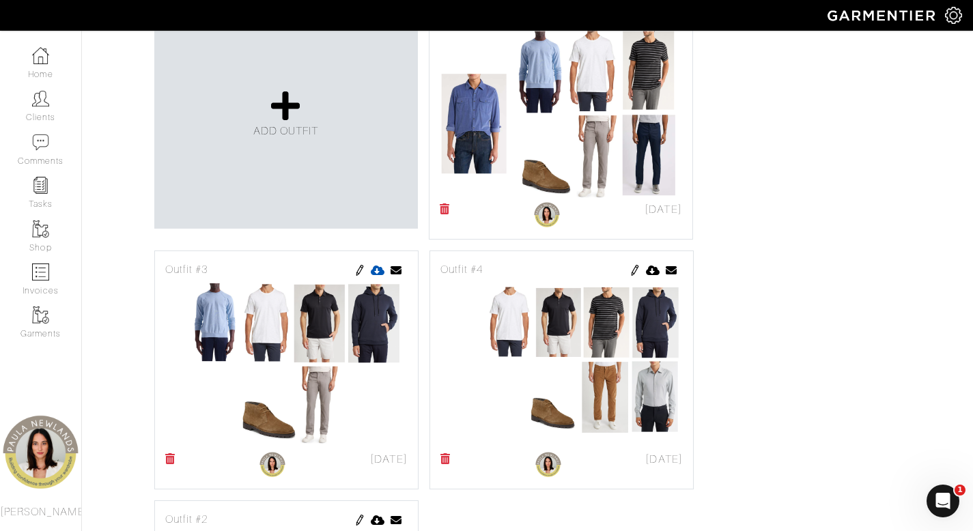
click at [375, 261] on link at bounding box center [378, 269] width 14 height 16
click at [646, 265] on icon at bounding box center [653, 270] width 14 height 11
